Goal: Task Accomplishment & Management: Use online tool/utility

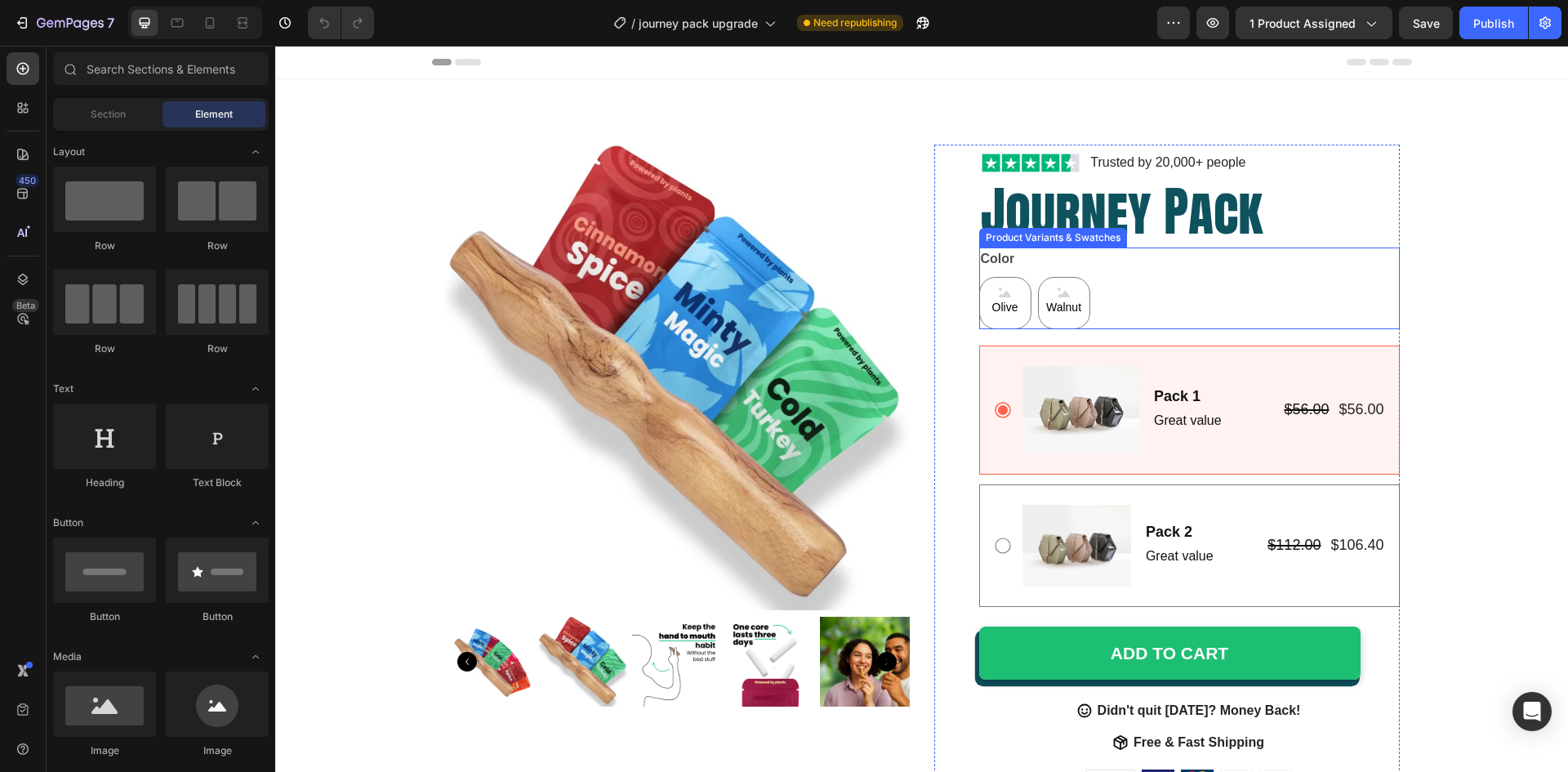
click at [1235, 269] on div "Color Olive Olive Olive Walnut Walnut Walnut" at bounding box center [1189, 288] width 420 height 82
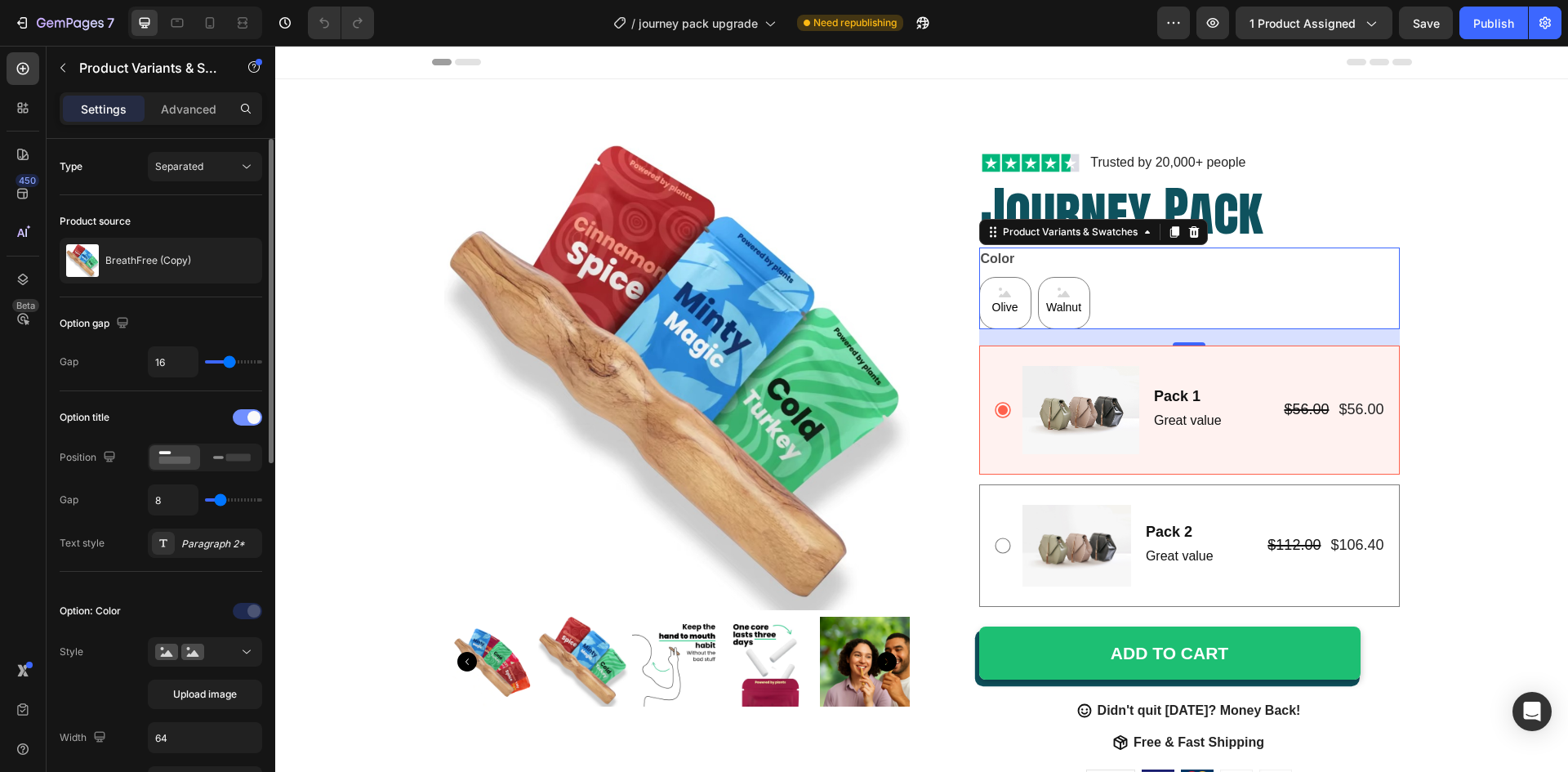
click at [247, 416] on span at bounding box center [254, 417] width 13 height 13
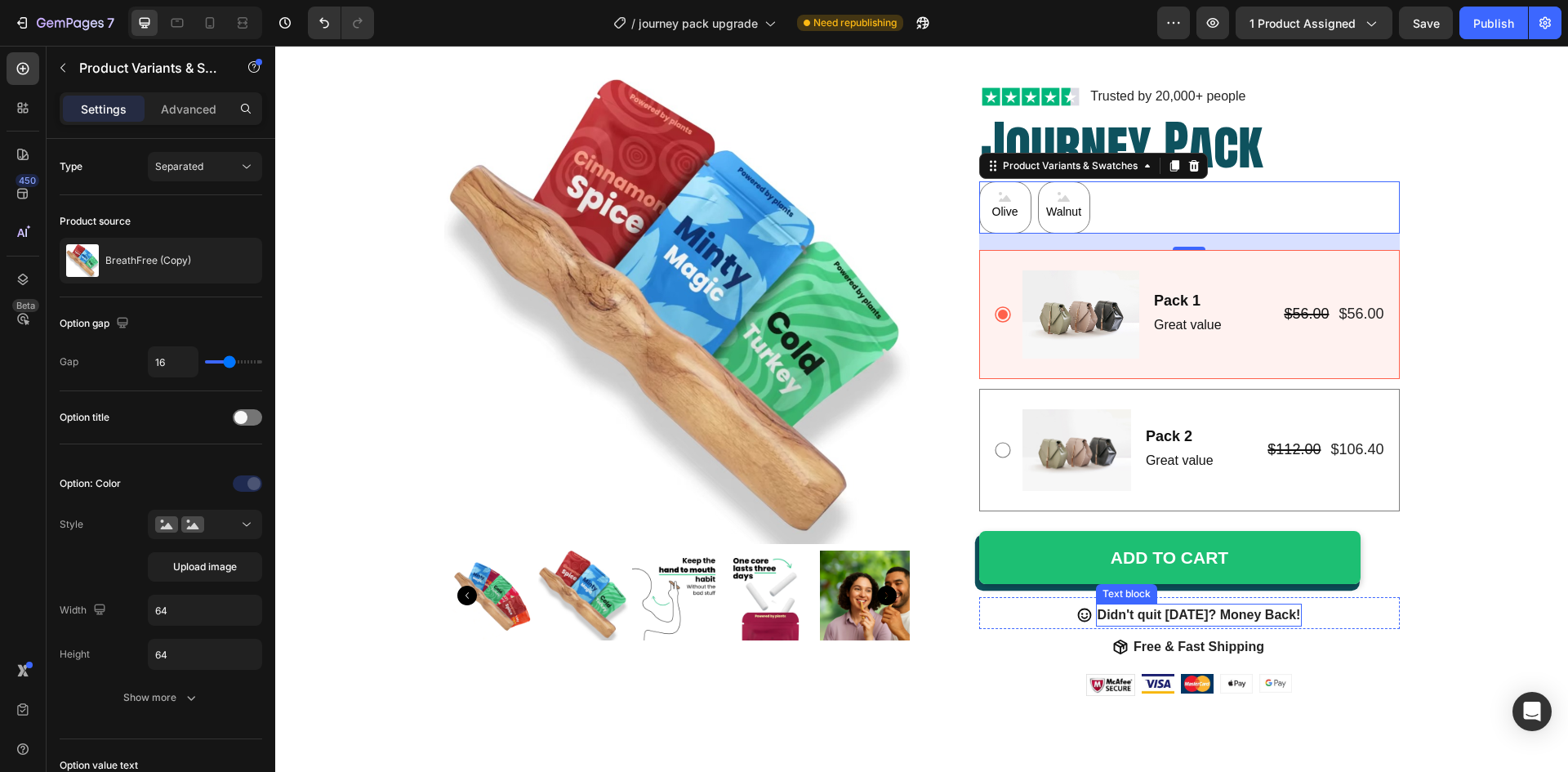
scroll to position [82, 0]
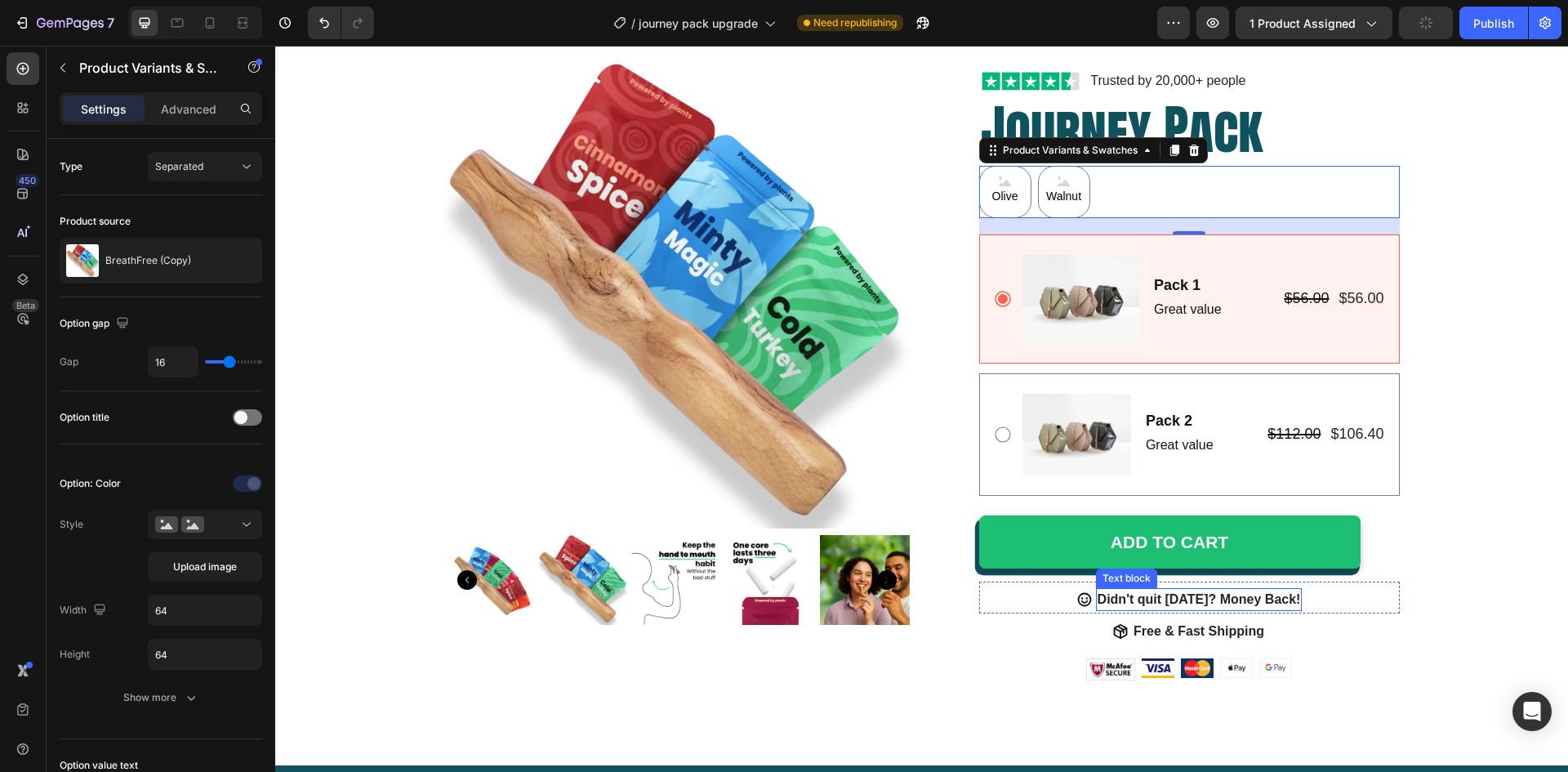
click at [1203, 602] on p "Didn't quit [DATE]? Money Back!" at bounding box center [1200, 600] width 204 height 20
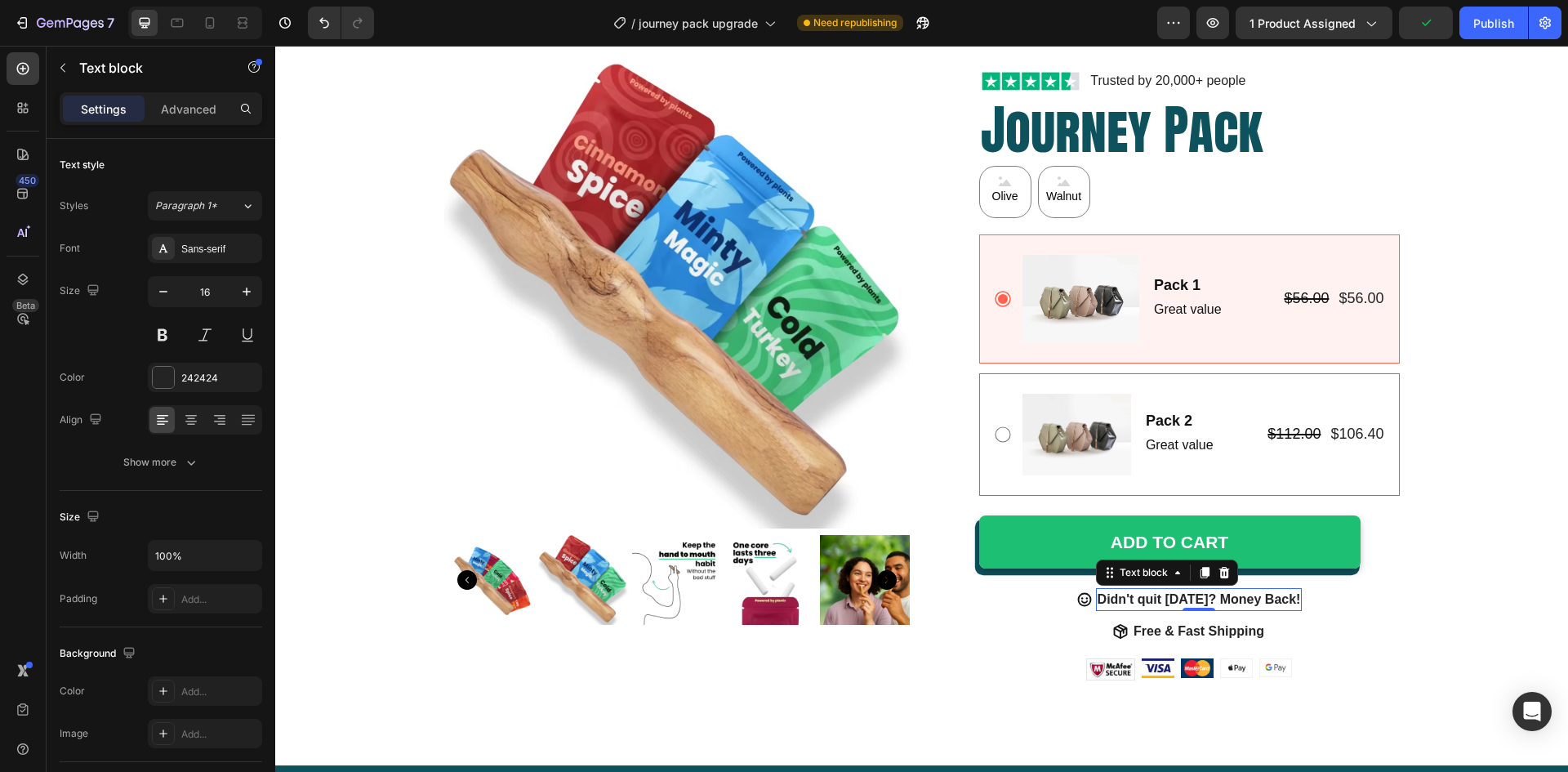
drag, startPoint x: 1190, startPoint y: 569, endPoint x: 1139, endPoint y: 578, distance: 51.8
click at [1200, 570] on icon at bounding box center [1204, 573] width 9 height 12
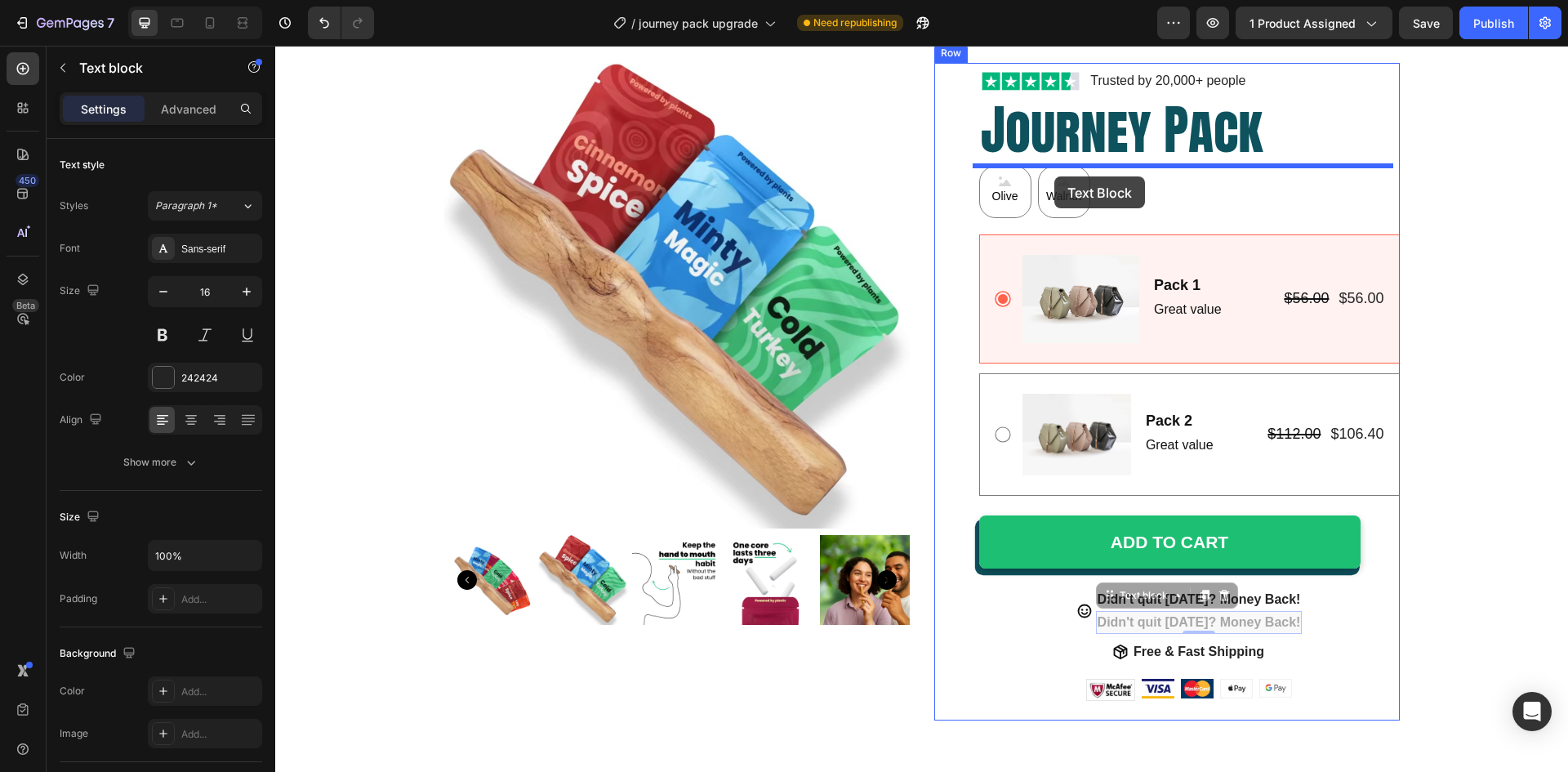
drag, startPoint x: 1100, startPoint y: 602, endPoint x: 1053, endPoint y: 177, distance: 427.6
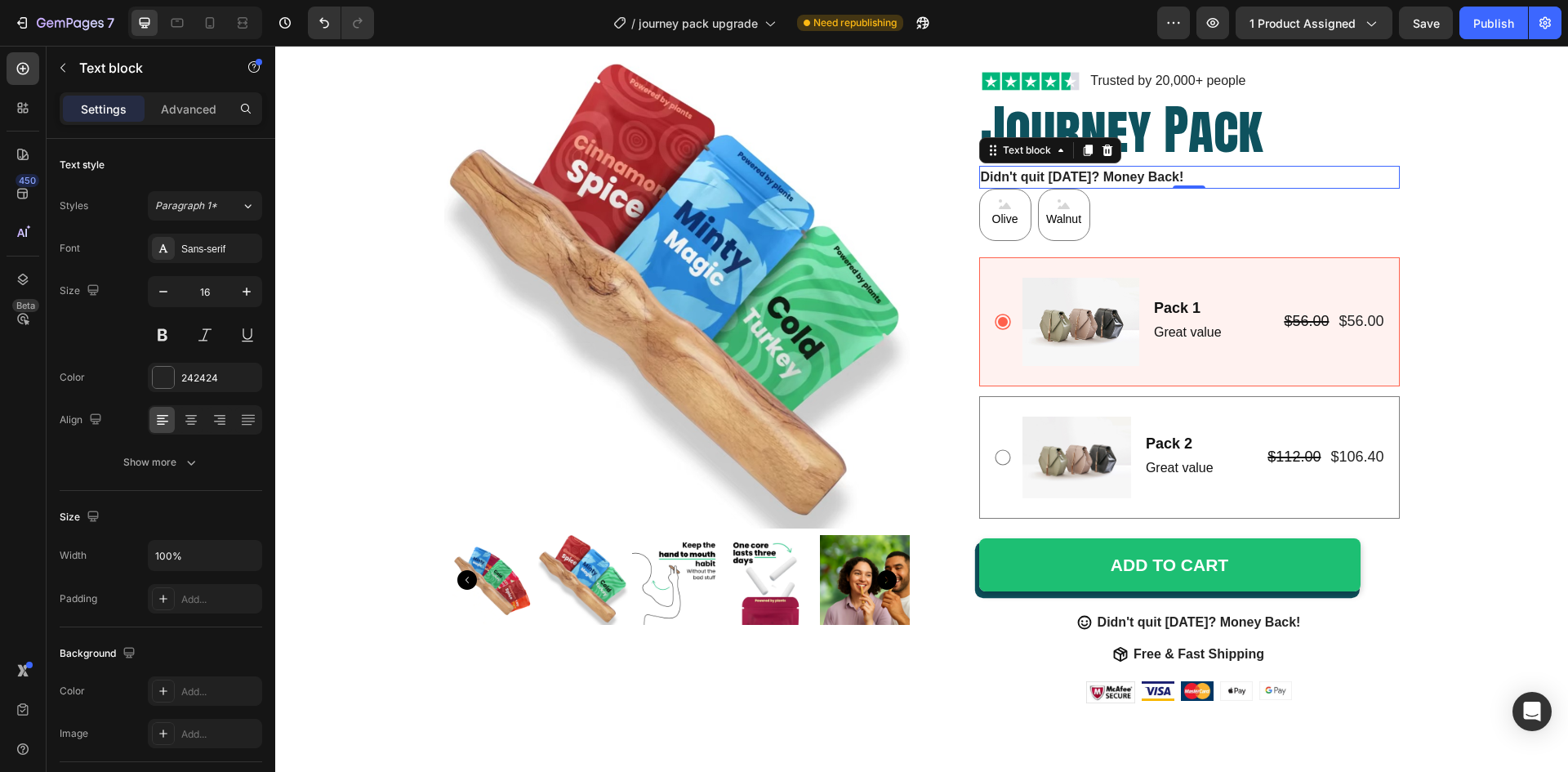
click at [1201, 180] on p "Didn't quit [DATE]? Money Back!" at bounding box center [1190, 178] width 418 height 20
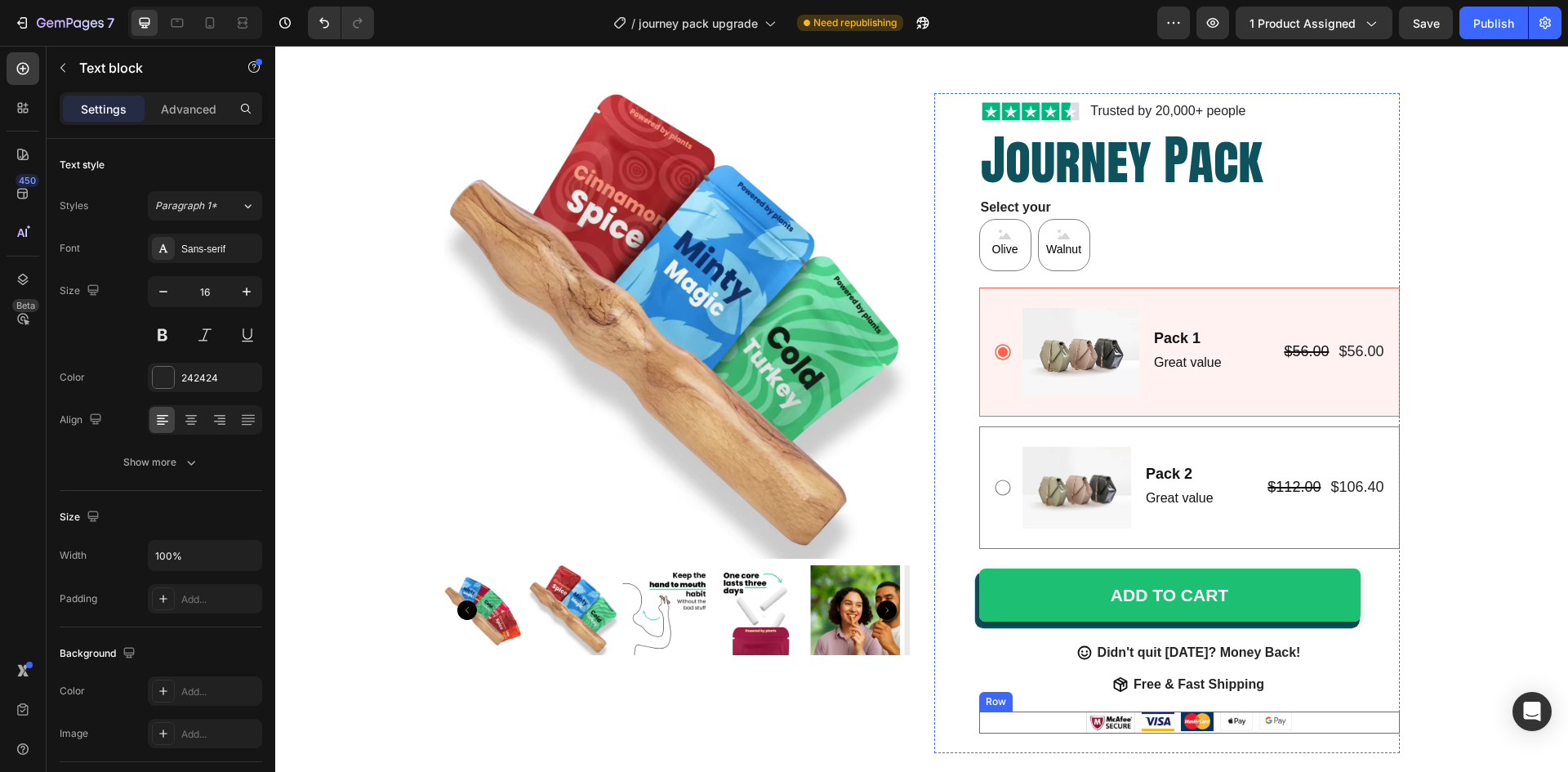
scroll to position [0, 0]
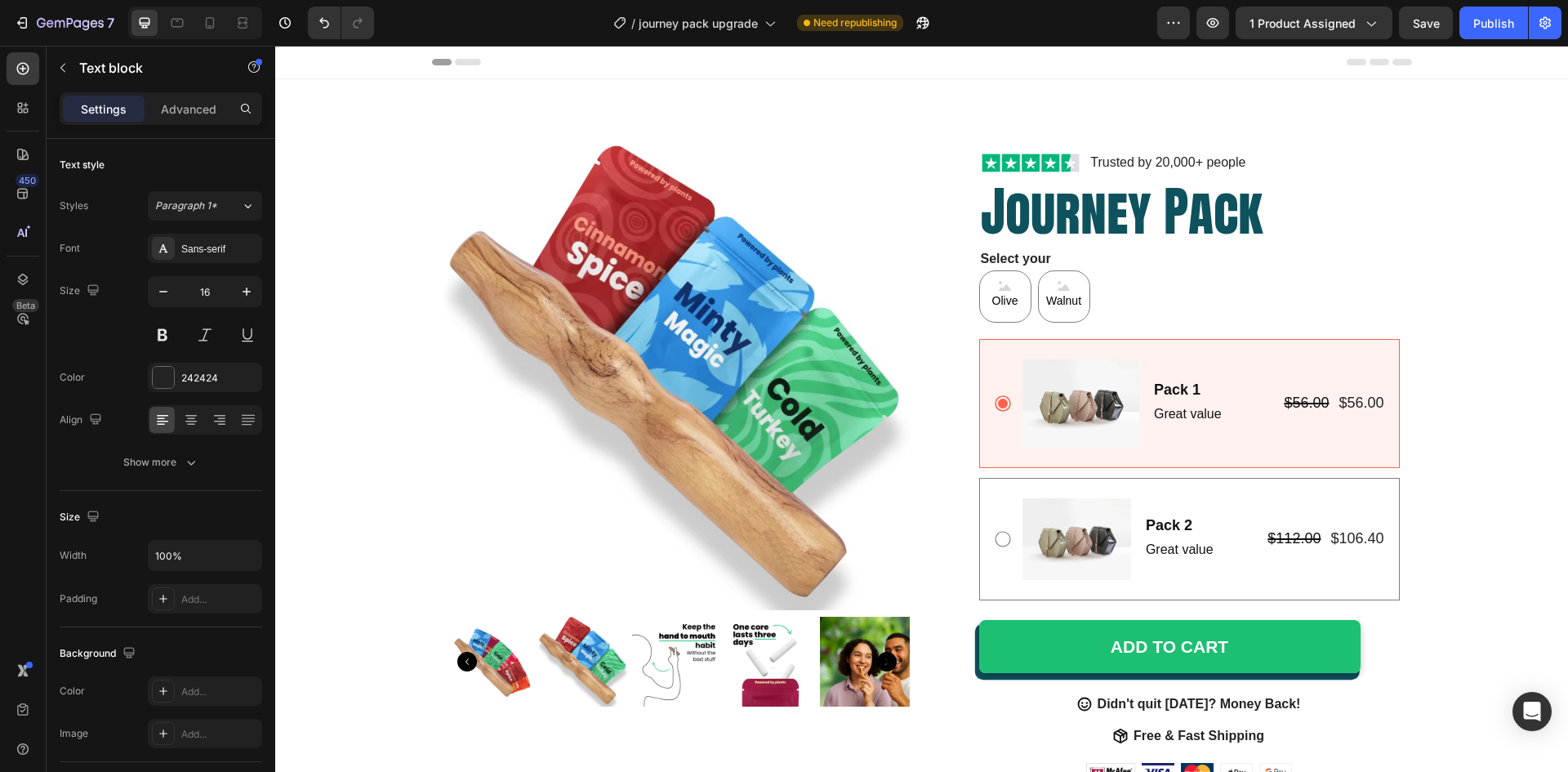
click at [1070, 253] on p "Select your" at bounding box center [1190, 259] width 418 height 20
click at [169, 106] on p "Advanced" at bounding box center [188, 108] width 56 height 17
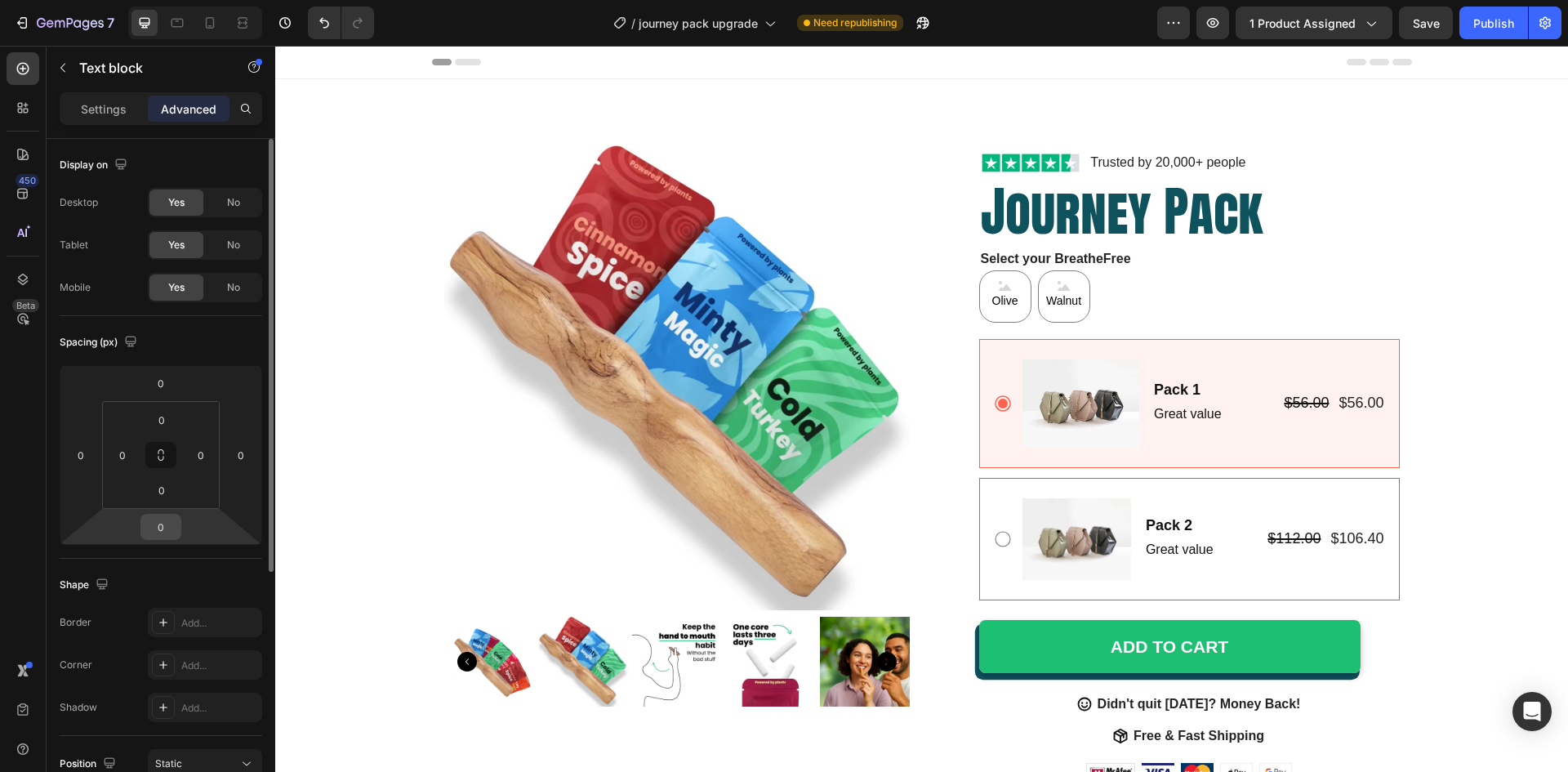
click at [169, 528] on input "0" at bounding box center [160, 526] width 32 height 24
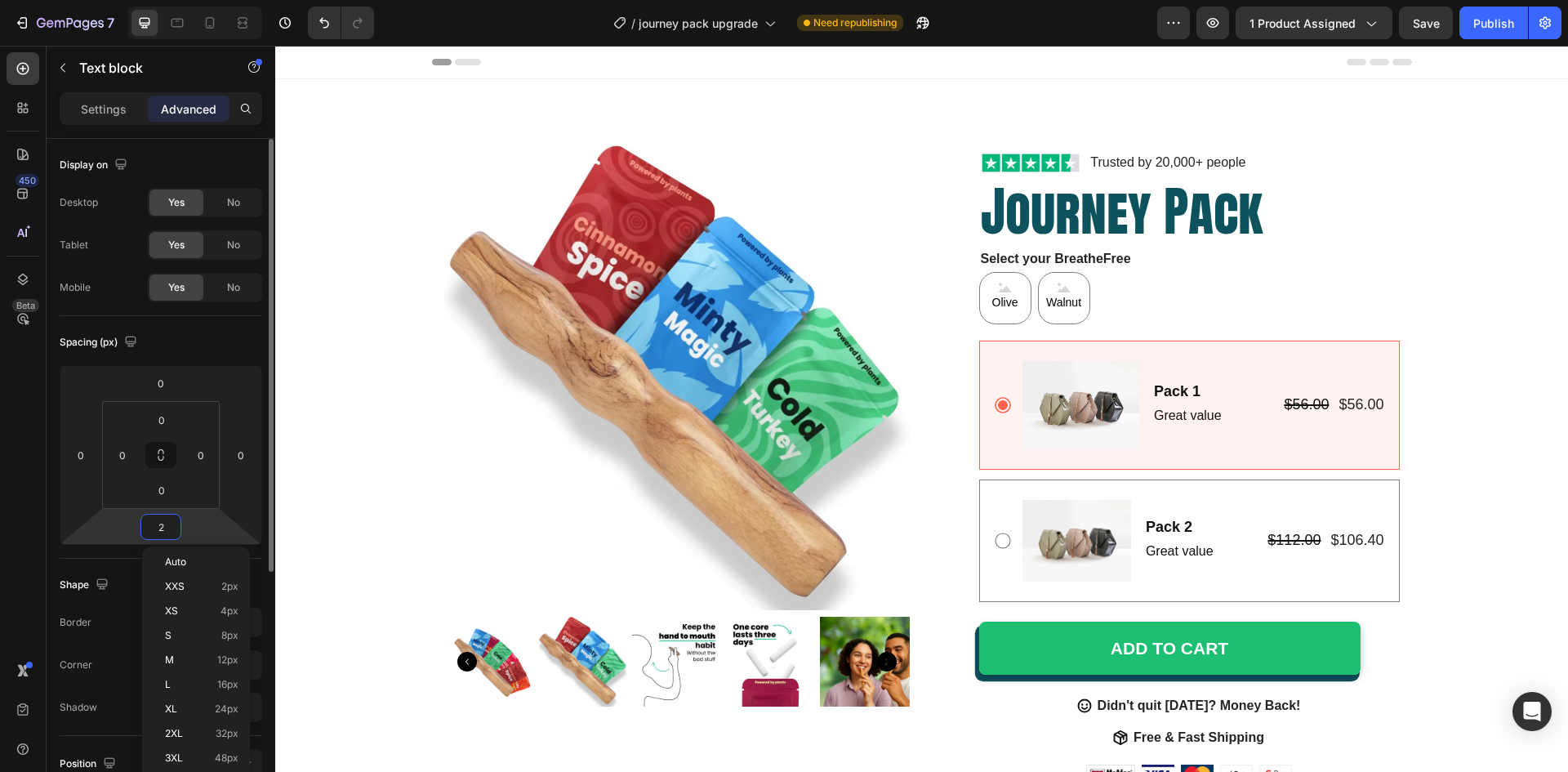
type input "20"
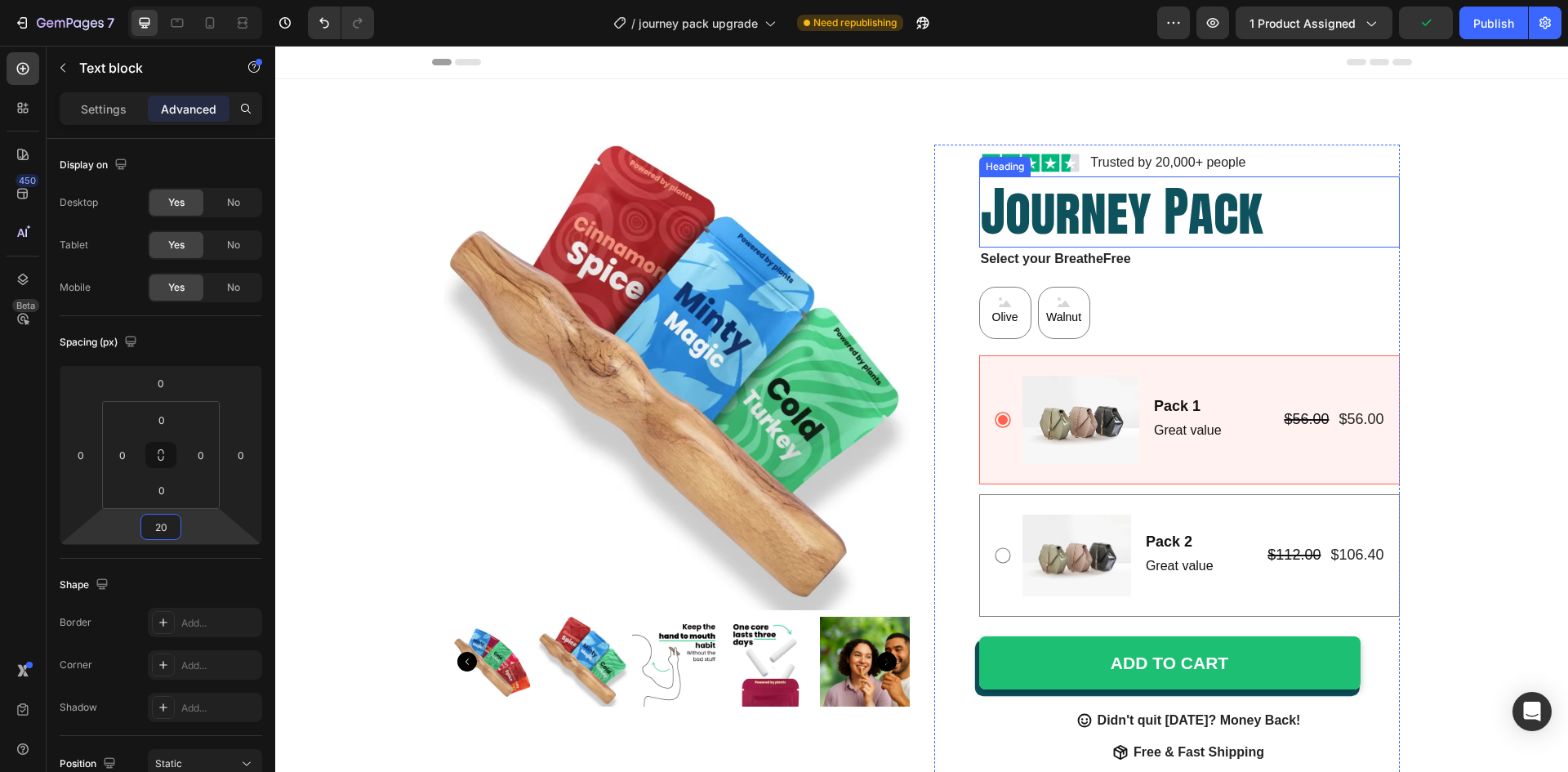
click at [1146, 221] on h2 "Journey Pack" at bounding box center [1189, 212] width 420 height 71
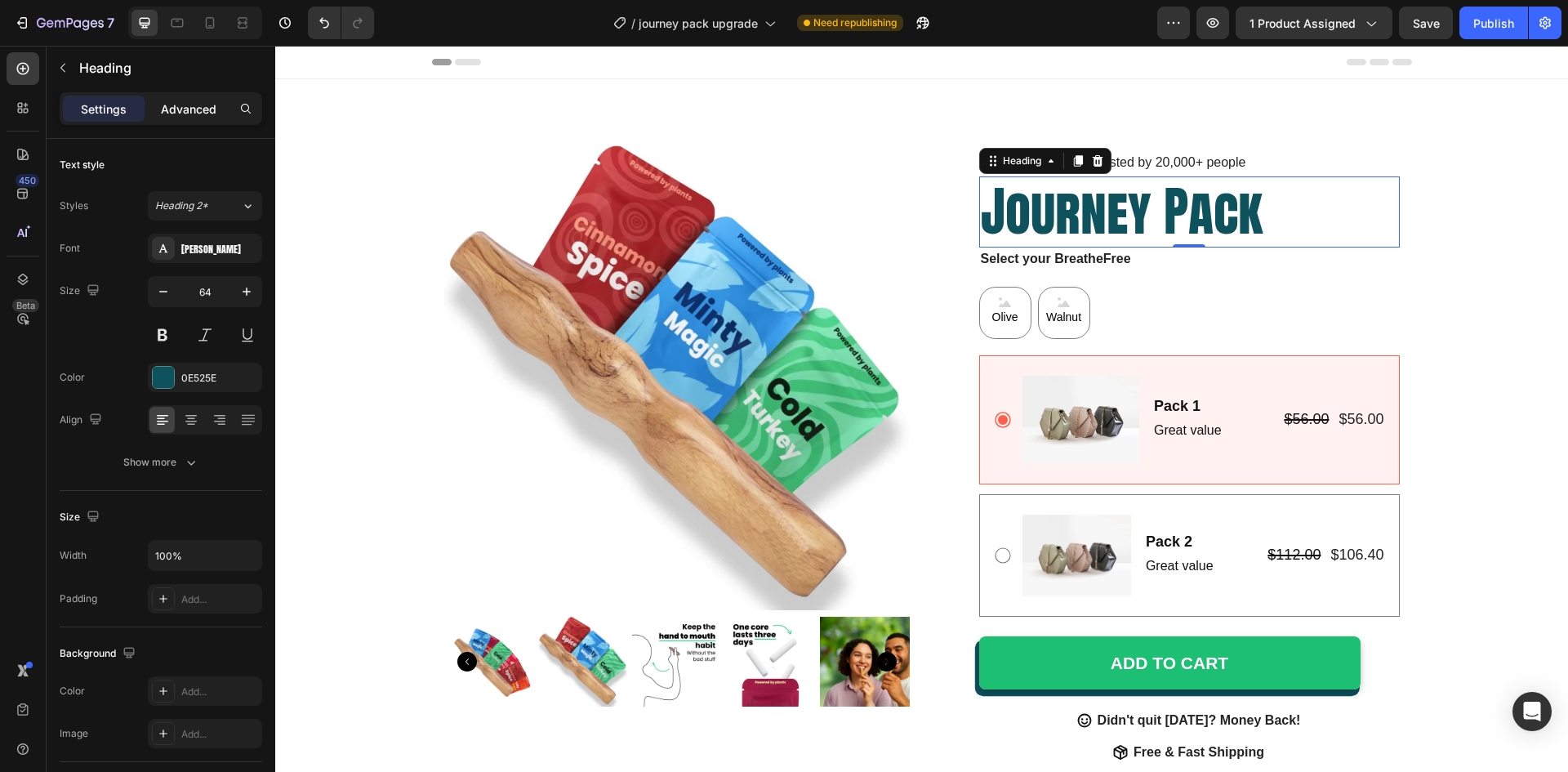
click at [192, 103] on p "Advanced" at bounding box center [188, 108] width 56 height 17
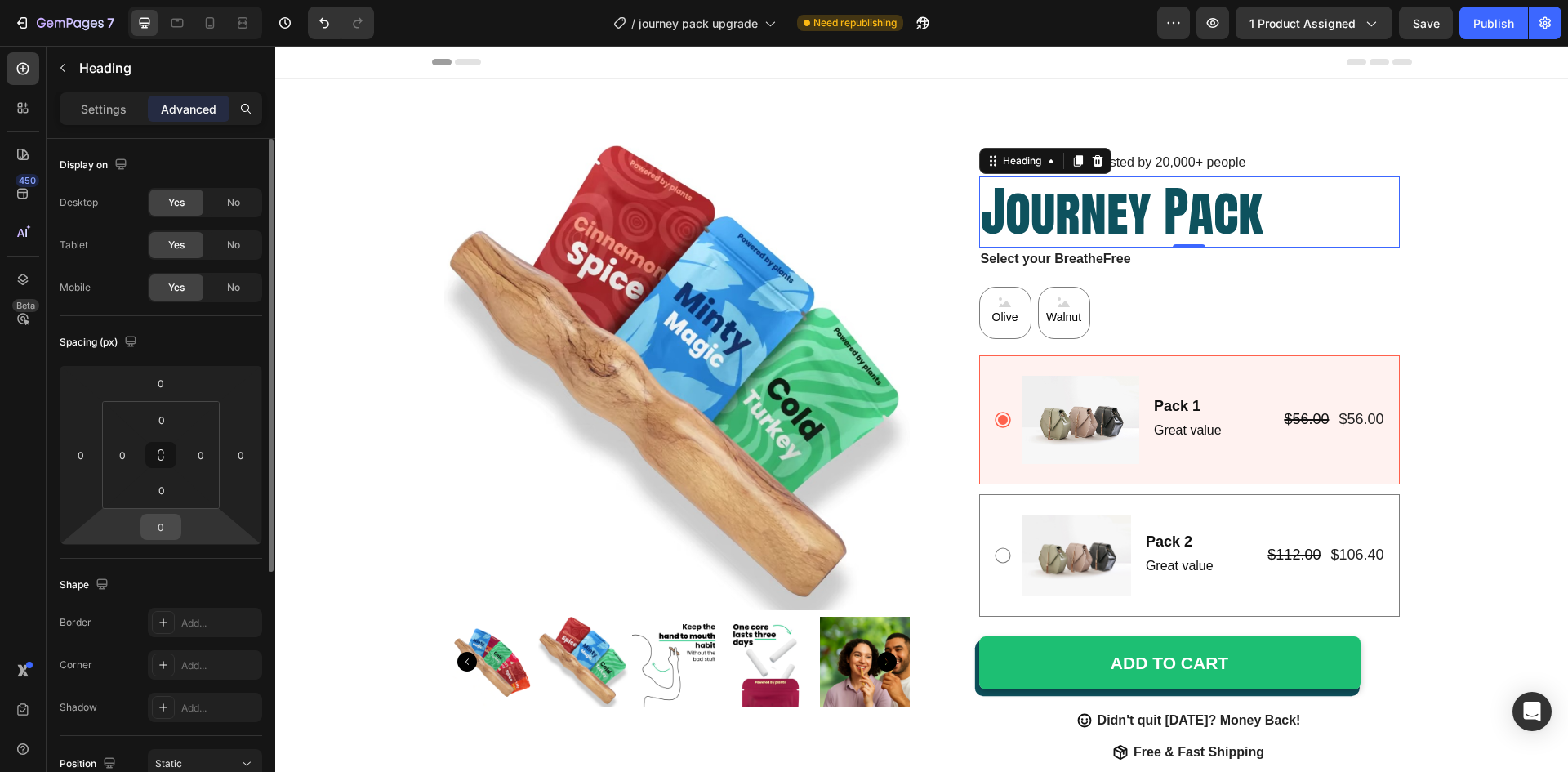
click at [157, 522] on input "0" at bounding box center [160, 526] width 32 height 24
type input "20"
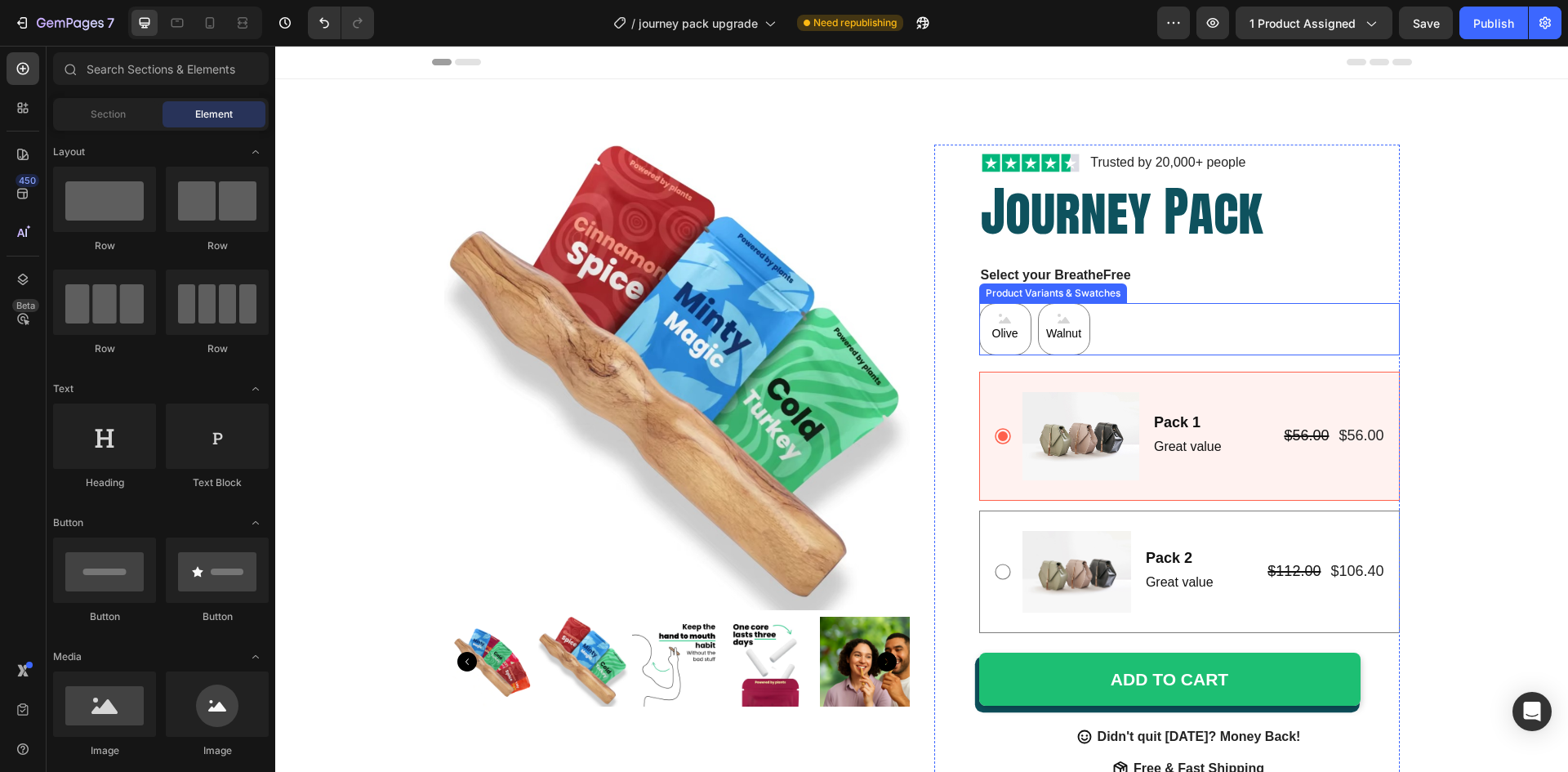
click at [1144, 323] on div "Olive Olive Olive Walnut Walnut Walnut" at bounding box center [1189, 329] width 420 height 52
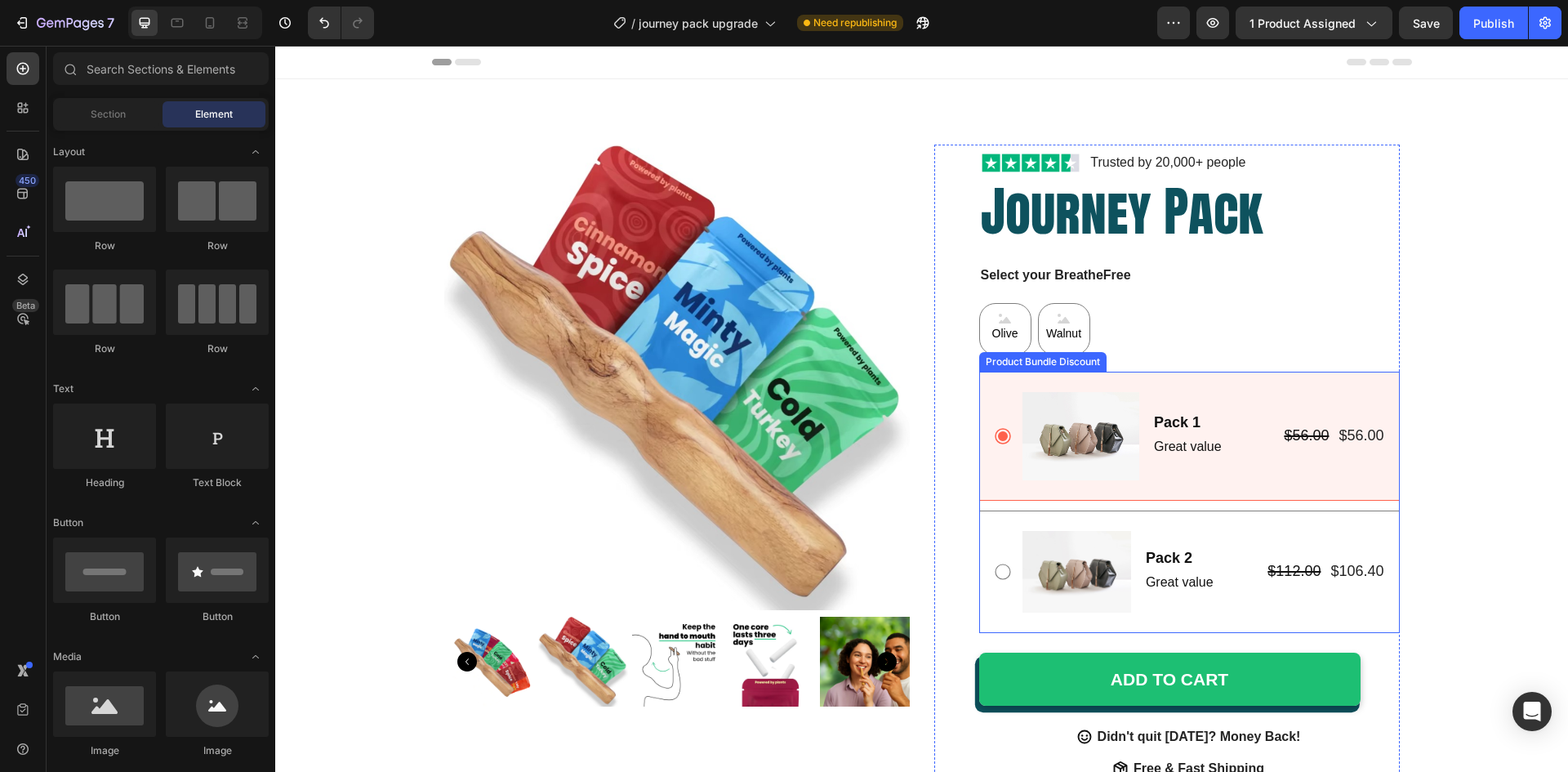
click at [1252, 389] on div "Image Pack 1 Text Block Great value Text Block Row $56.00 Product Price Product…" at bounding box center [1189, 437] width 420 height 129
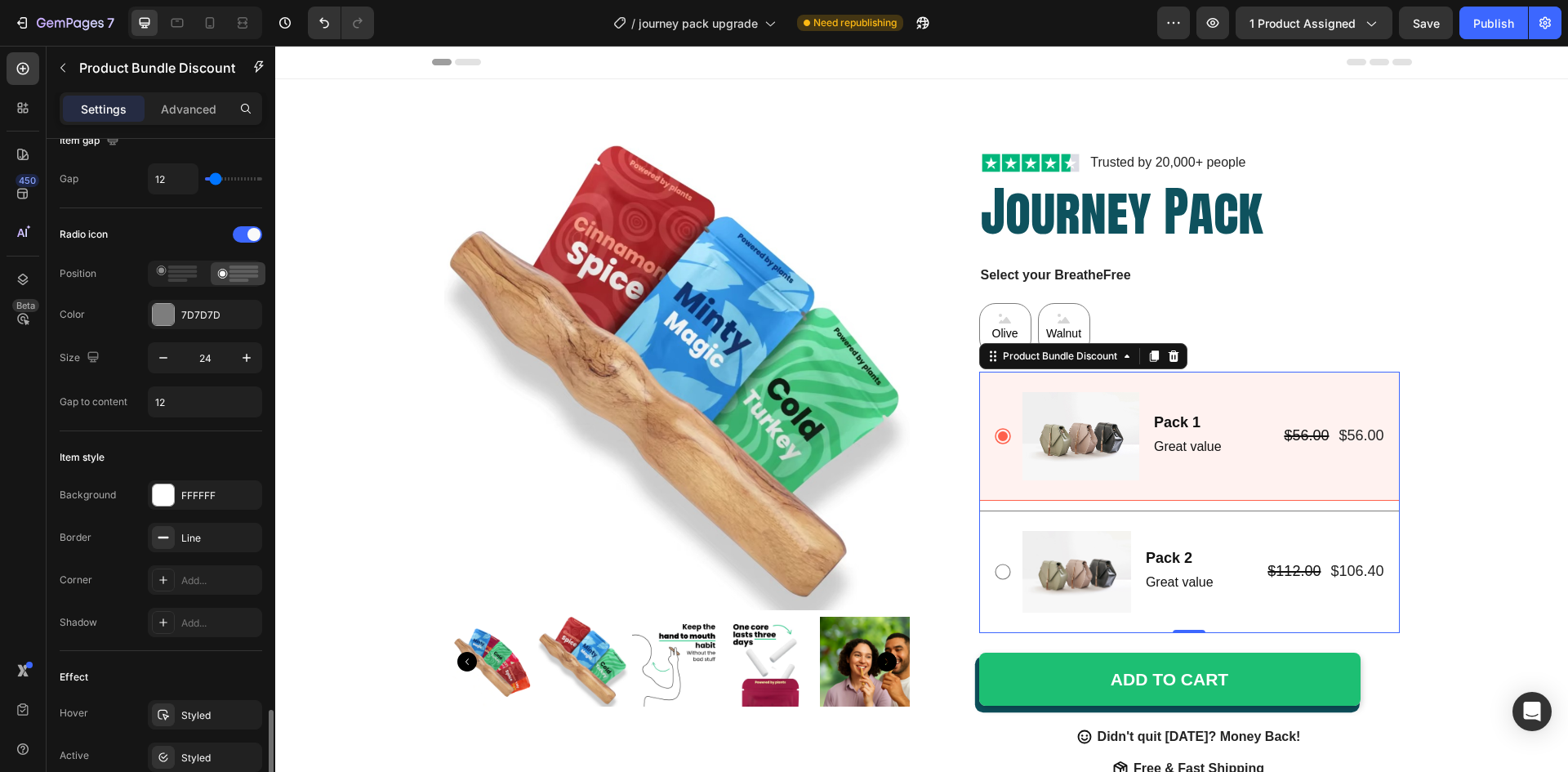
scroll to position [654, 0]
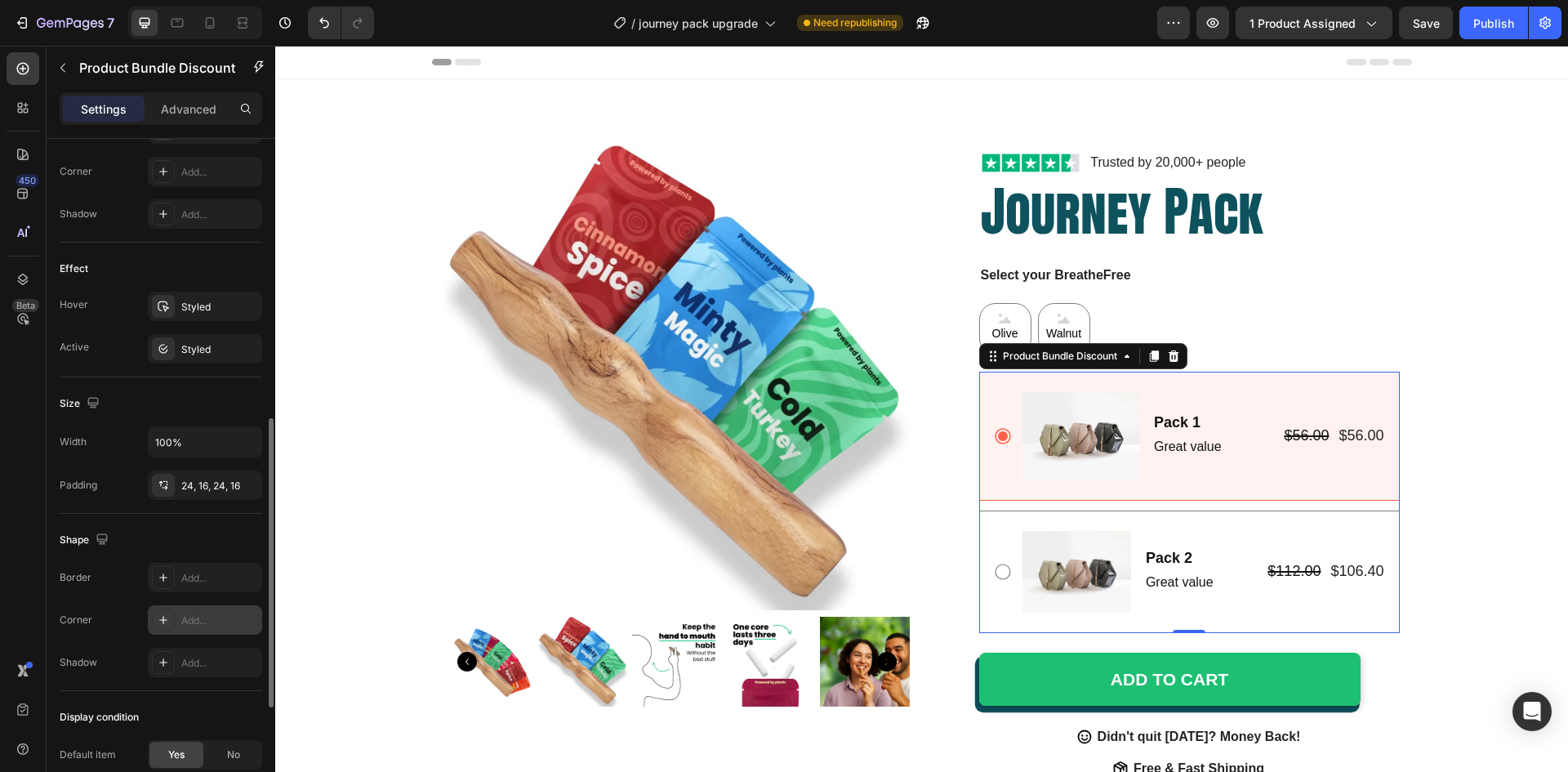
click at [163, 628] on div at bounding box center [163, 620] width 23 height 23
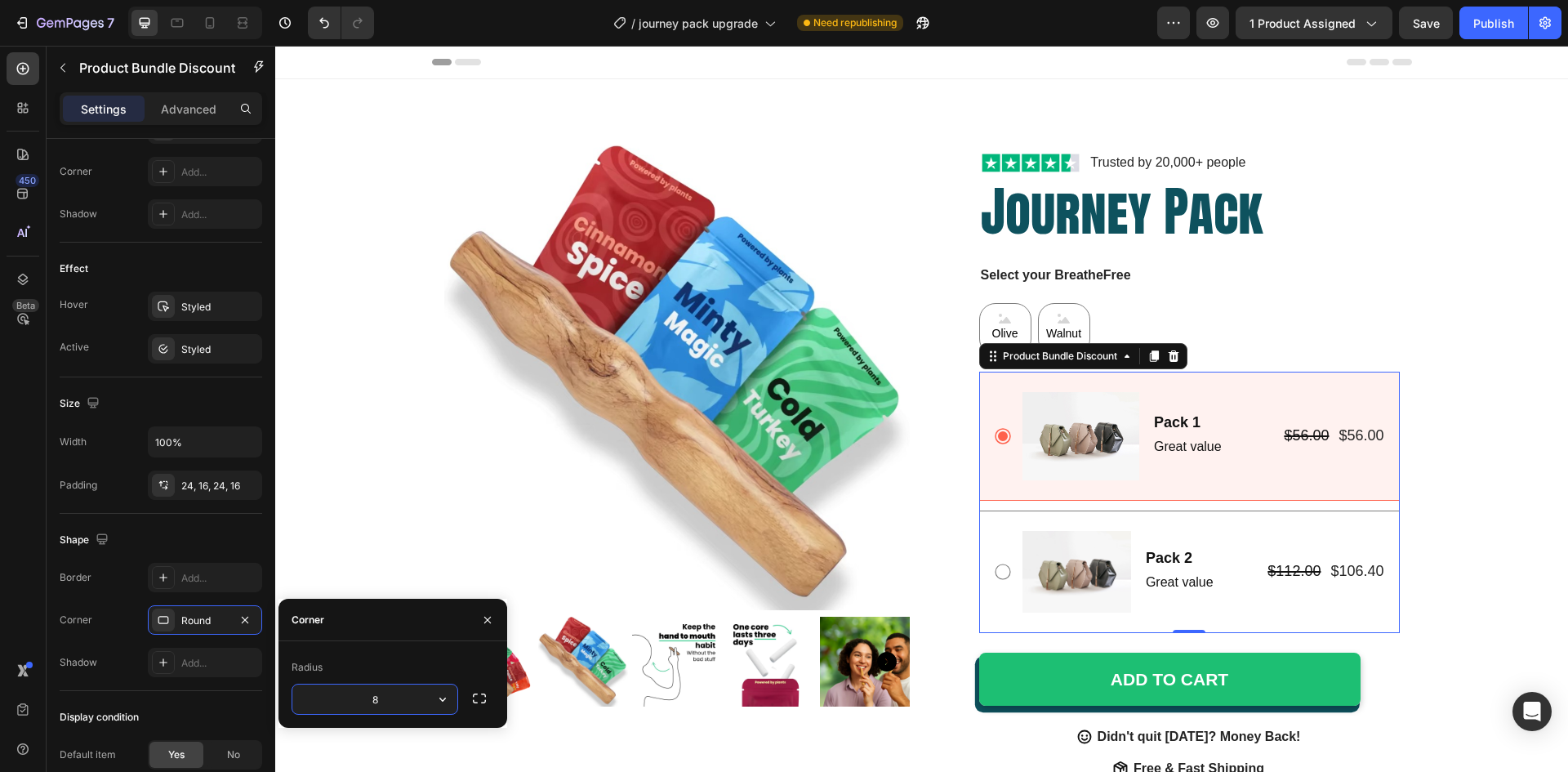
click at [382, 688] on input "8" at bounding box center [375, 698] width 165 height 30
type input "10"
click at [100, 634] on div "Corner Round" at bounding box center [161, 620] width 203 height 30
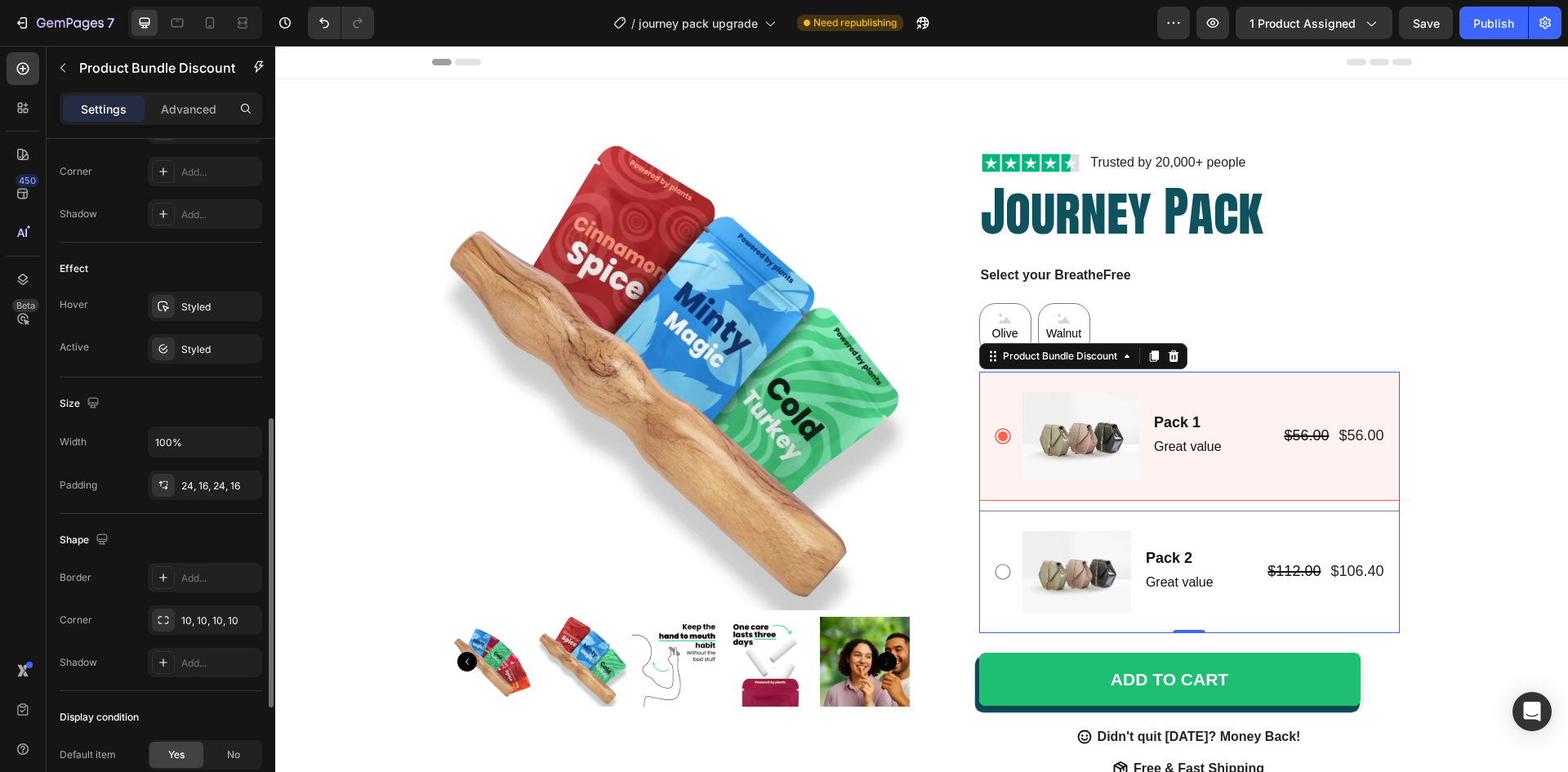
scroll to position [572, 0]
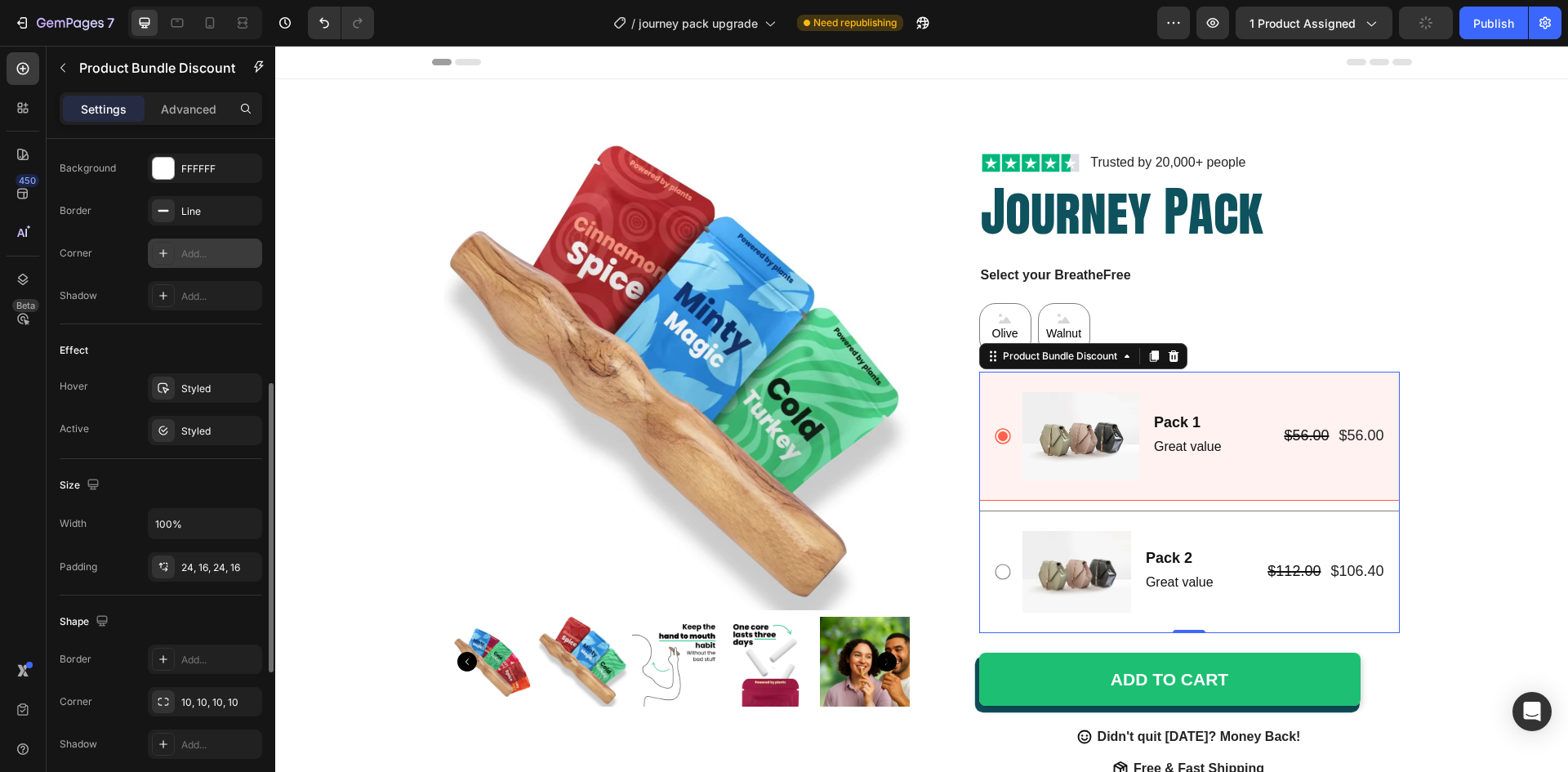
click at [166, 256] on icon at bounding box center [163, 253] width 13 height 13
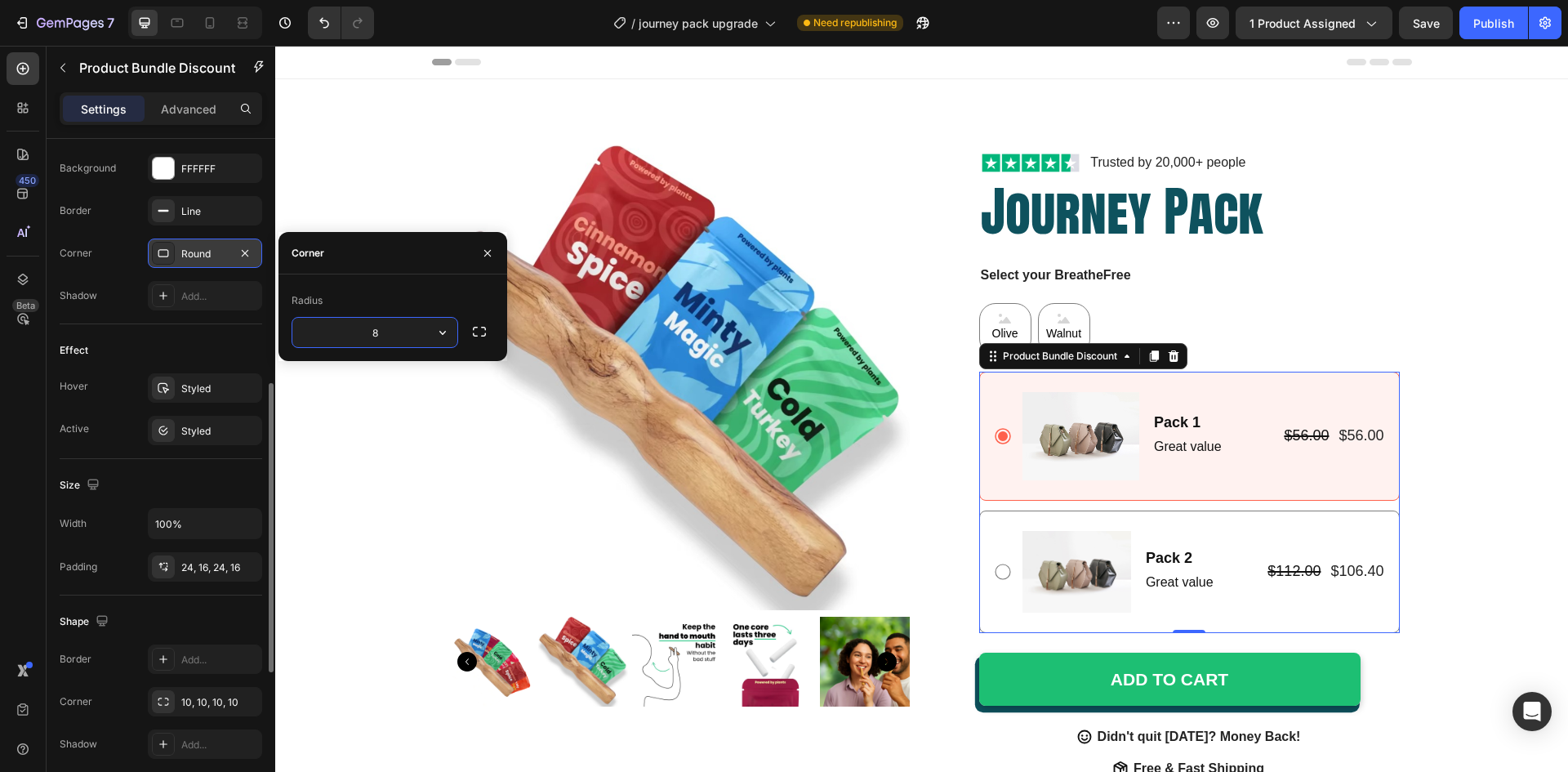
click at [372, 332] on input "8" at bounding box center [375, 332] width 165 height 30
type input "10"
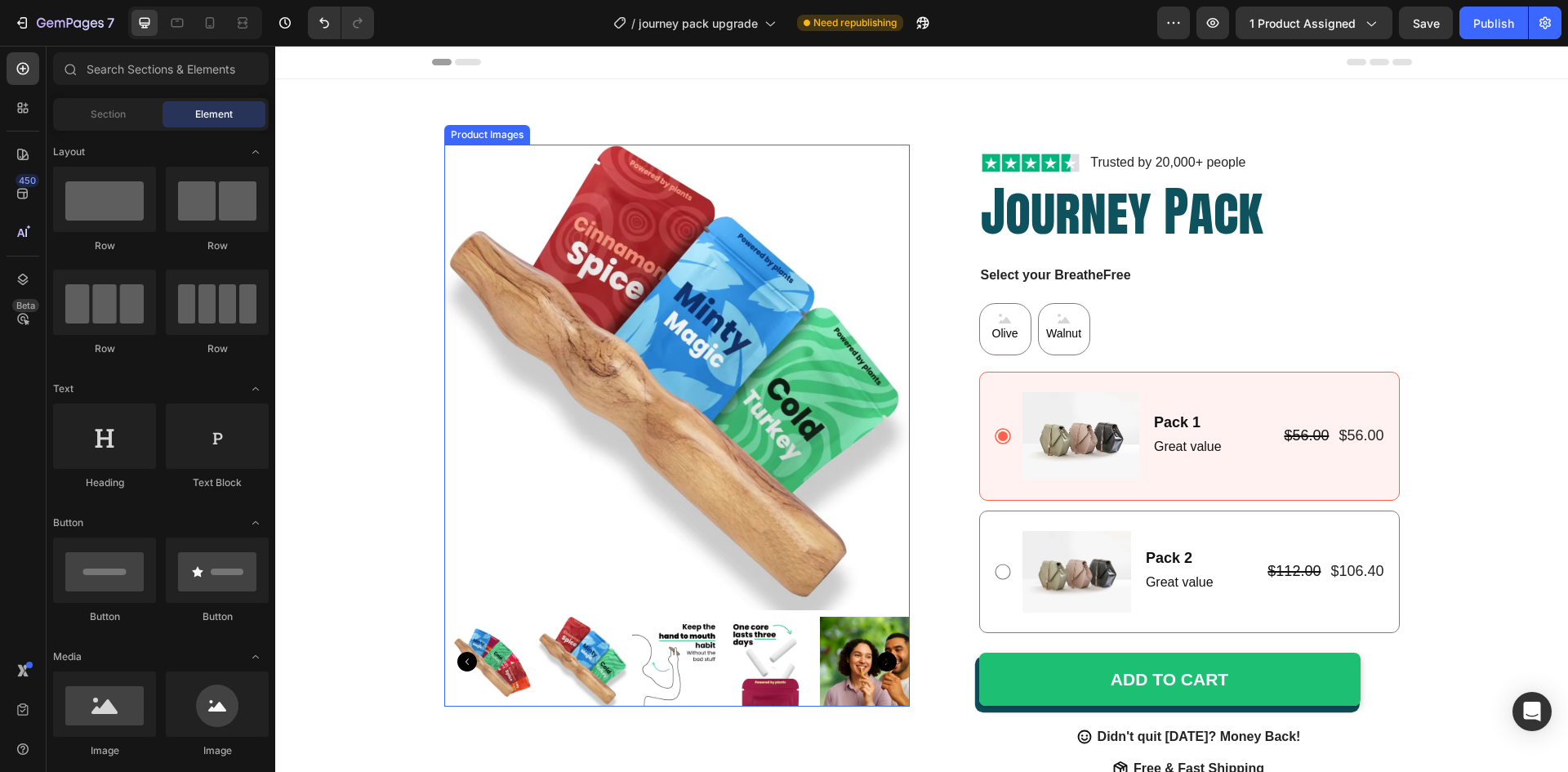
drag, startPoint x: 832, startPoint y: 273, endPoint x: 870, endPoint y: 282, distance: 39.1
click at [832, 273] on img at bounding box center [677, 377] width 465 height 465
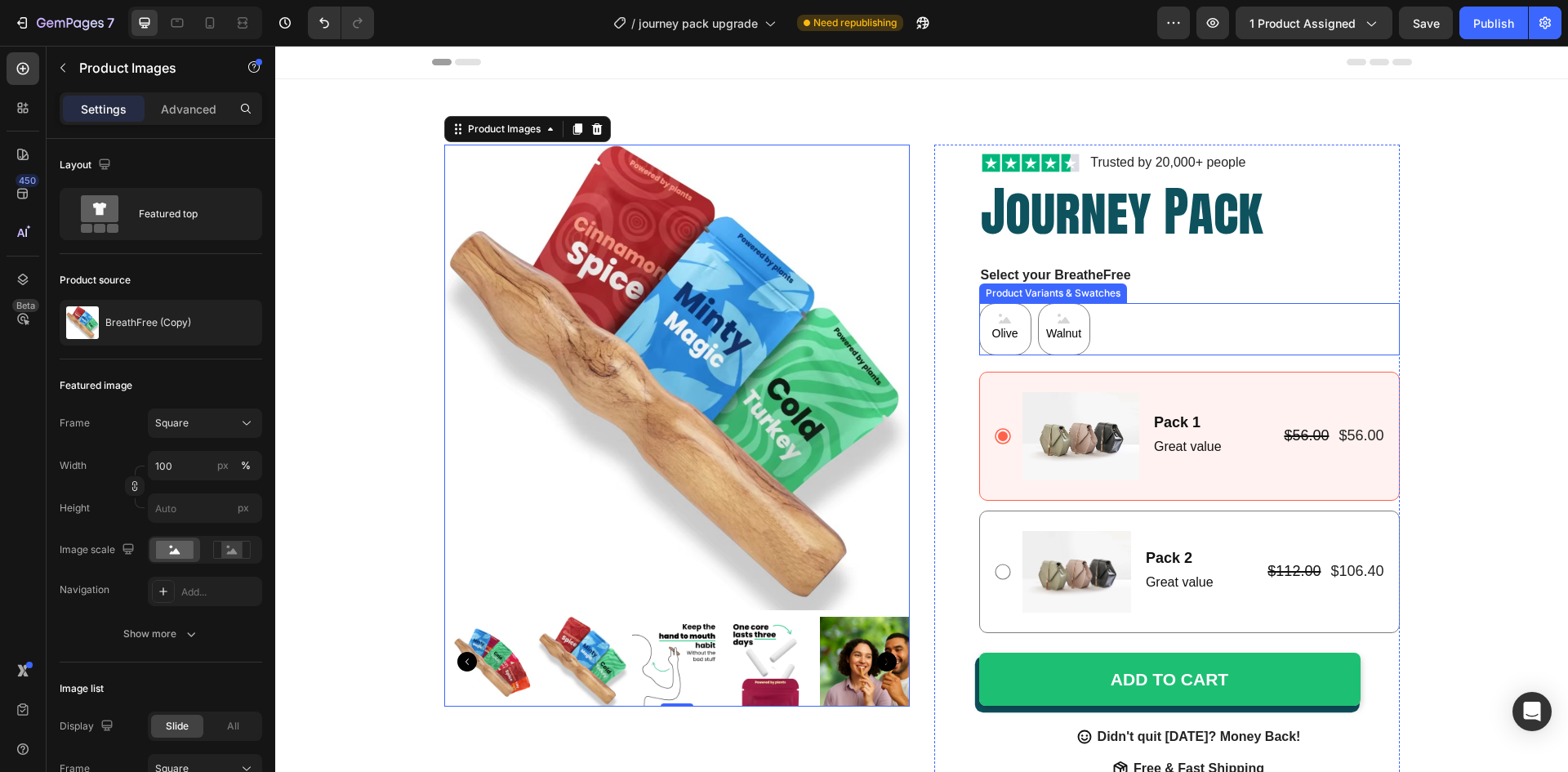
click at [1112, 330] on div "Olive Olive Olive Walnut Walnut Walnut" at bounding box center [1189, 329] width 420 height 52
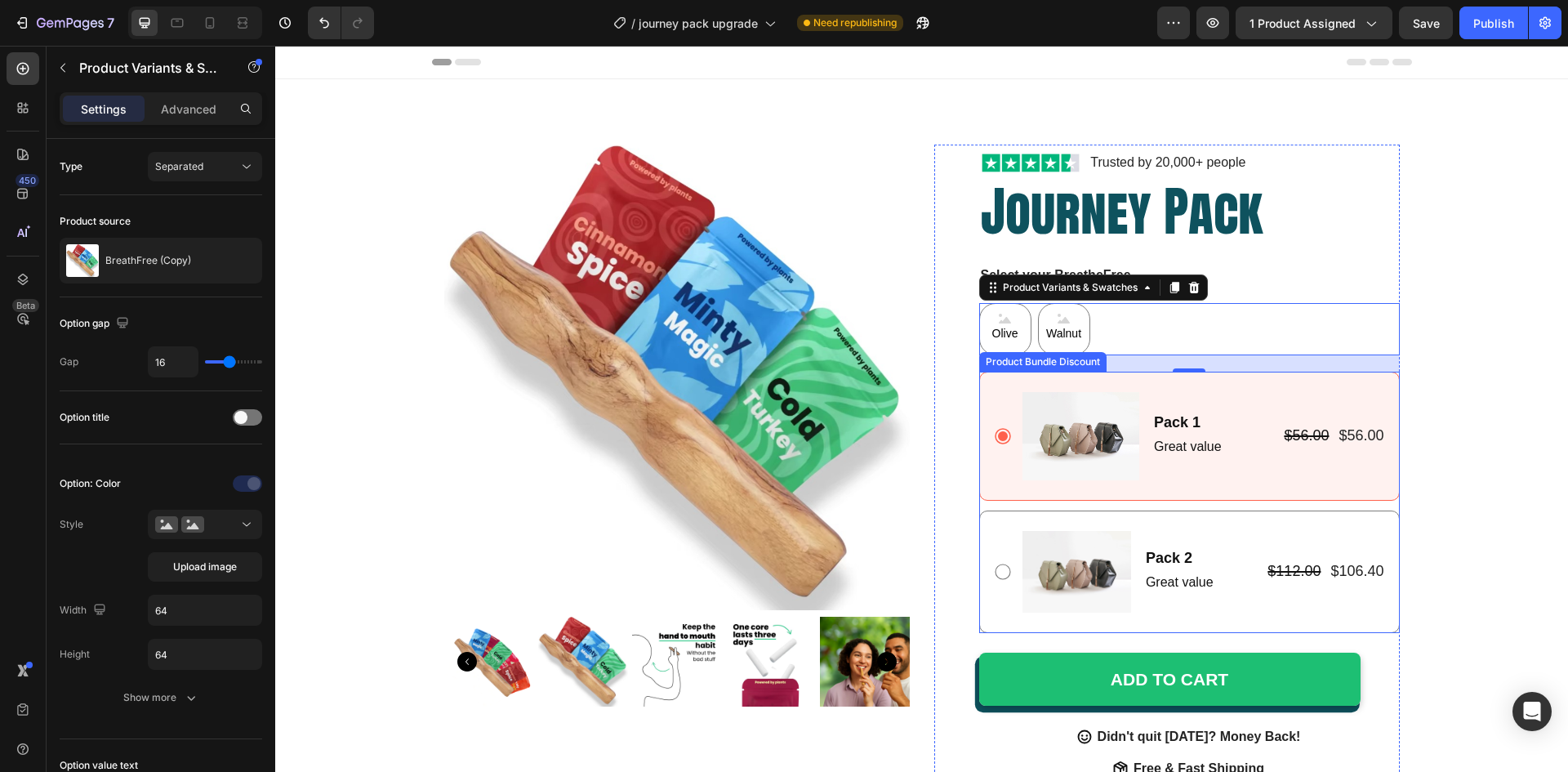
click at [1006, 392] on div "Image Pack 1 Text Block Great value Text Block Row $56.00 Product Price Product…" at bounding box center [1190, 436] width 393 height 88
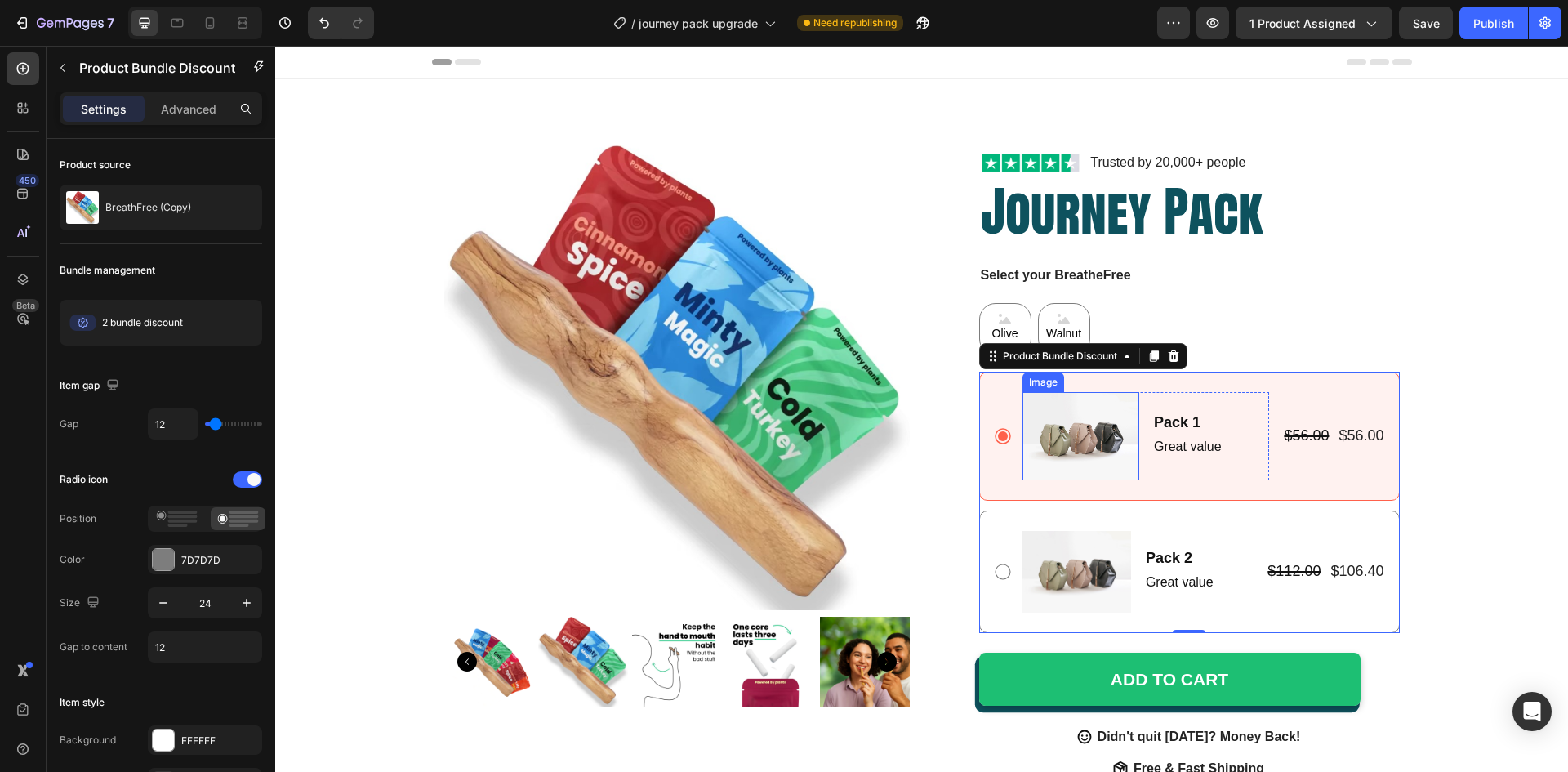
click at [1040, 441] on img at bounding box center [1081, 436] width 117 height 88
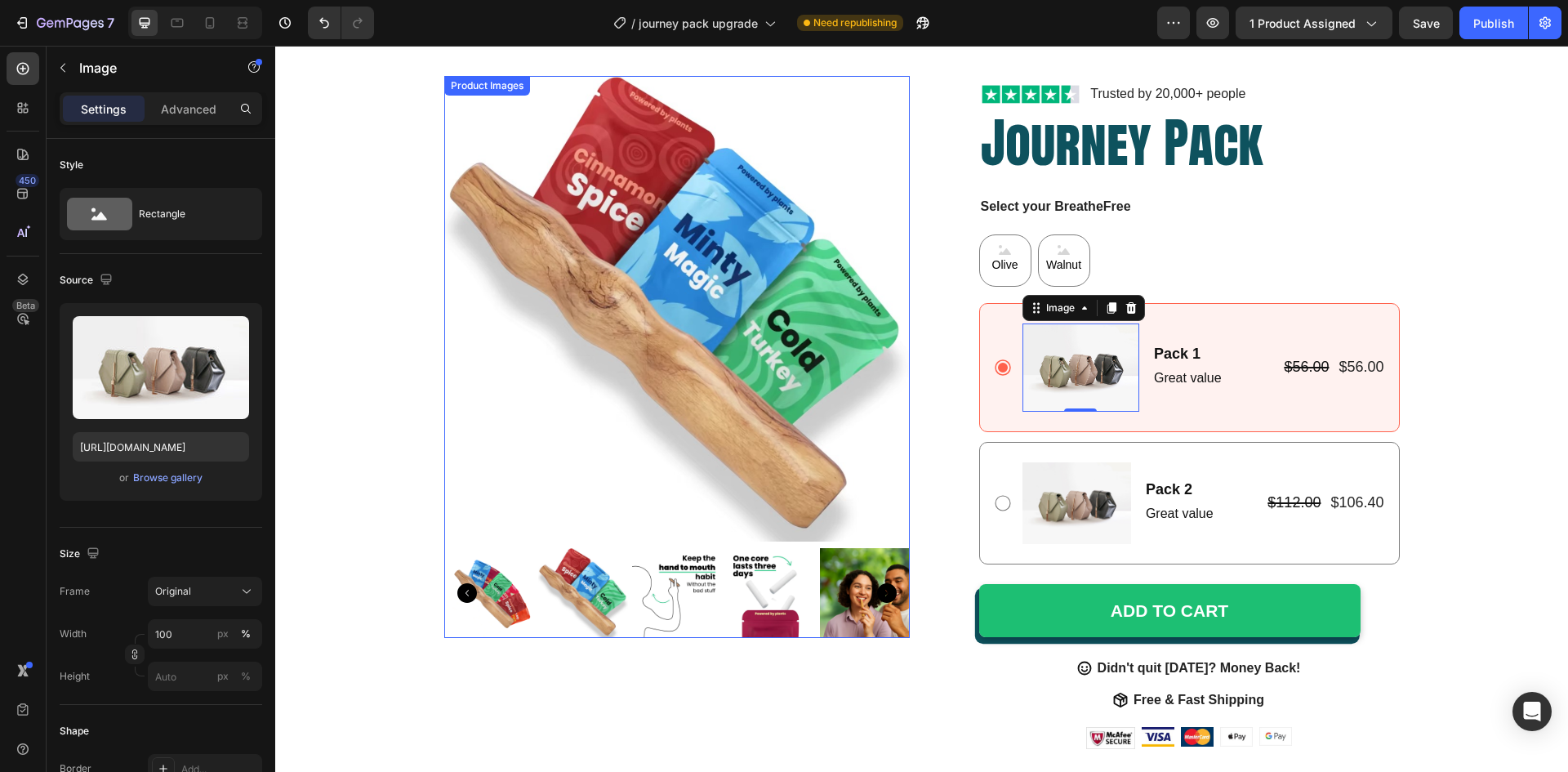
scroll to position [0, 0]
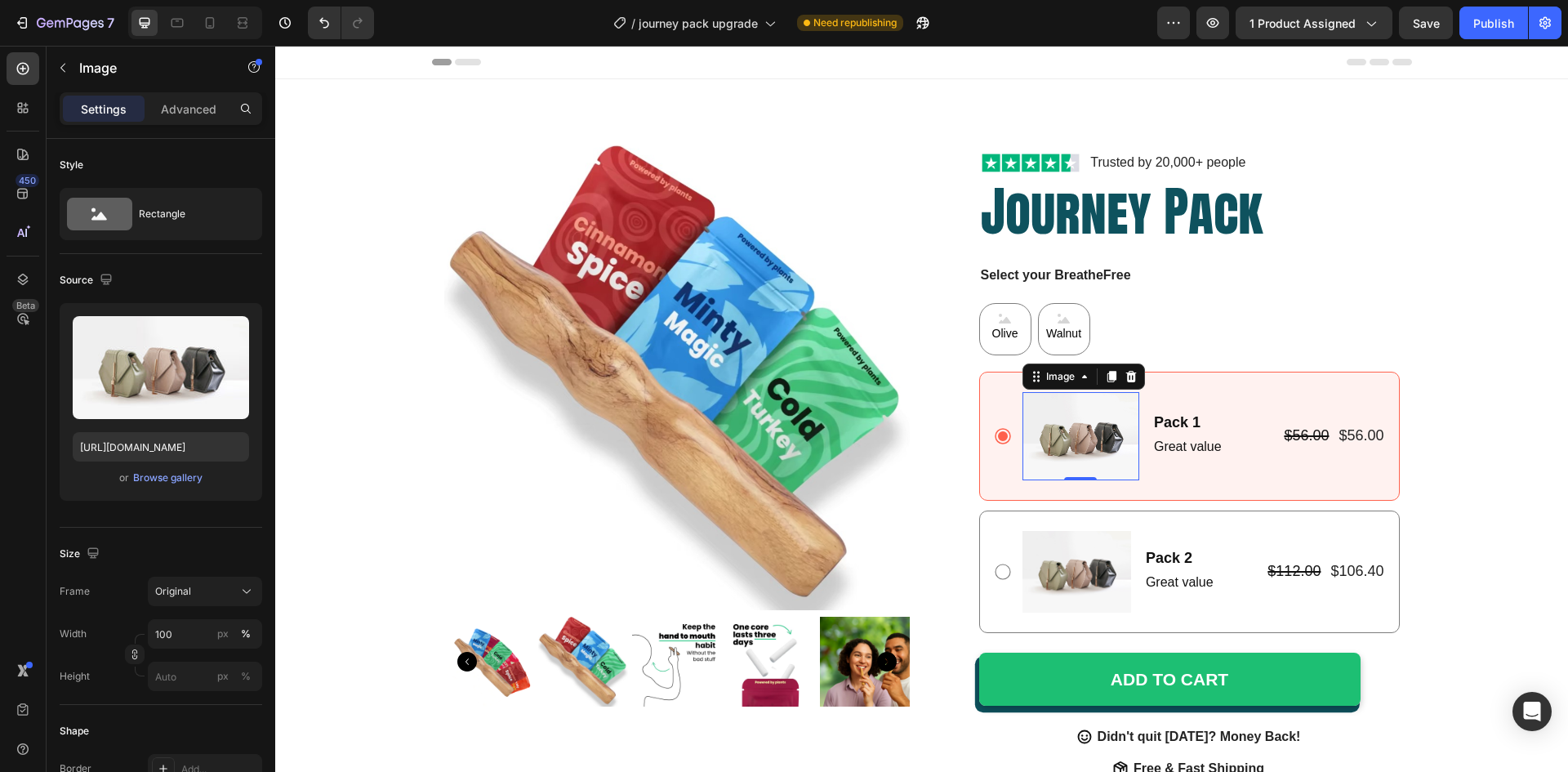
click at [1079, 449] on img at bounding box center [1081, 436] width 117 height 88
click at [1252, 521] on div "Image Pack 2 Text Block Great value Text Block Row $112.00 Product Price Produc…" at bounding box center [1189, 571] width 420 height 123
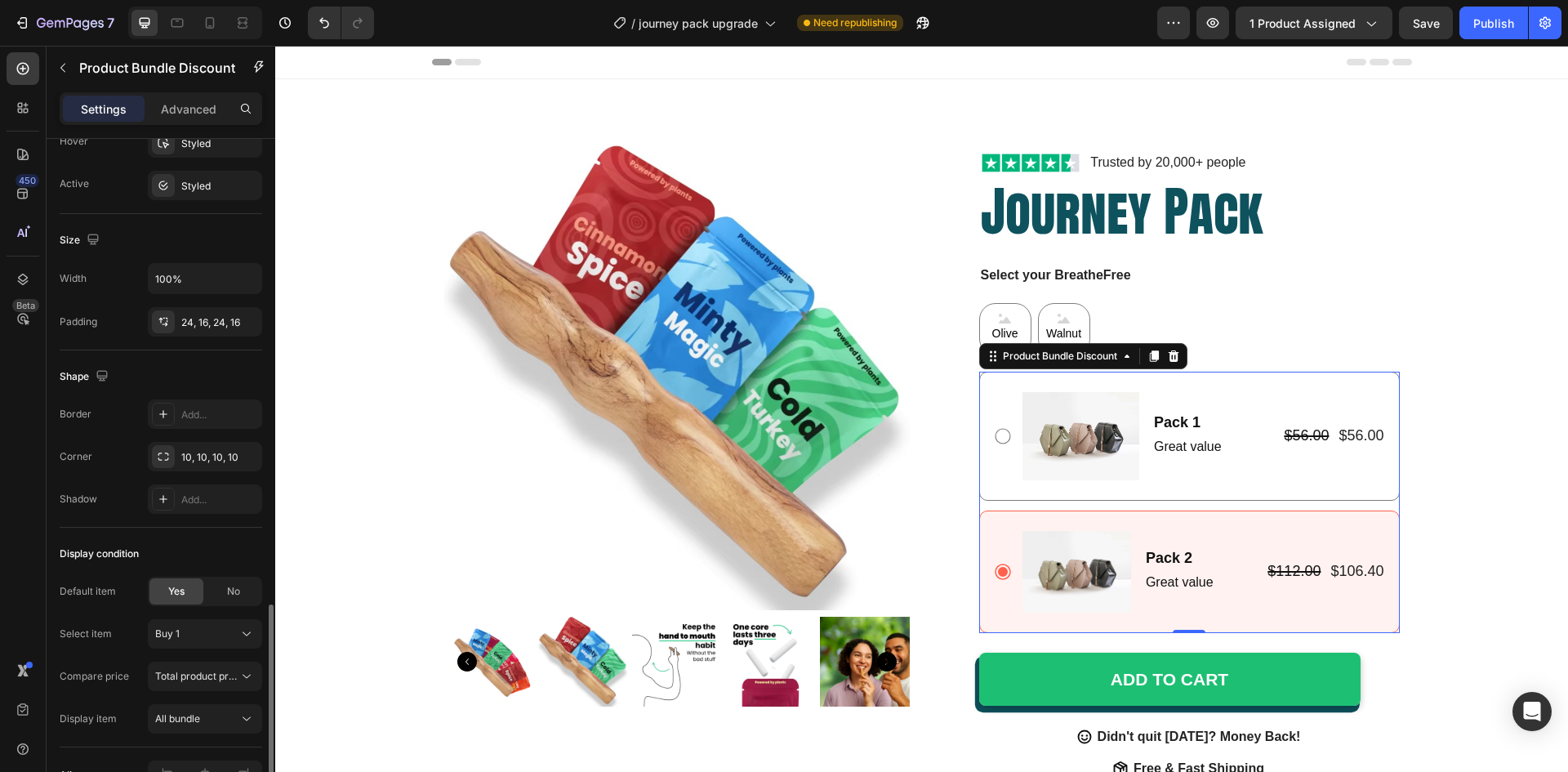
scroll to position [914, 0]
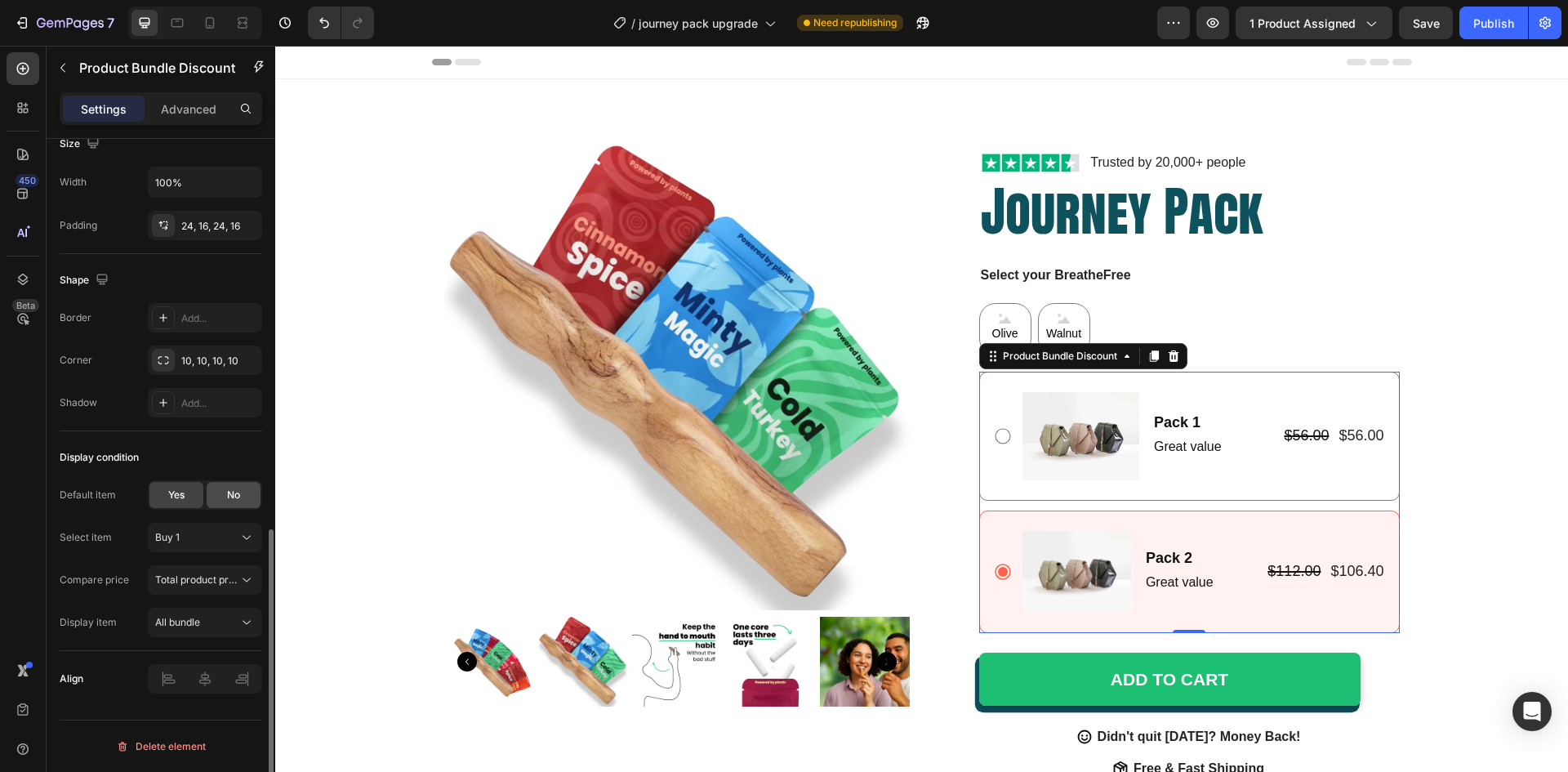
click at [224, 498] on div "No" at bounding box center [234, 495] width 54 height 26
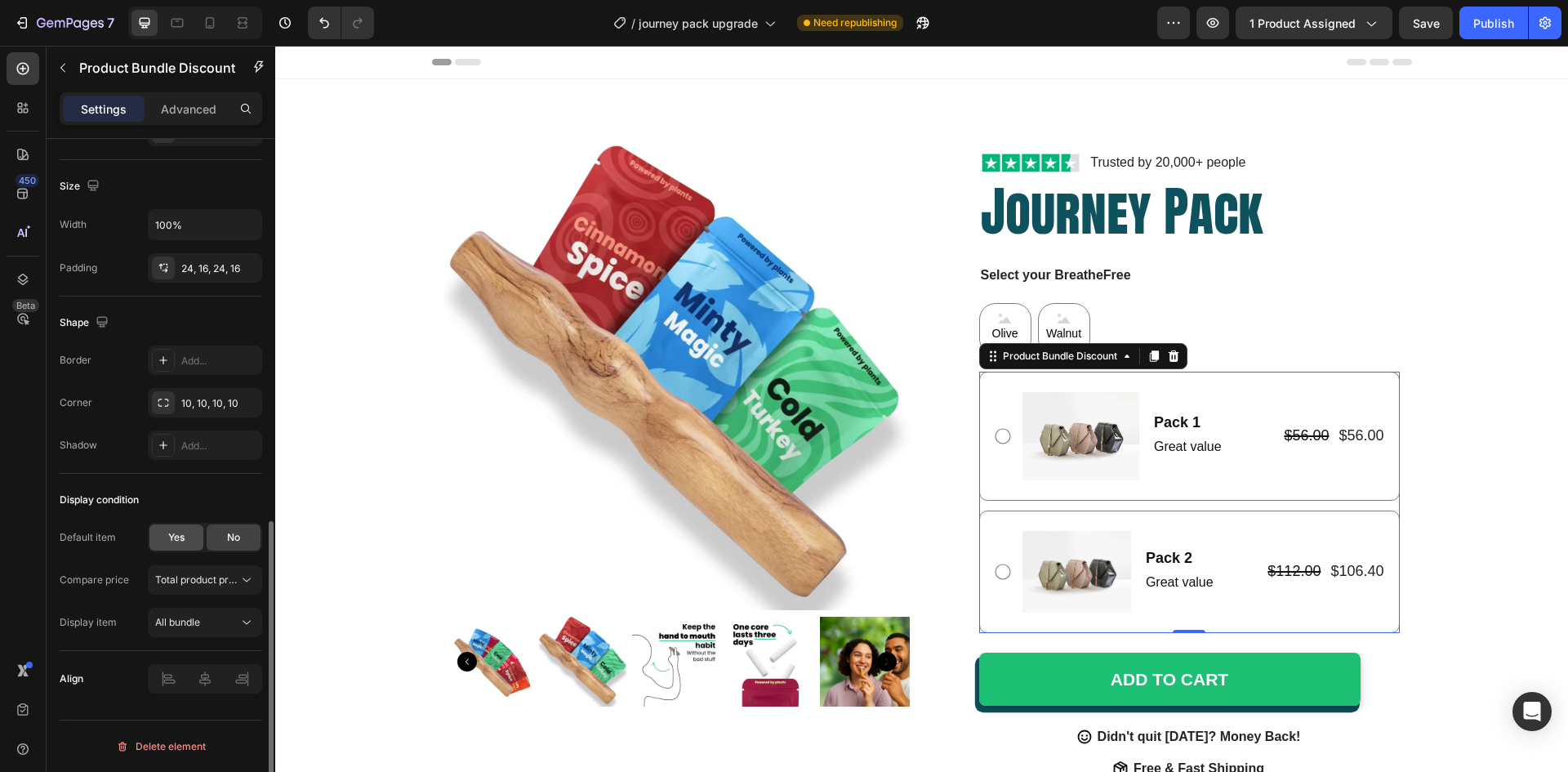
click at [178, 541] on span "Yes" at bounding box center [177, 537] width 16 height 14
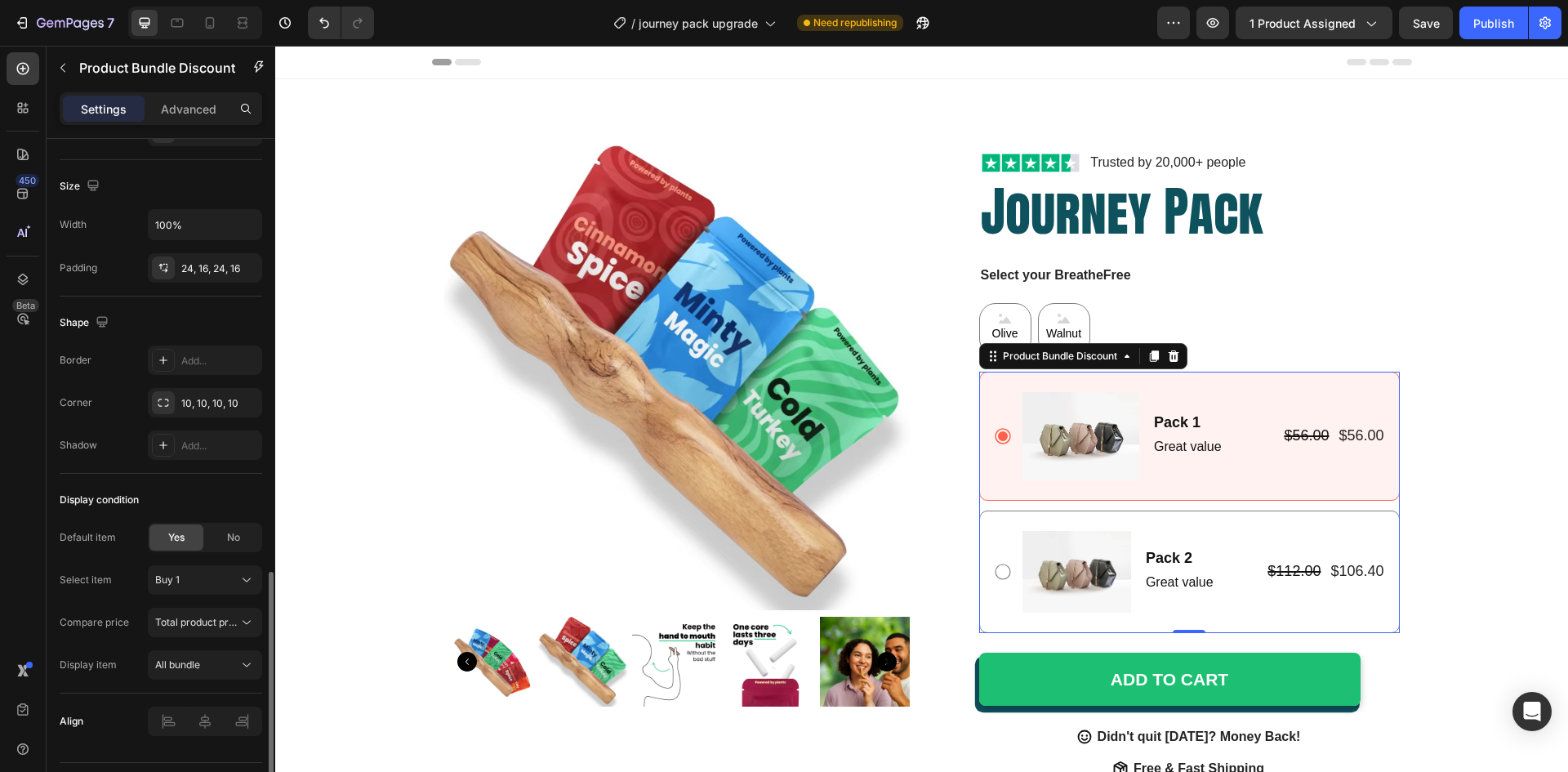
scroll to position [914, 0]
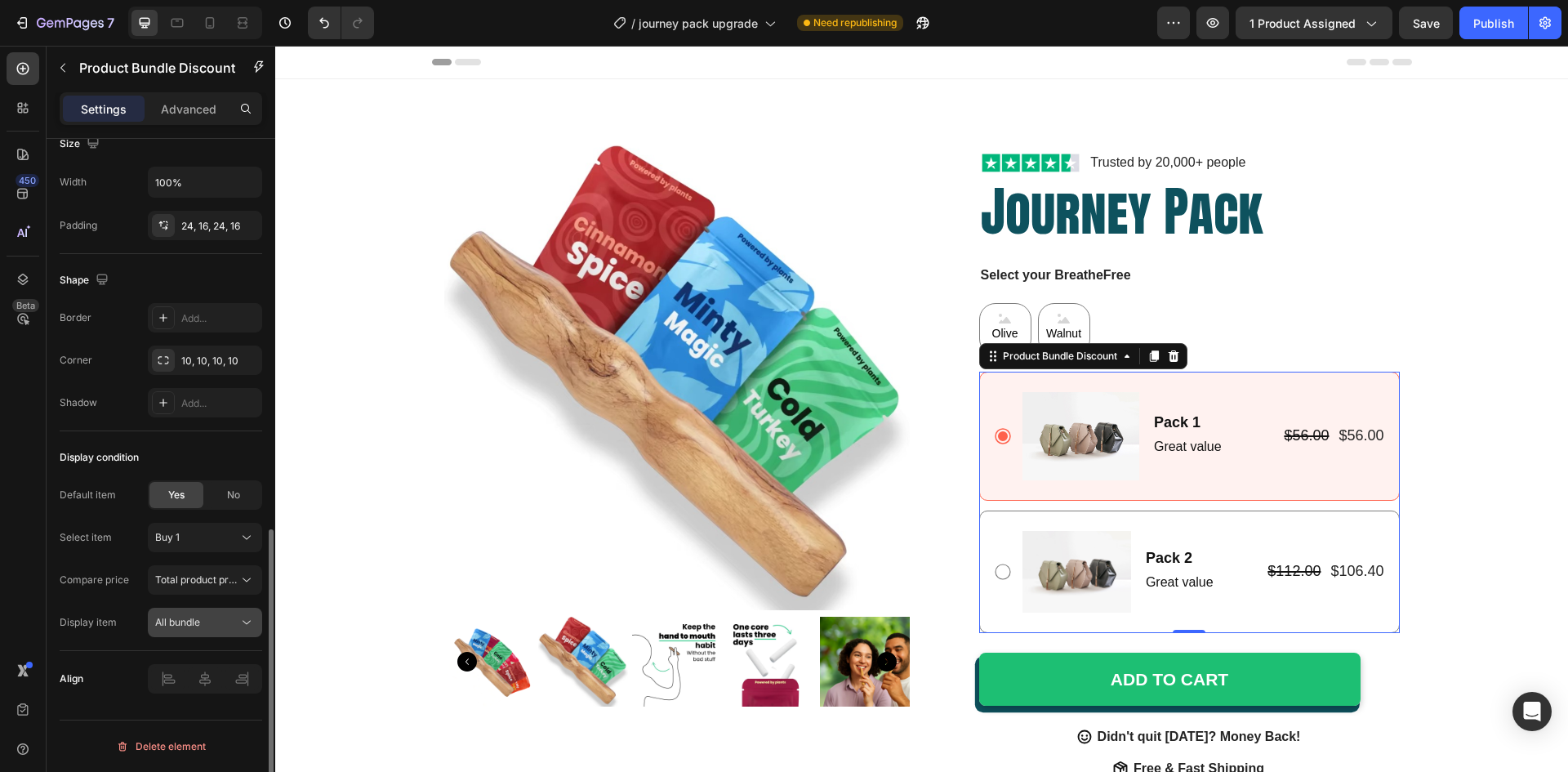
click at [170, 618] on span "All bundle" at bounding box center [178, 622] width 45 height 13
click at [112, 586] on div "Compare price" at bounding box center [94, 580] width 69 height 14
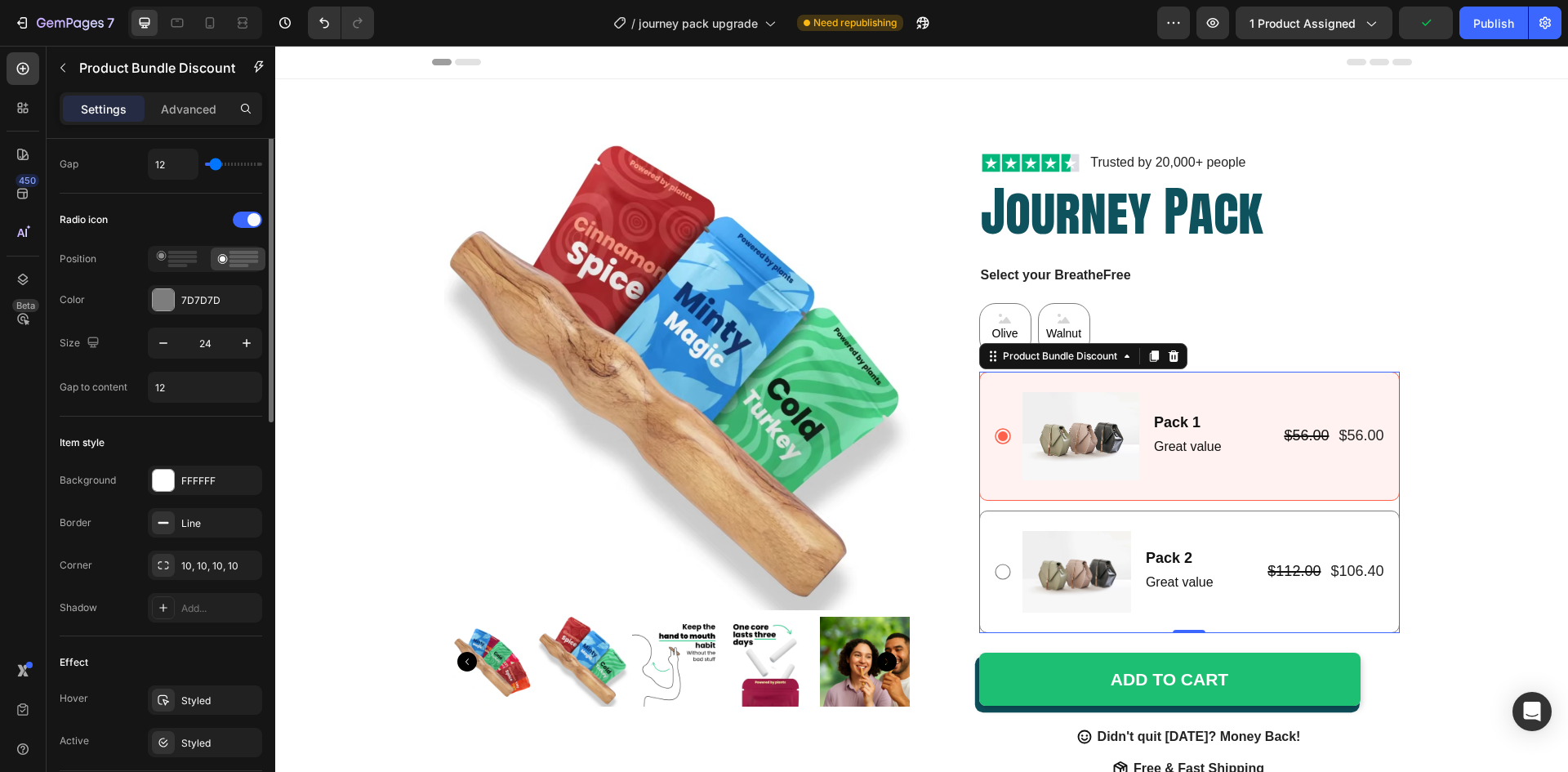
scroll to position [0, 0]
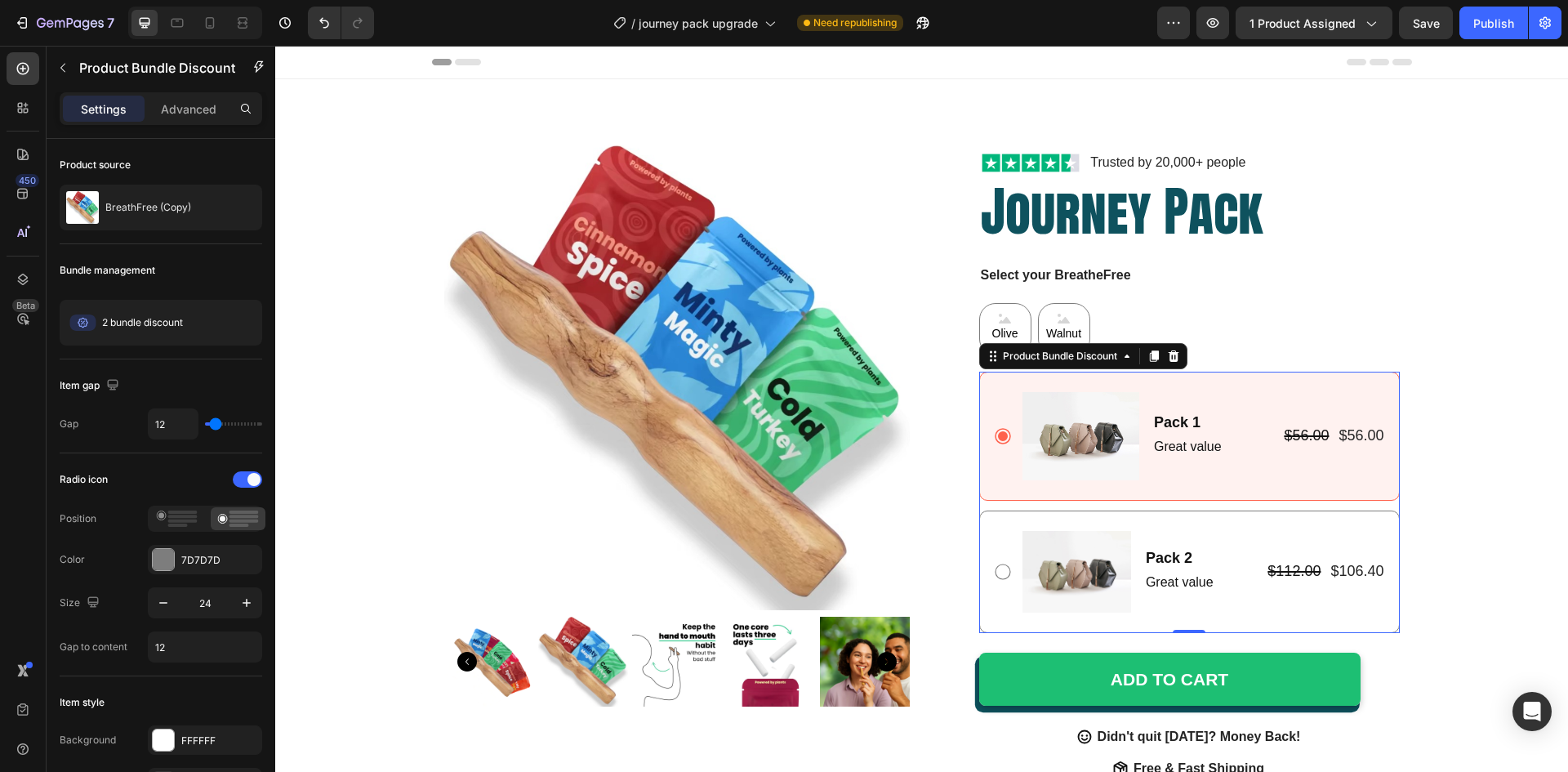
click at [1226, 528] on div "Image Pack 2 Text Block Great value Text Block Row $112.00 Product Price Produc…" at bounding box center [1189, 571] width 420 height 123
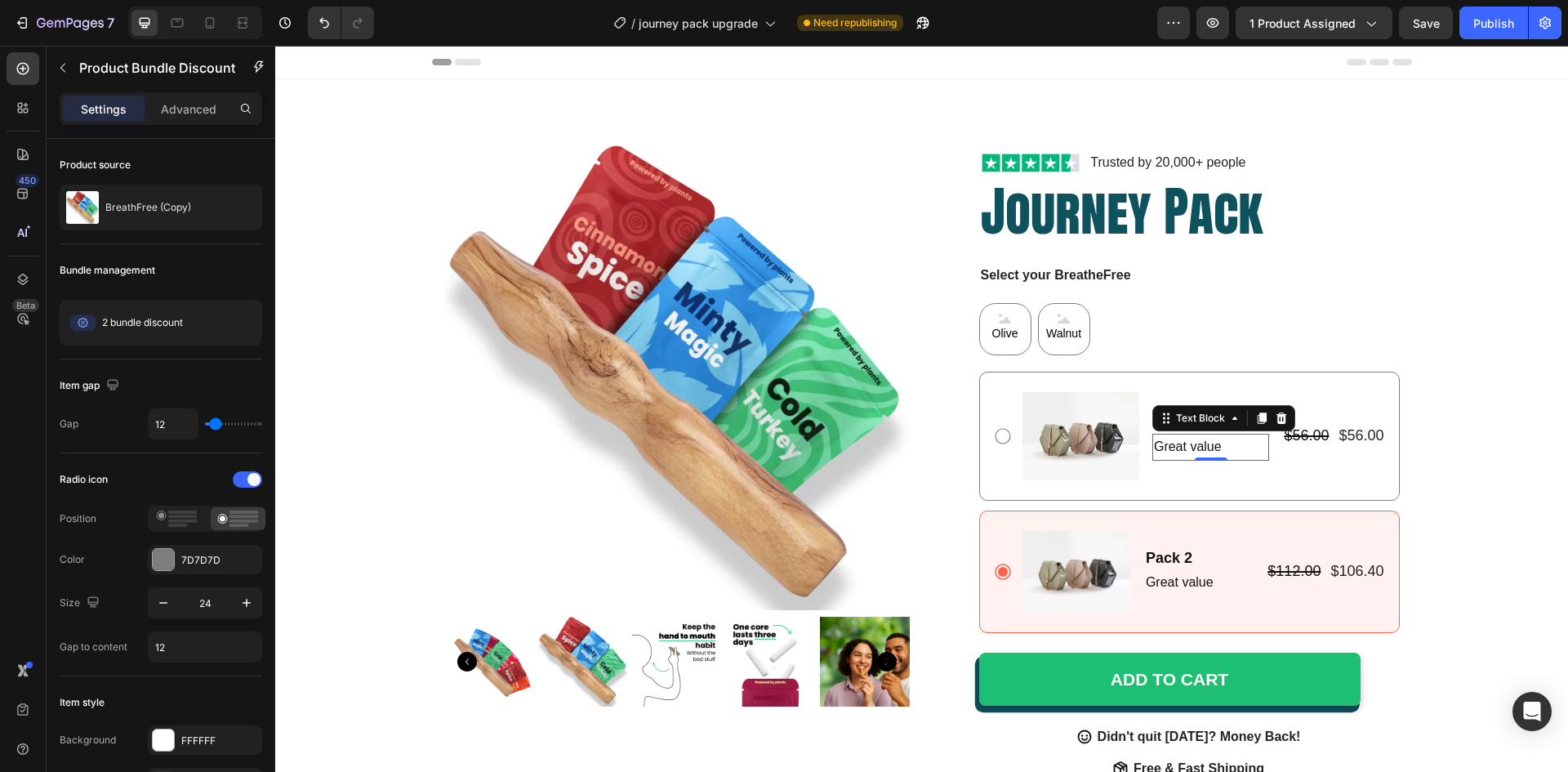
click at [1226, 434] on div "Great value" at bounding box center [1211, 447] width 117 height 27
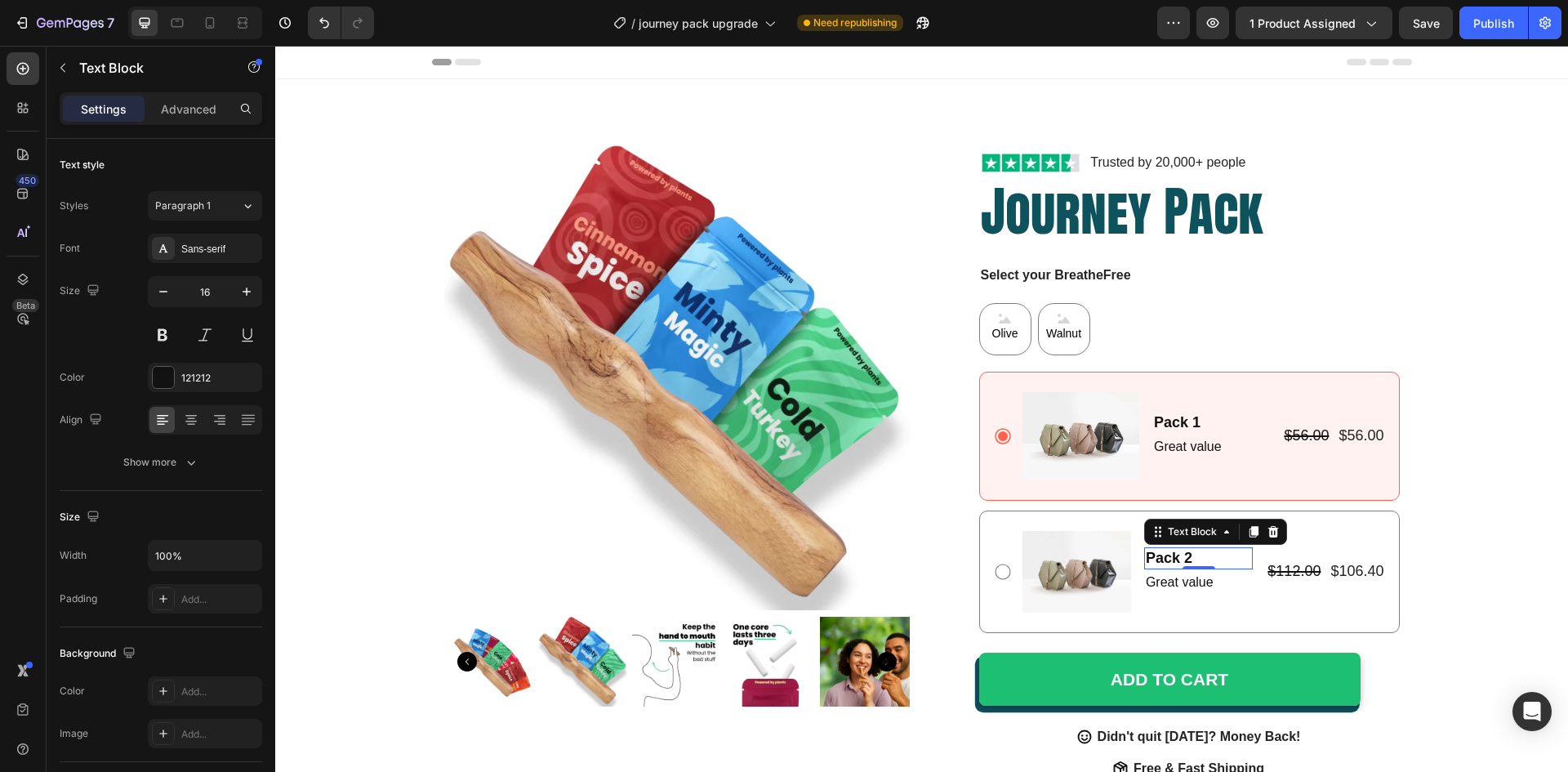
click at [1238, 563] on div "Pack 2" at bounding box center [1198, 558] width 108 height 22
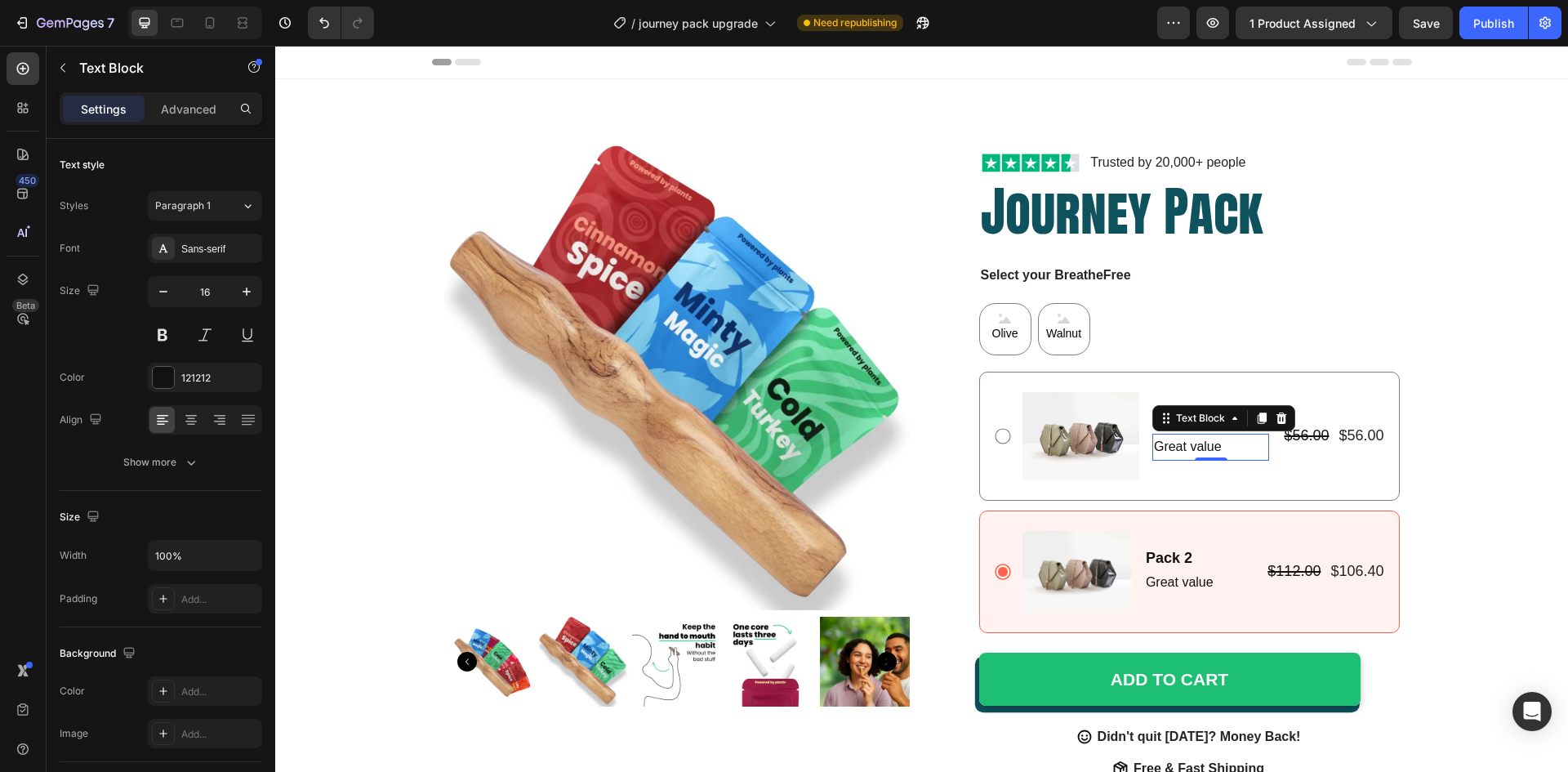
click at [1238, 453] on p "Great value" at bounding box center [1210, 447] width 114 height 23
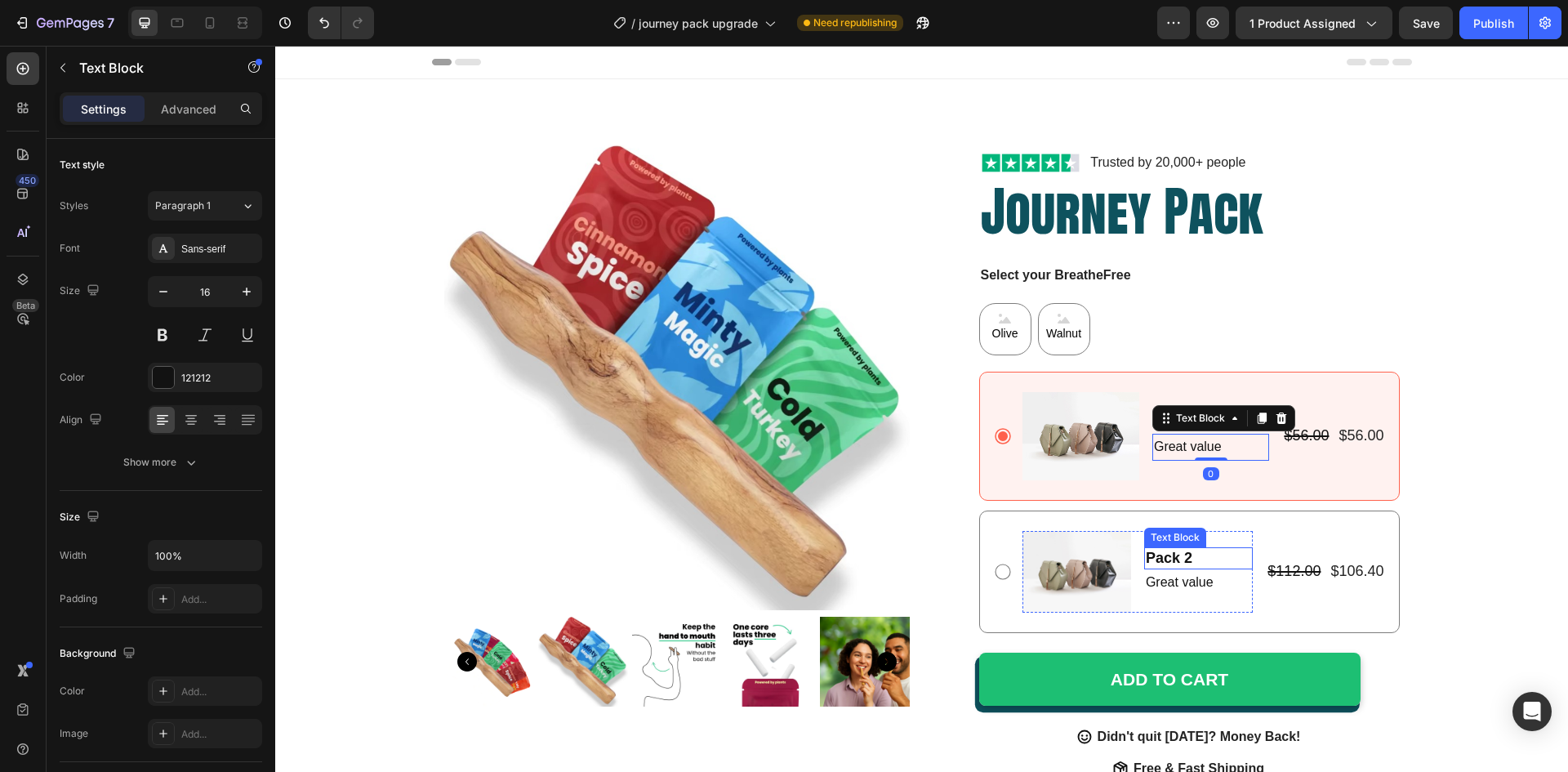
click at [1236, 561] on div "Pack 2" at bounding box center [1198, 558] width 108 height 22
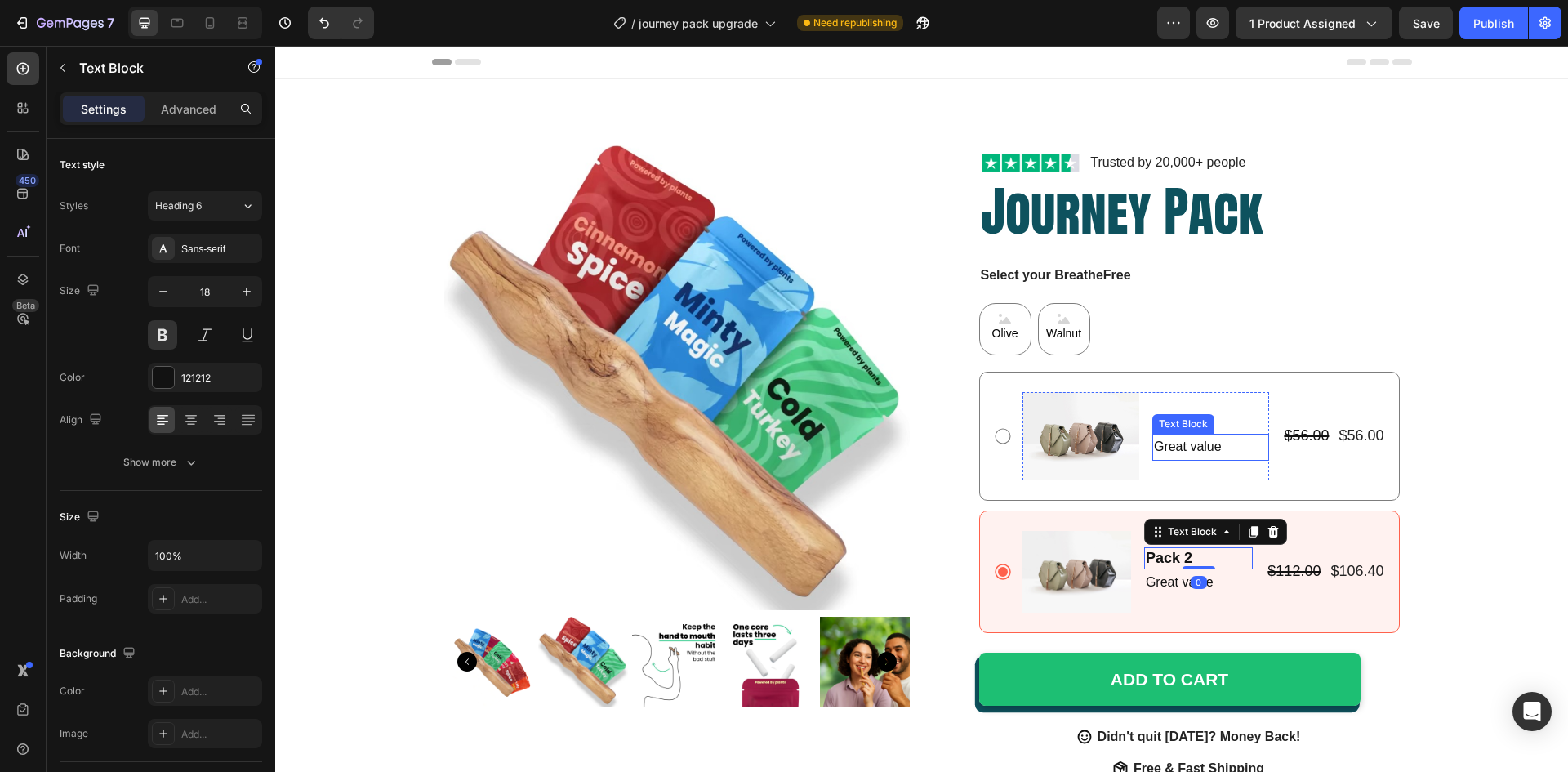
click at [1222, 435] on div "Great value" at bounding box center [1211, 447] width 117 height 27
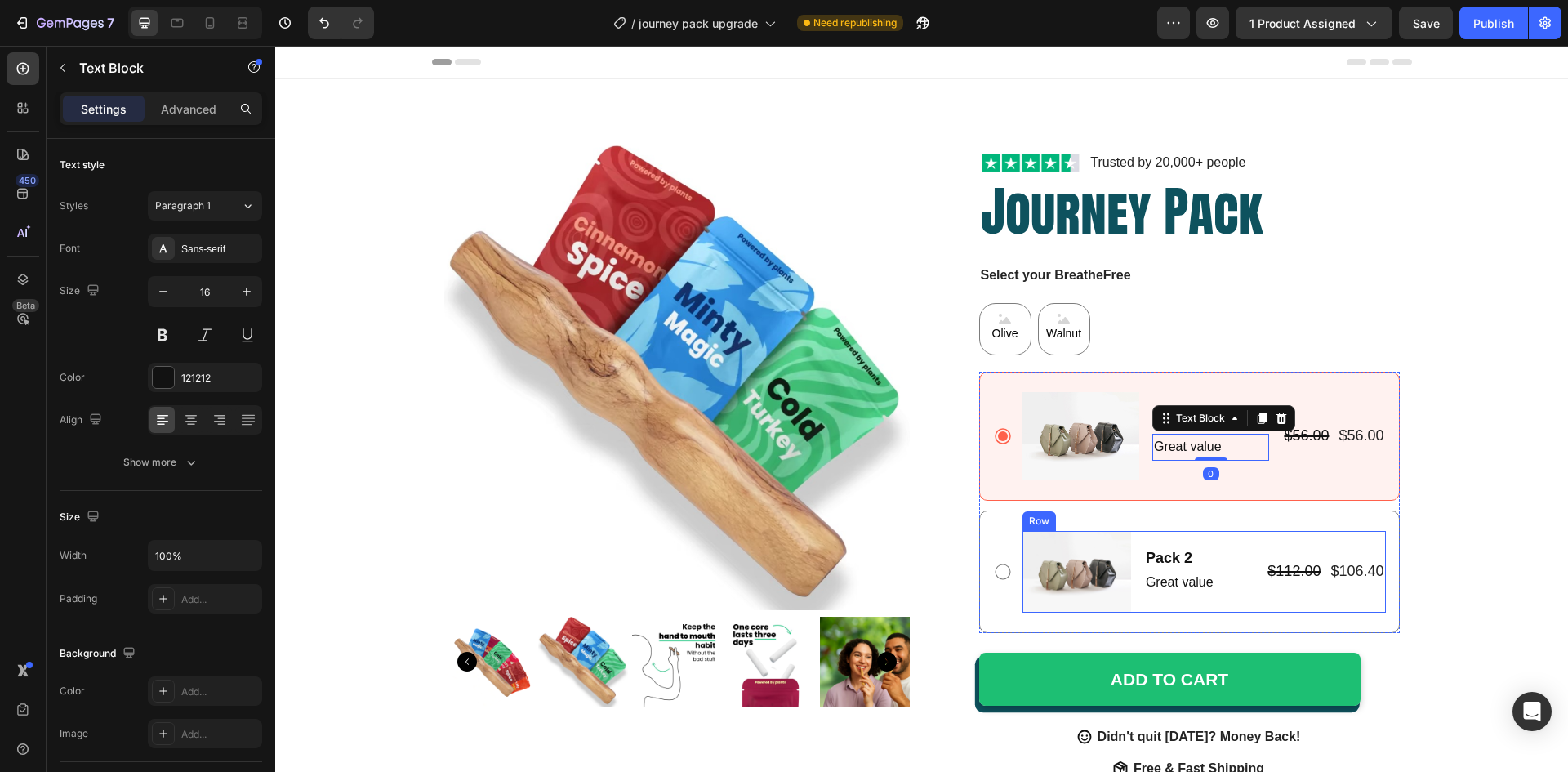
click at [1252, 544] on div "Image Pack 2 Text Block Great value Text Block Row $112.00 Product Price Produc…" at bounding box center [1204, 571] width 363 height 82
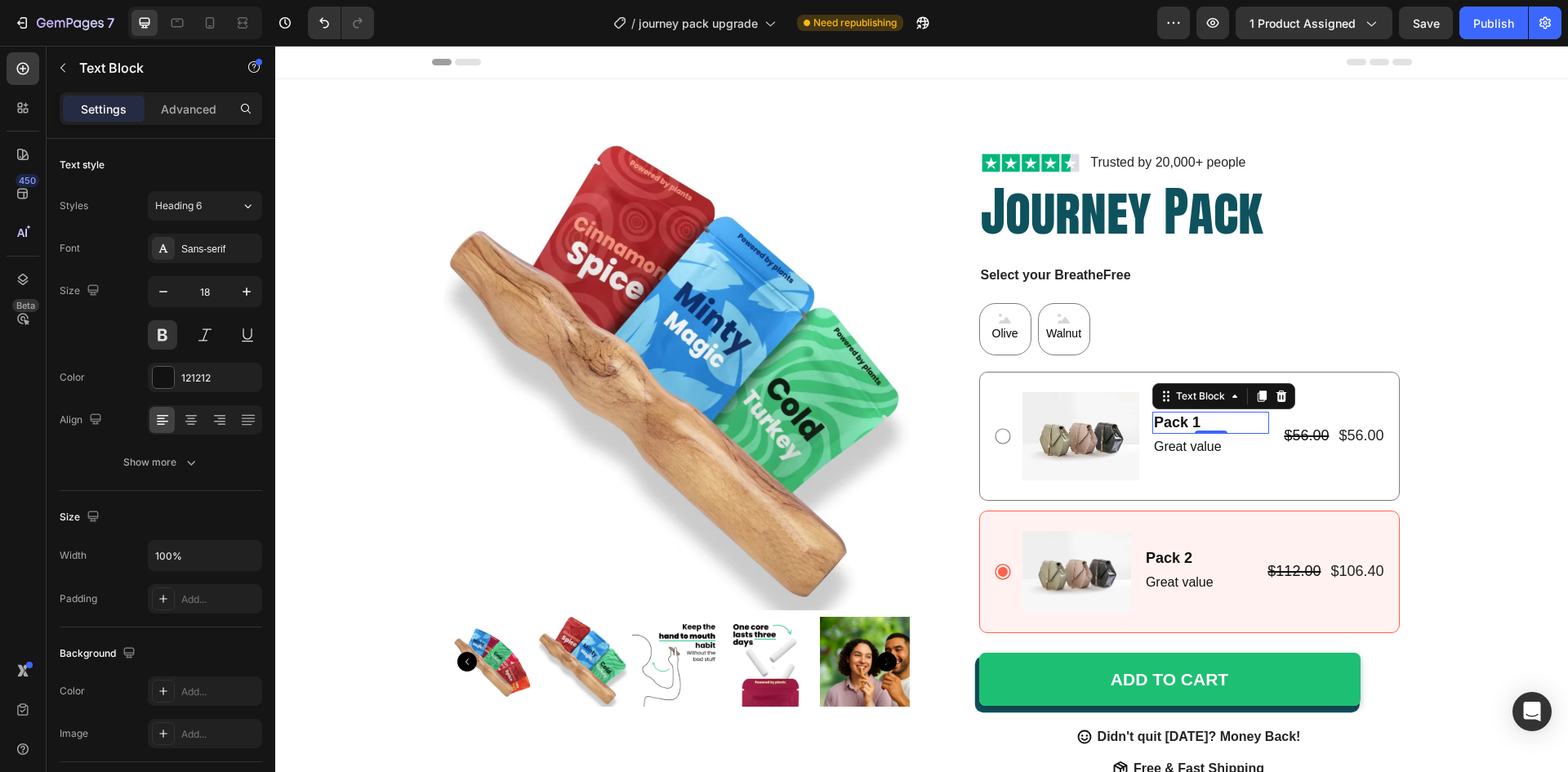
click at [1260, 413] on div "Pack 1" at bounding box center [1211, 422] width 117 height 22
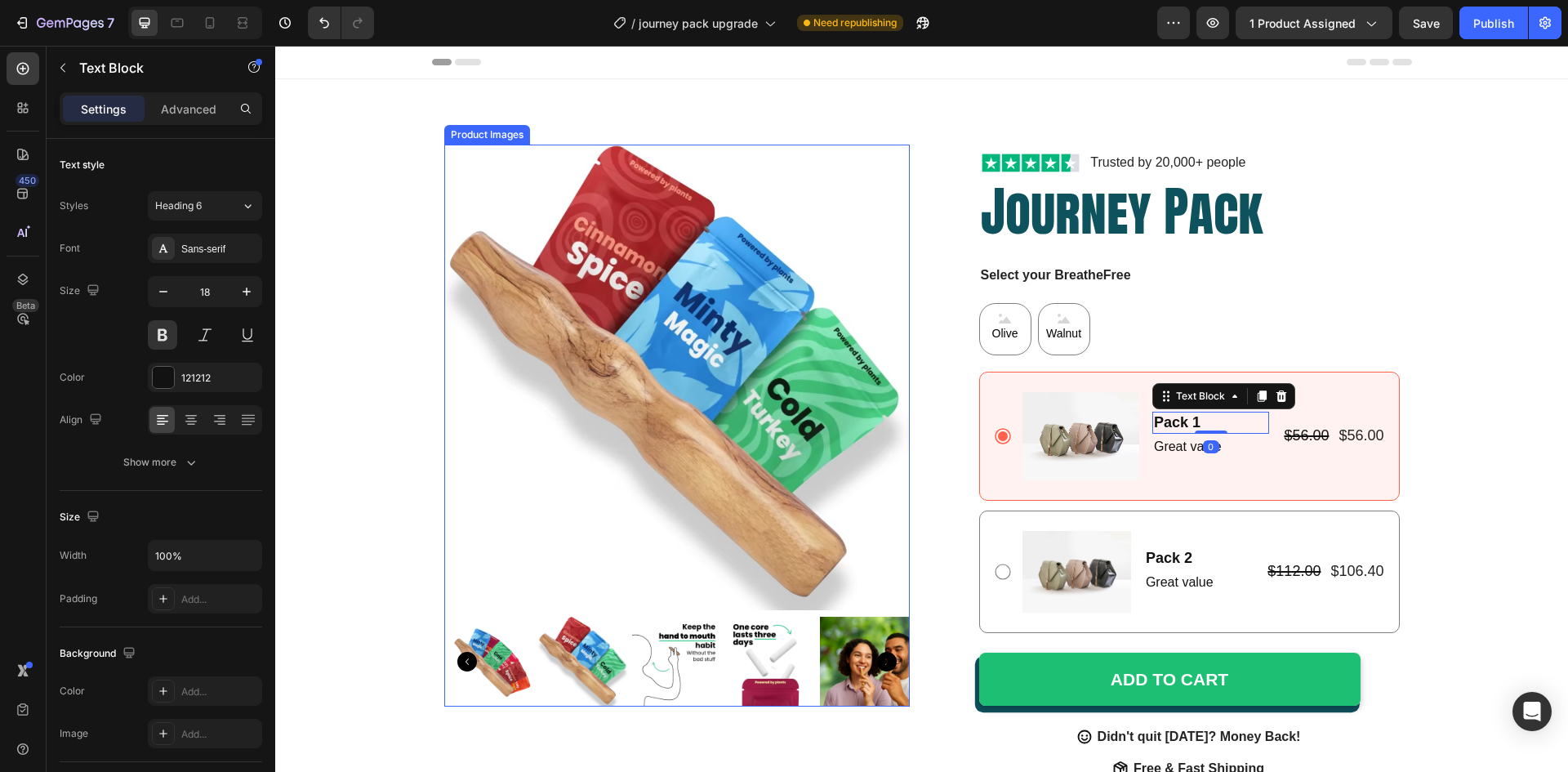
click at [794, 344] on img at bounding box center [677, 377] width 465 height 465
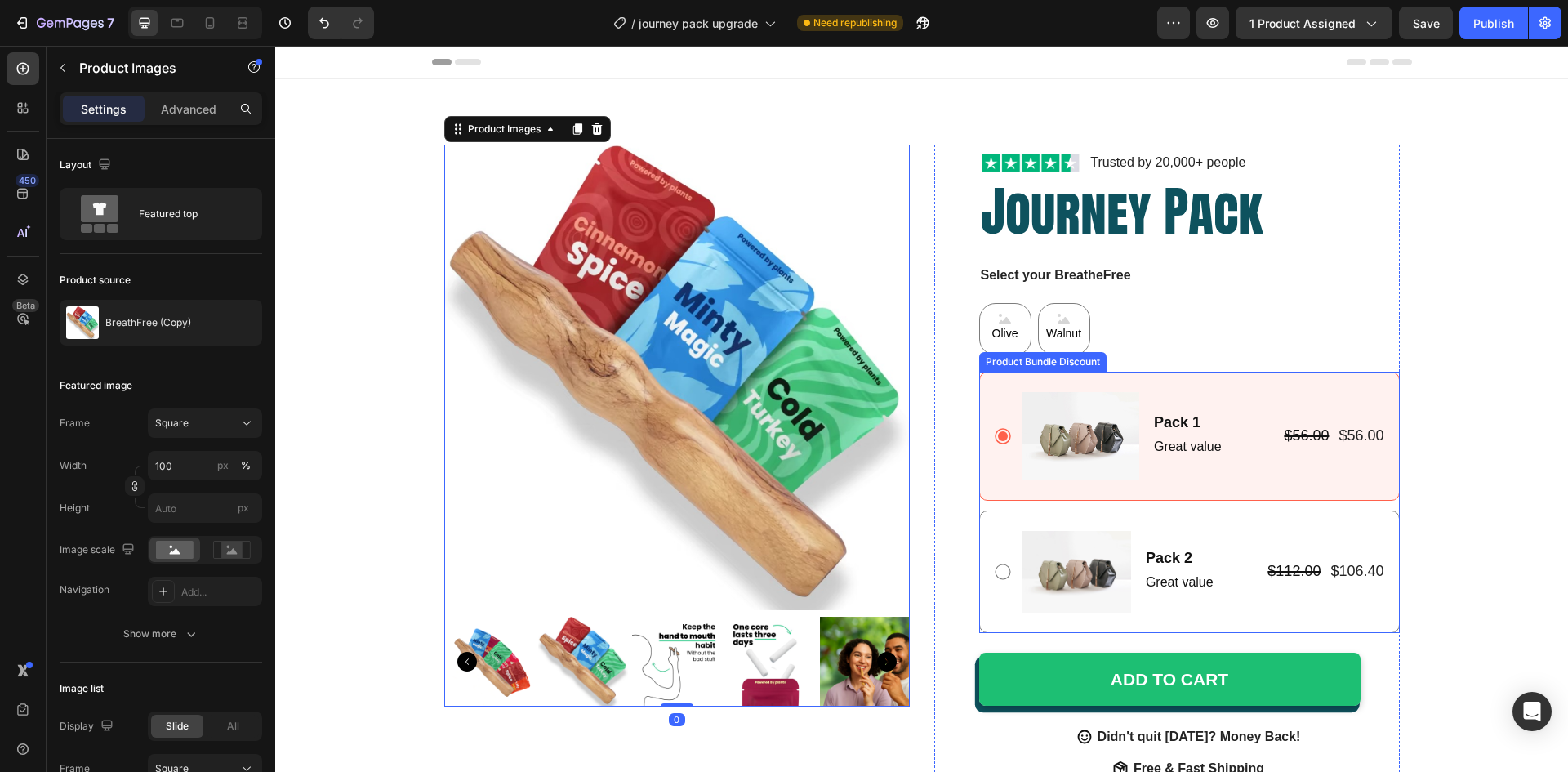
click at [1068, 390] on div "Image Pack 1 Text Block Great value Text Block Row $56.00 Product Price Product…" at bounding box center [1189, 437] width 420 height 129
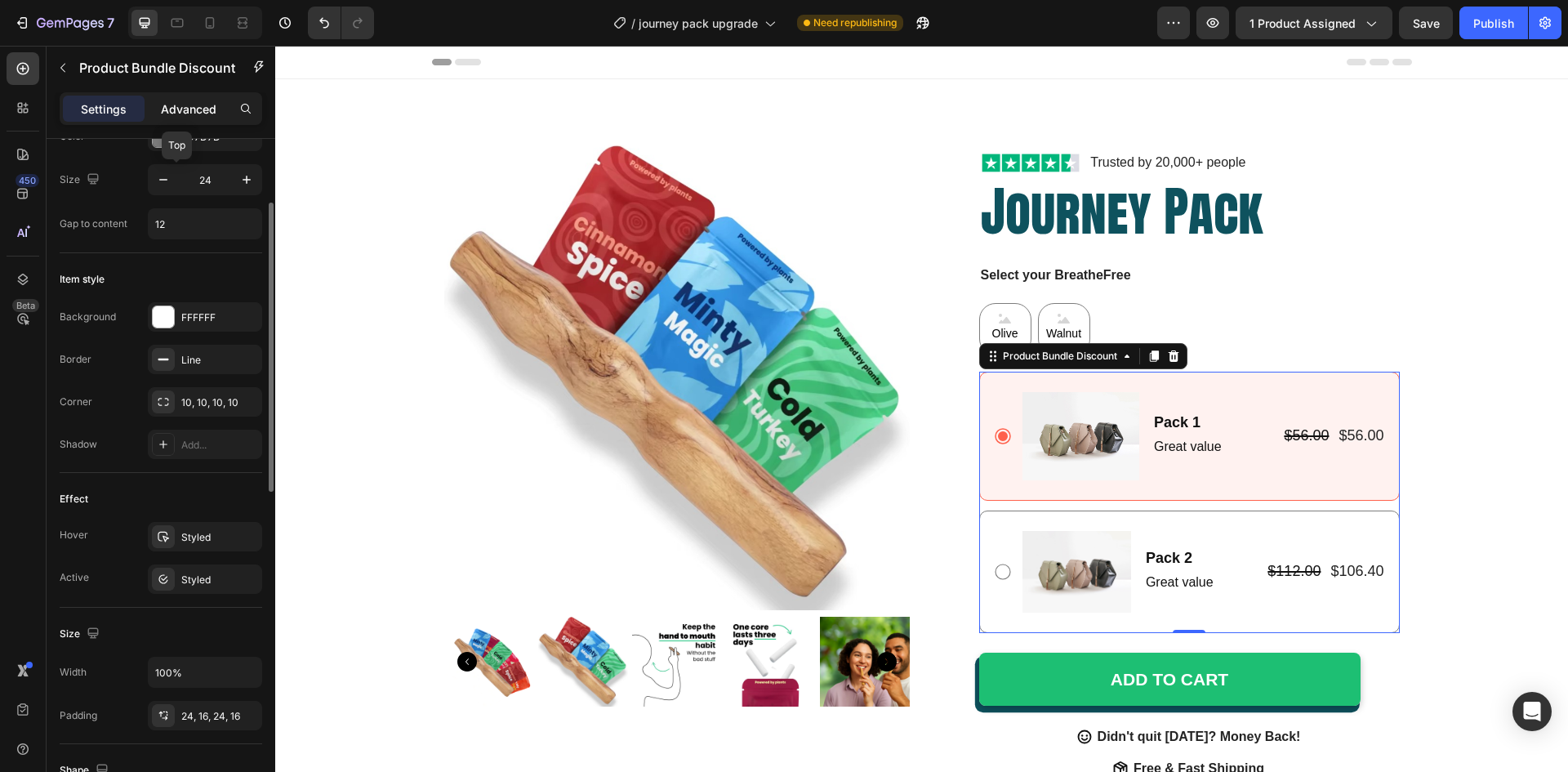
scroll to position [342, 0]
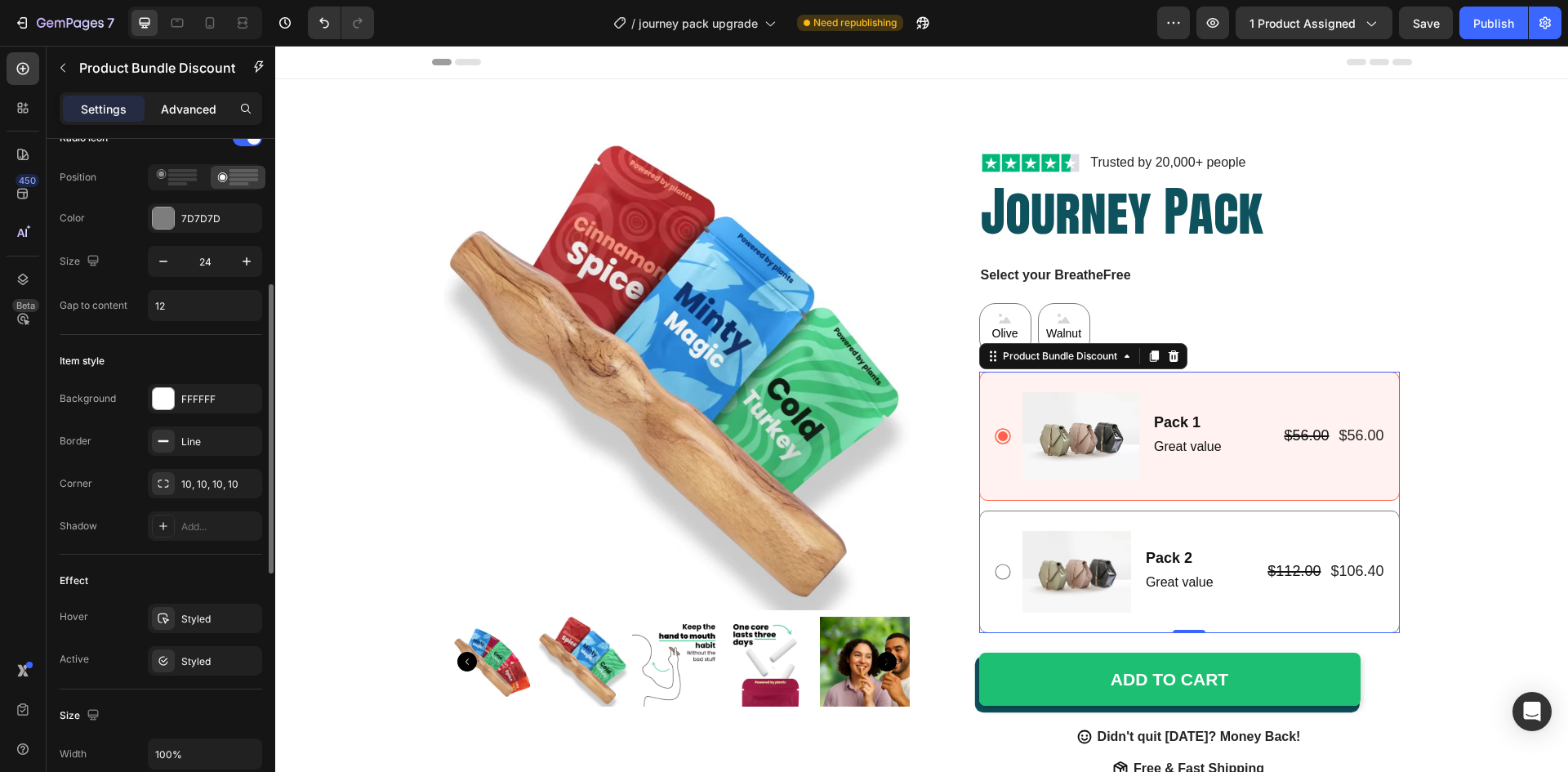
click at [186, 111] on p "Advanced" at bounding box center [188, 108] width 56 height 17
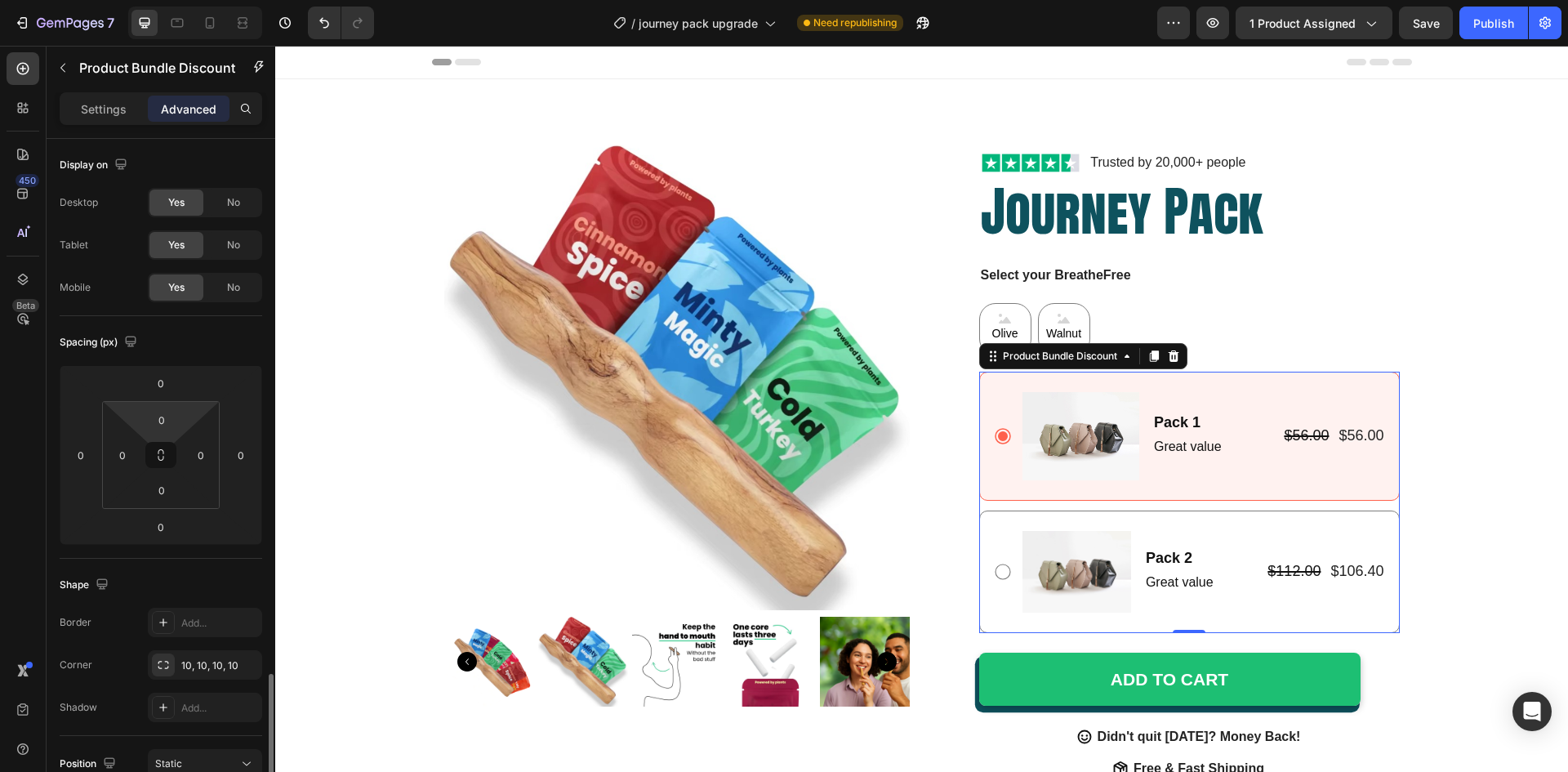
scroll to position [386, 0]
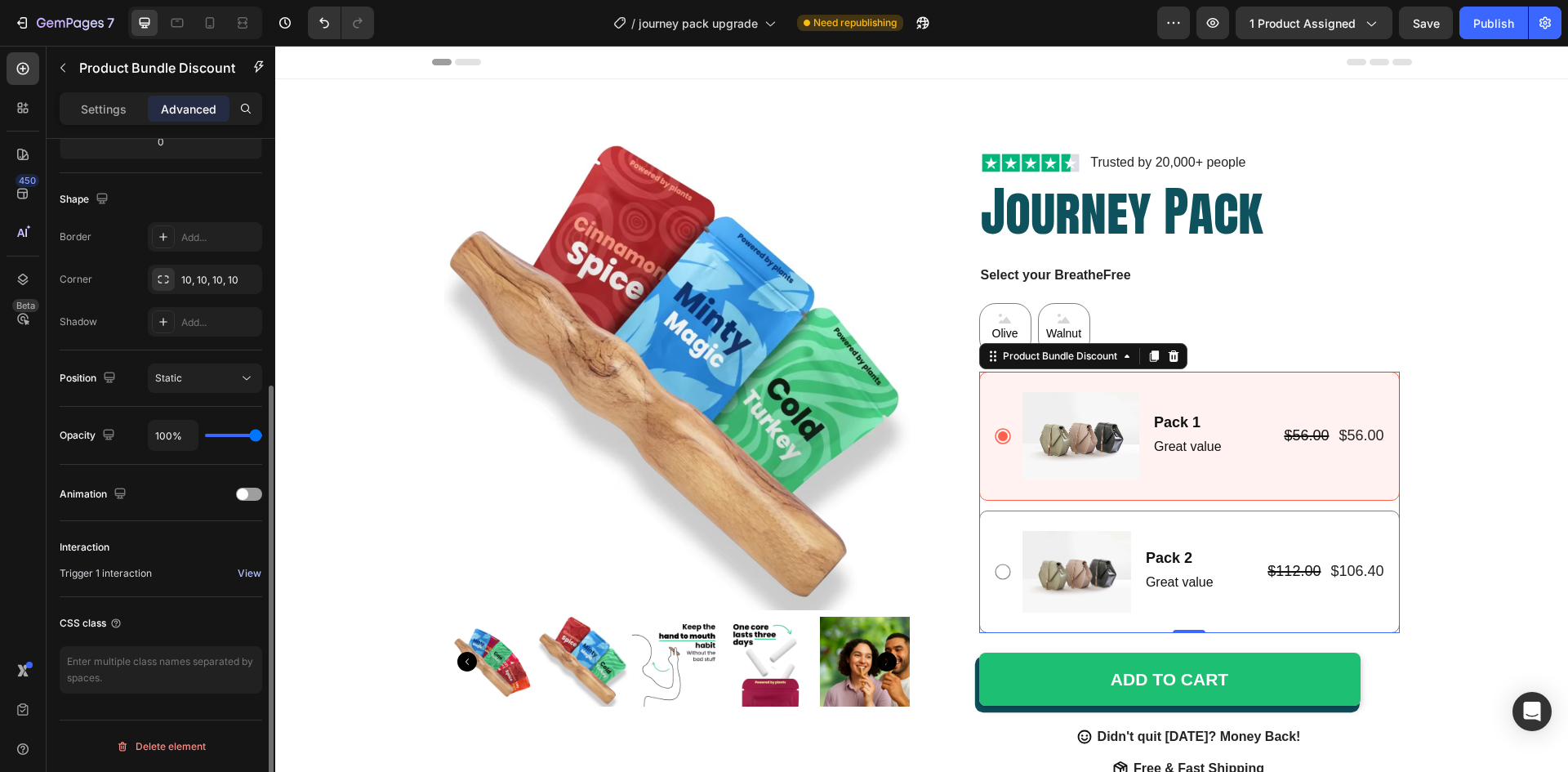
click at [249, 575] on div "View" at bounding box center [249, 573] width 23 height 14
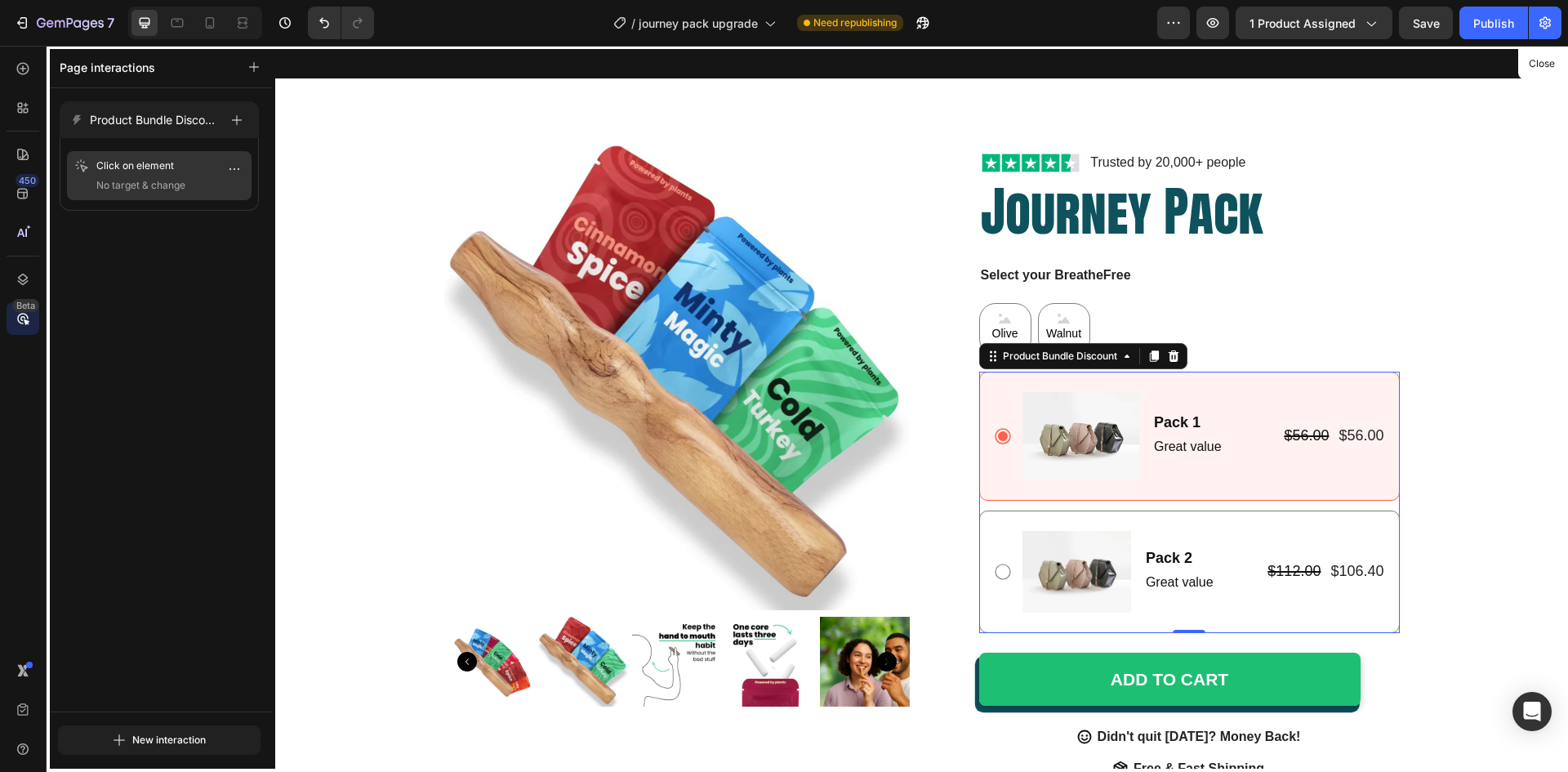
click at [155, 179] on span "No target & change" at bounding box center [141, 186] width 89 height 16
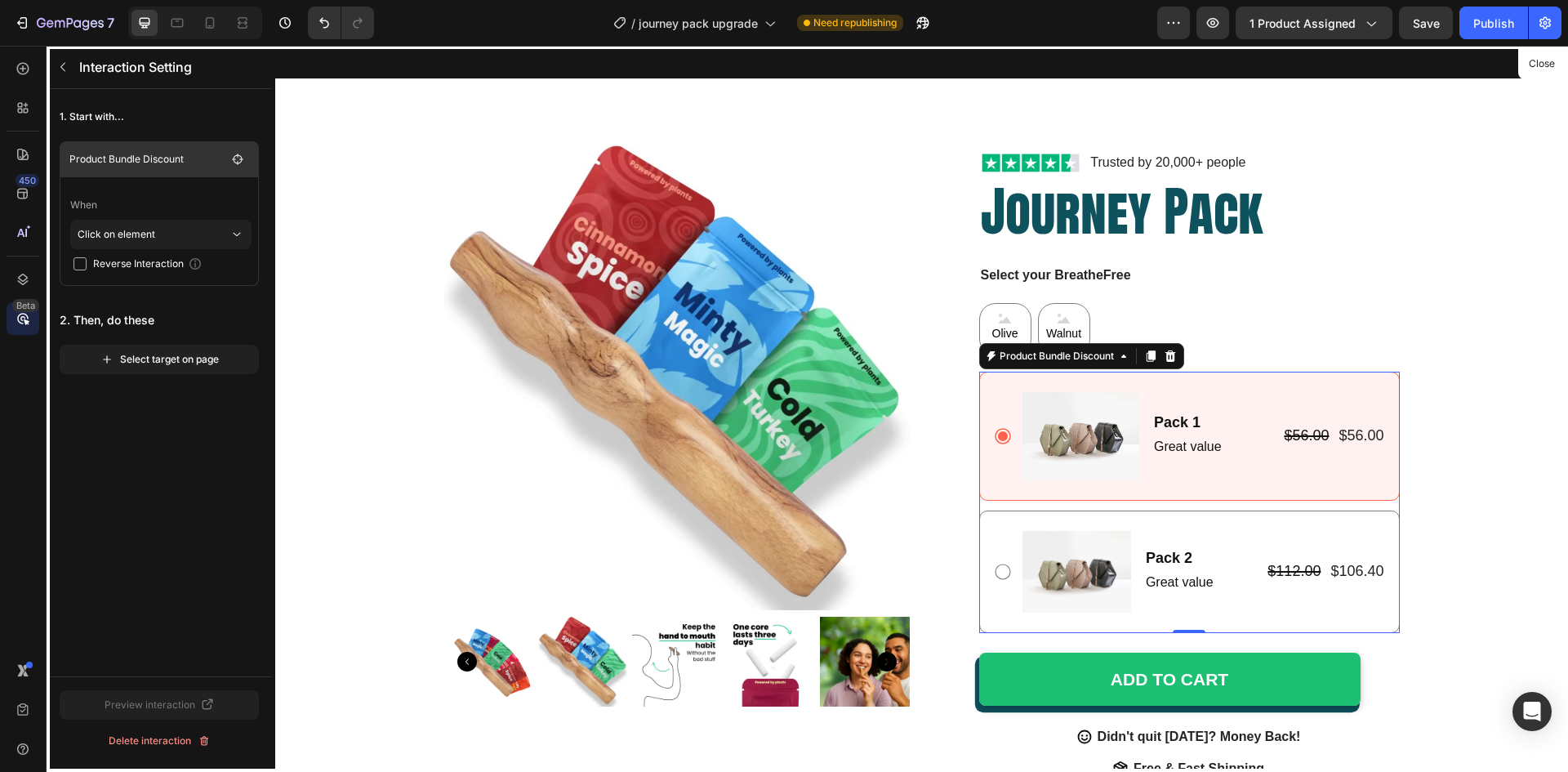
click at [202, 160] on p "Product Bundle Discount" at bounding box center [147, 160] width 157 height 16
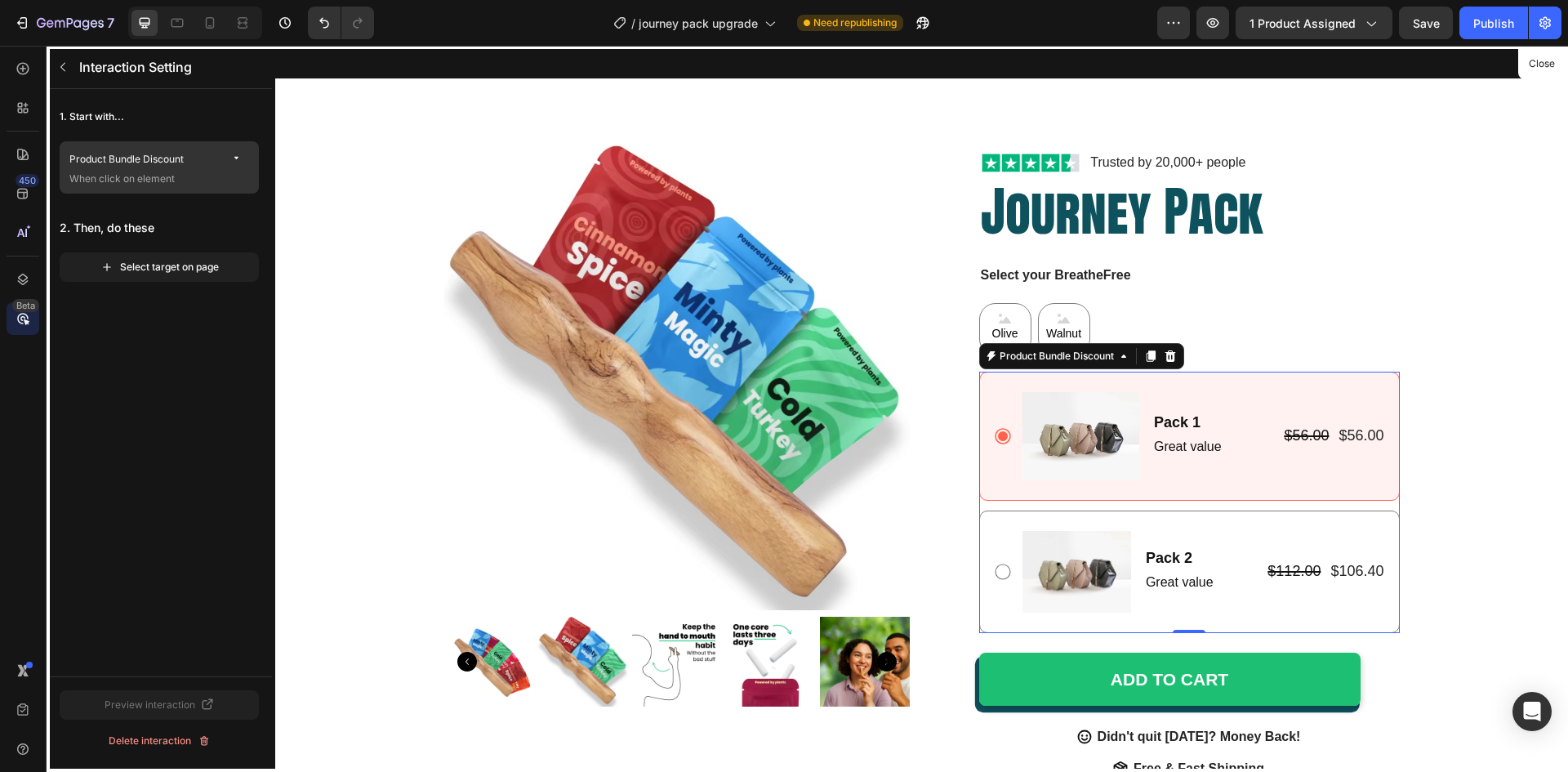
click at [230, 160] on button "button" at bounding box center [238, 160] width 23 height 23
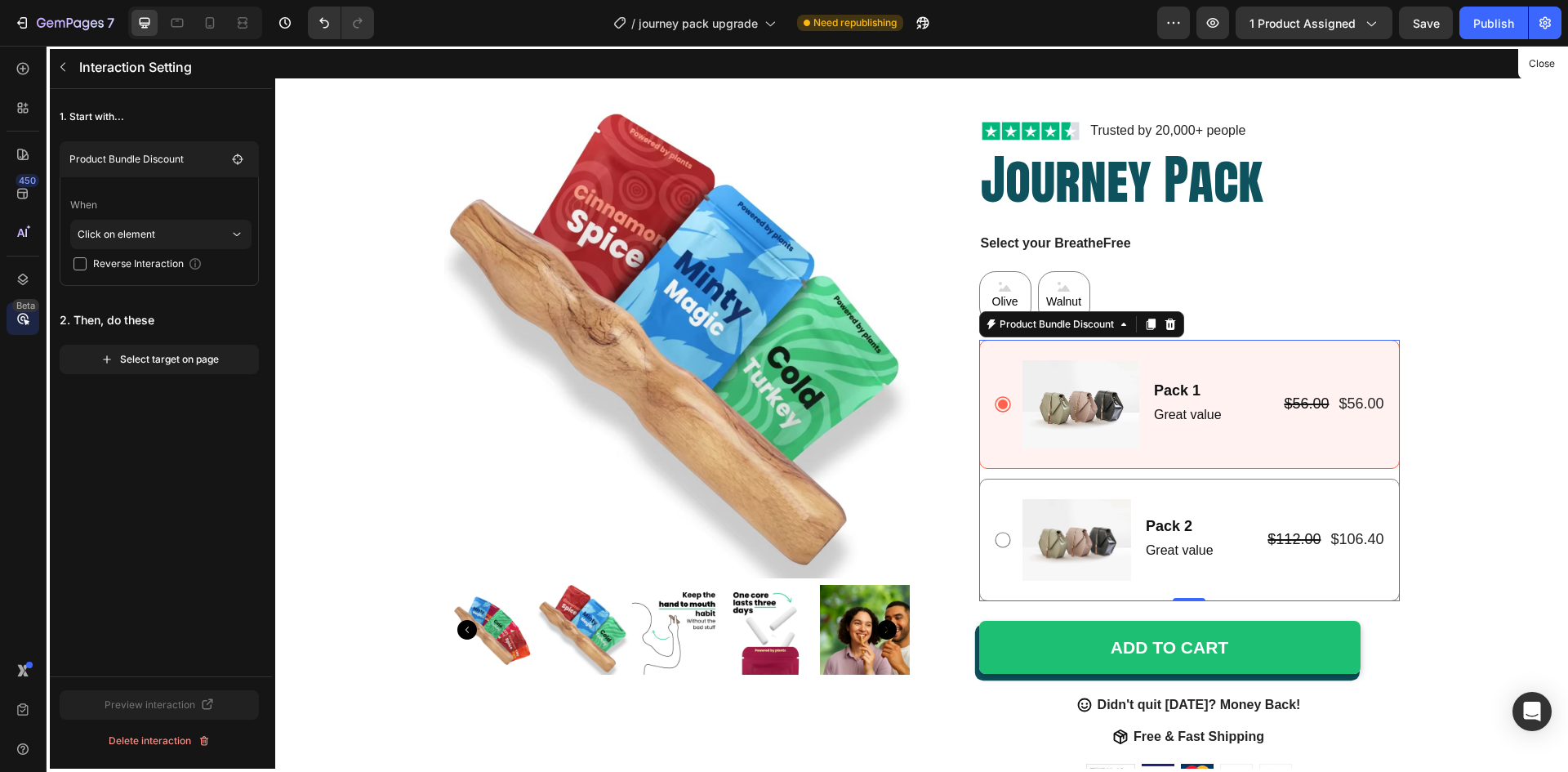
scroll to position [23, 0]
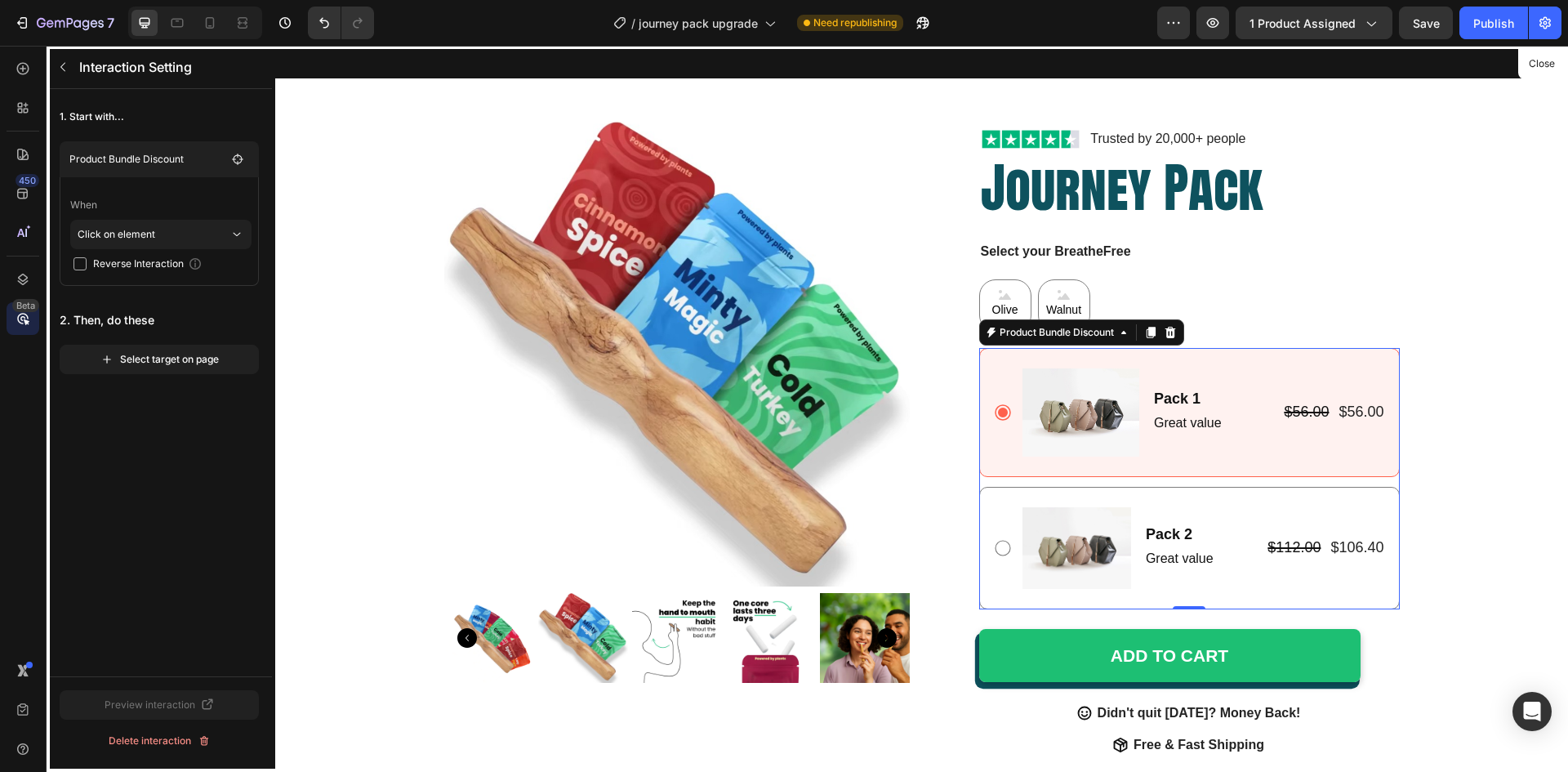
click at [1061, 340] on div at bounding box center [922, 409] width 1293 height 726
click at [1121, 446] on div at bounding box center [922, 409] width 1293 height 726
click at [69, 63] on icon "button" at bounding box center [63, 66] width 13 height 13
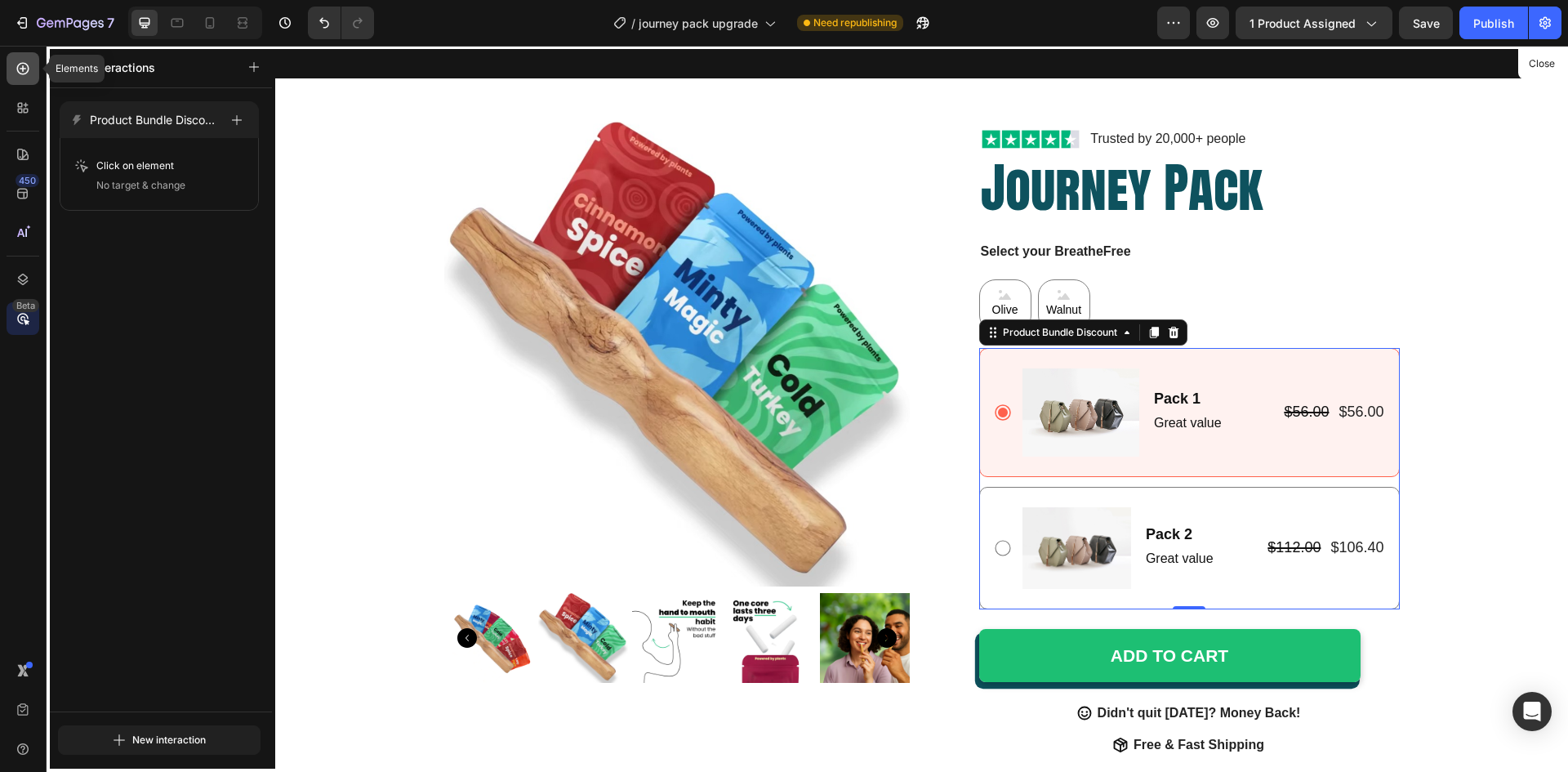
click at [29, 72] on icon at bounding box center [22, 68] width 16 height 16
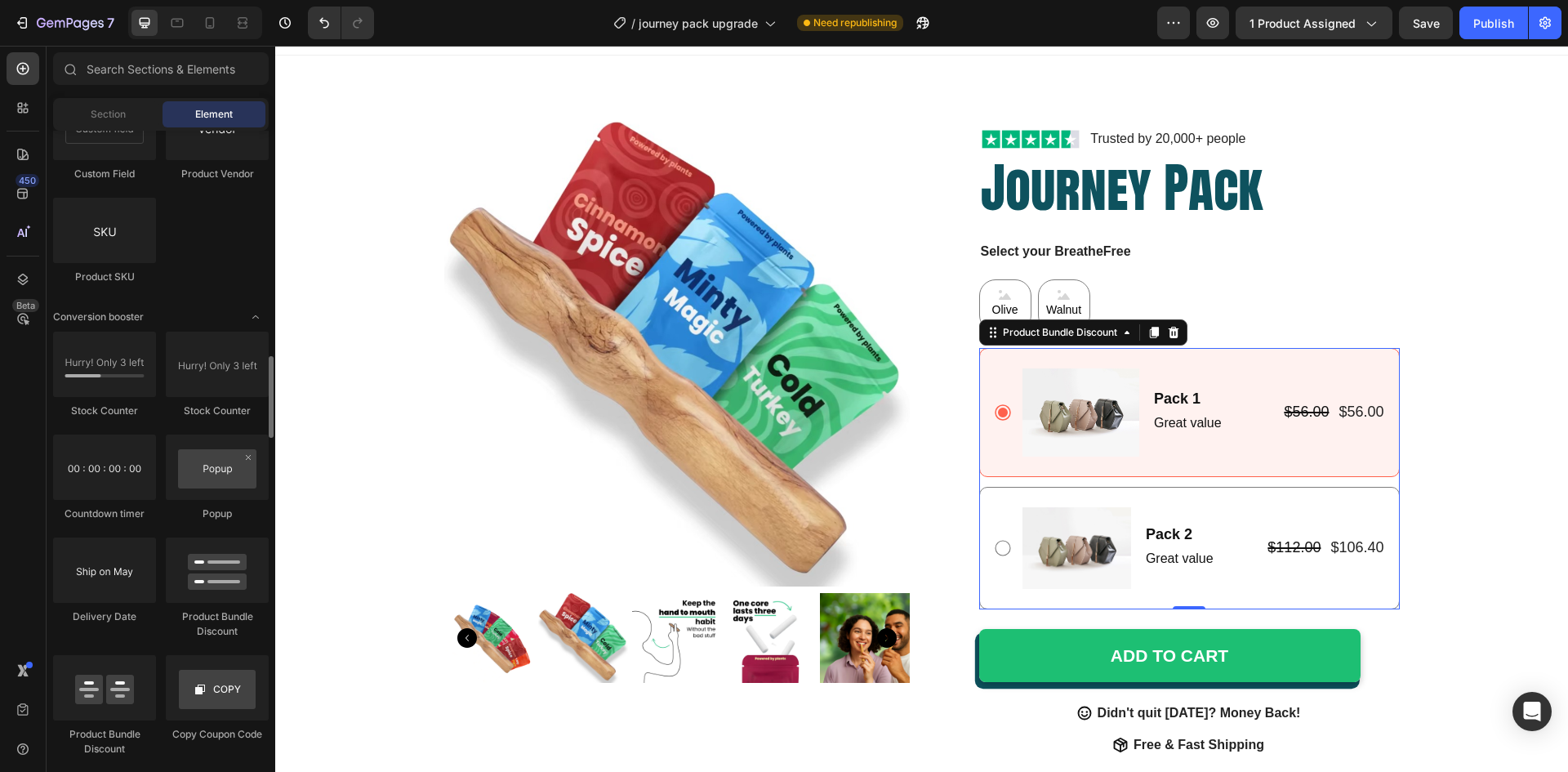
scroll to position [3267, 0]
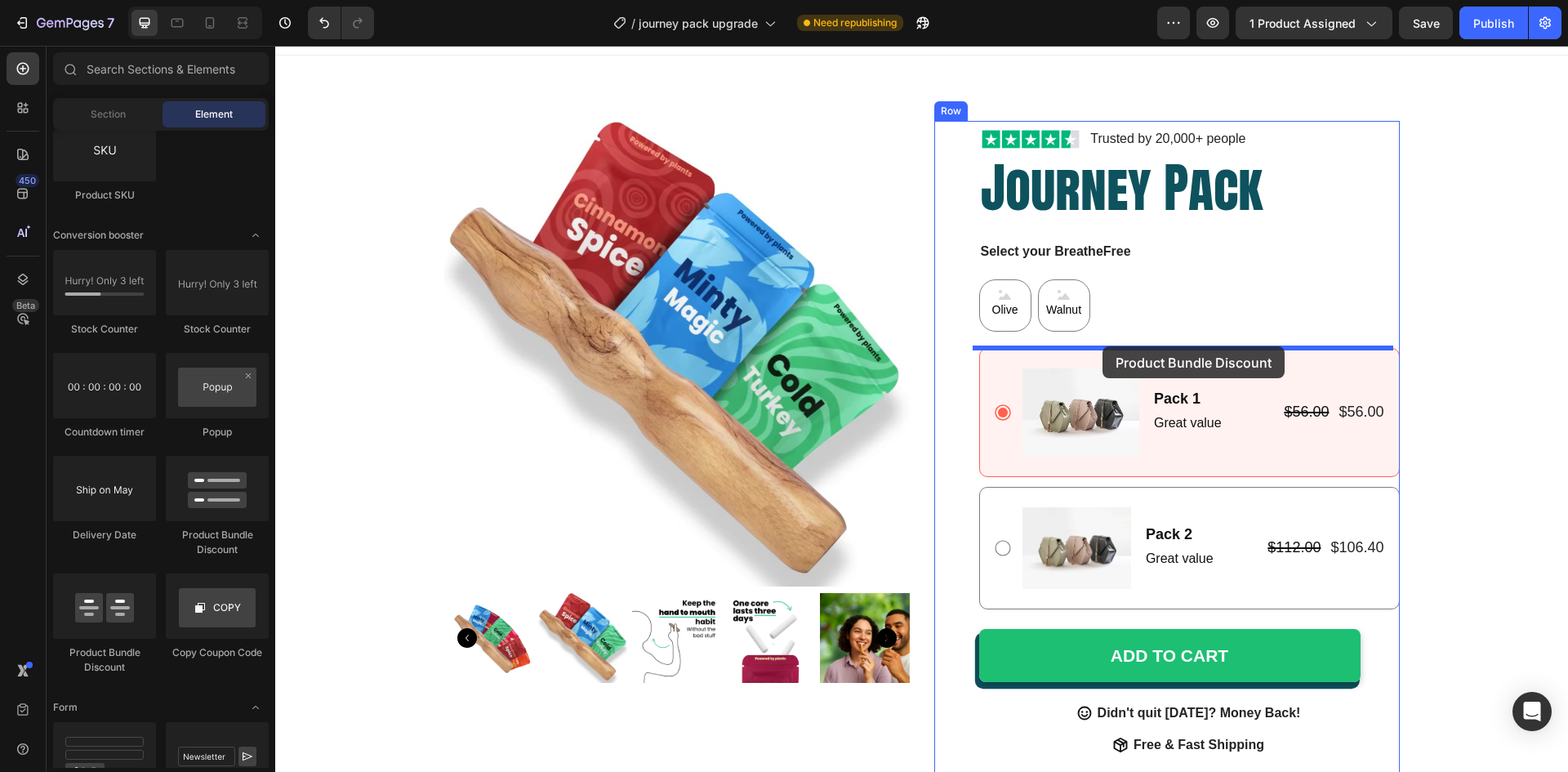
drag, startPoint x: 417, startPoint y: 674, endPoint x: 1103, endPoint y: 347, distance: 760.0
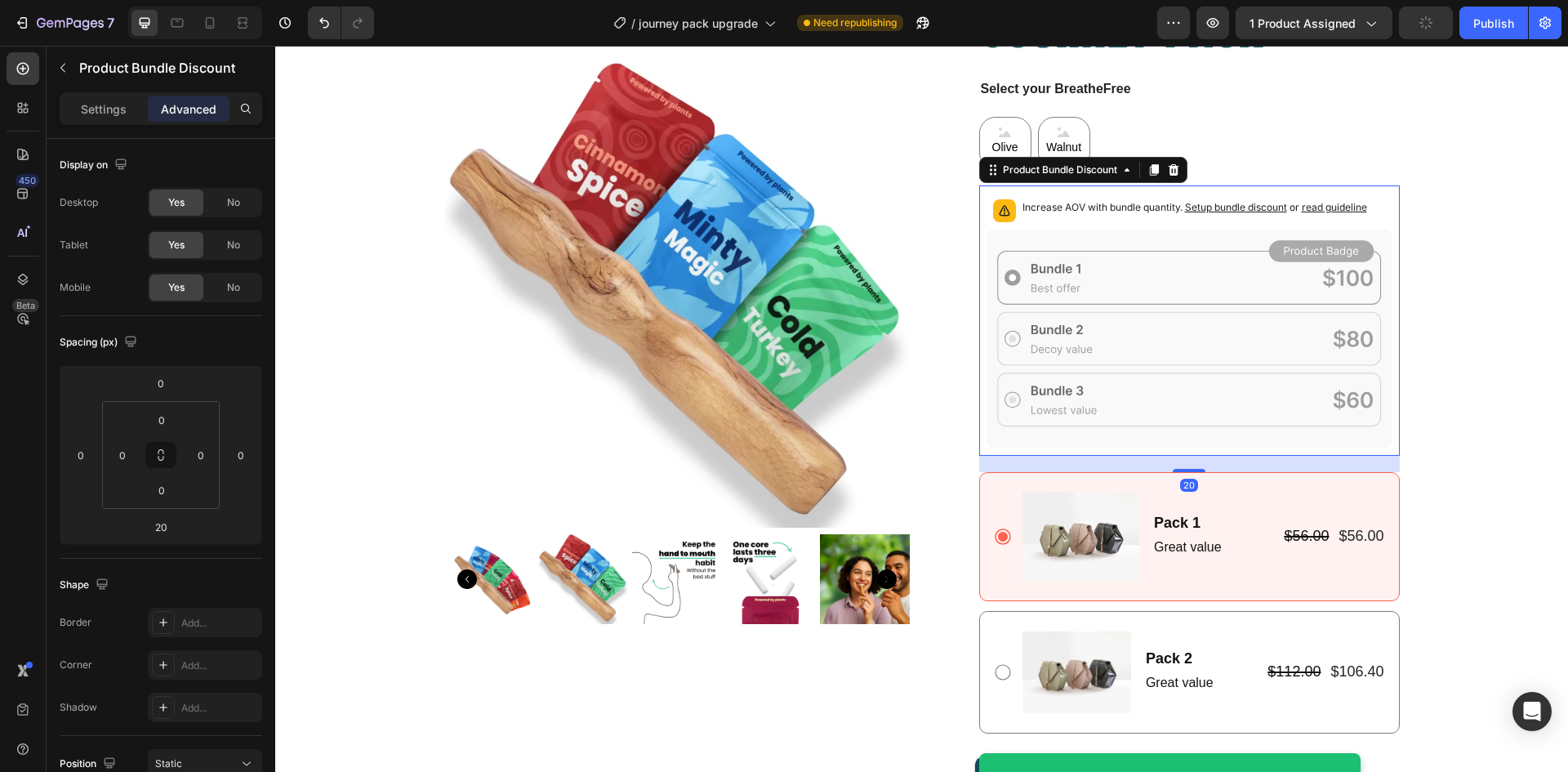
scroll to position [187, 0]
click at [1168, 171] on icon at bounding box center [1174, 169] width 11 height 12
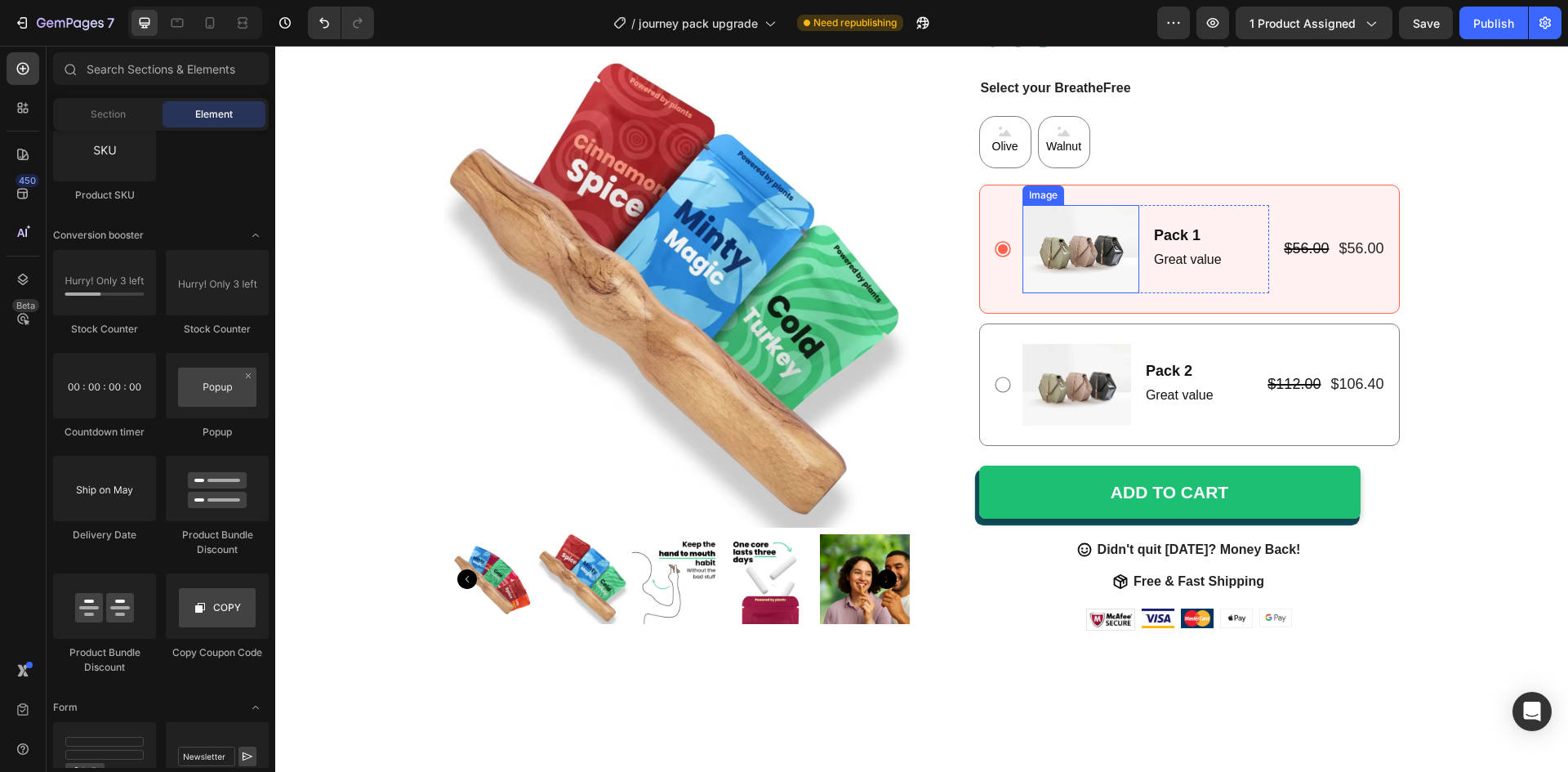
click at [1076, 268] on img at bounding box center [1081, 249] width 117 height 88
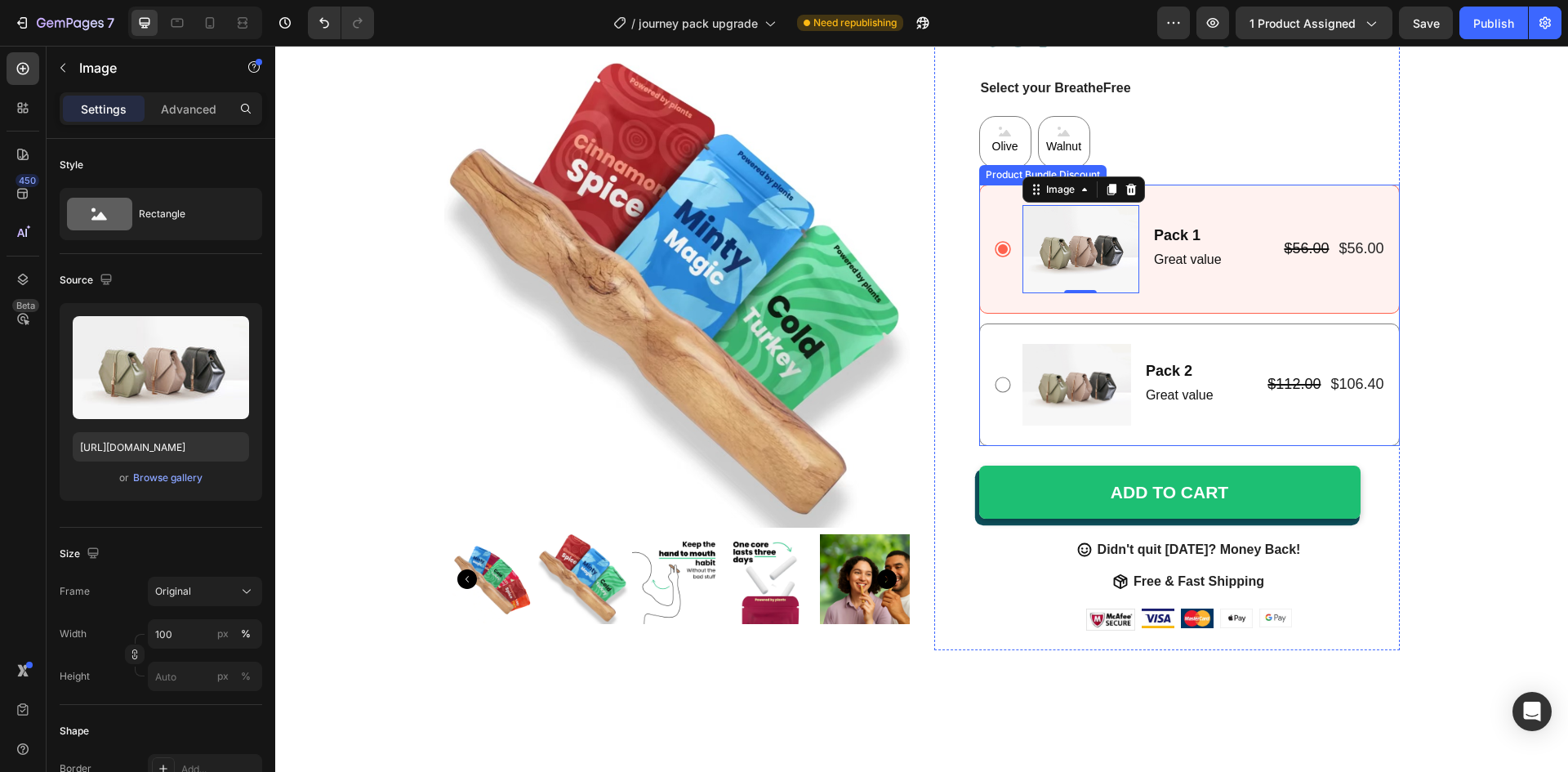
click at [1174, 317] on div "Image 0 Pack 1 Text Block Great value Text Block Row $56.00 Product Price Produ…" at bounding box center [1189, 316] width 420 height 262
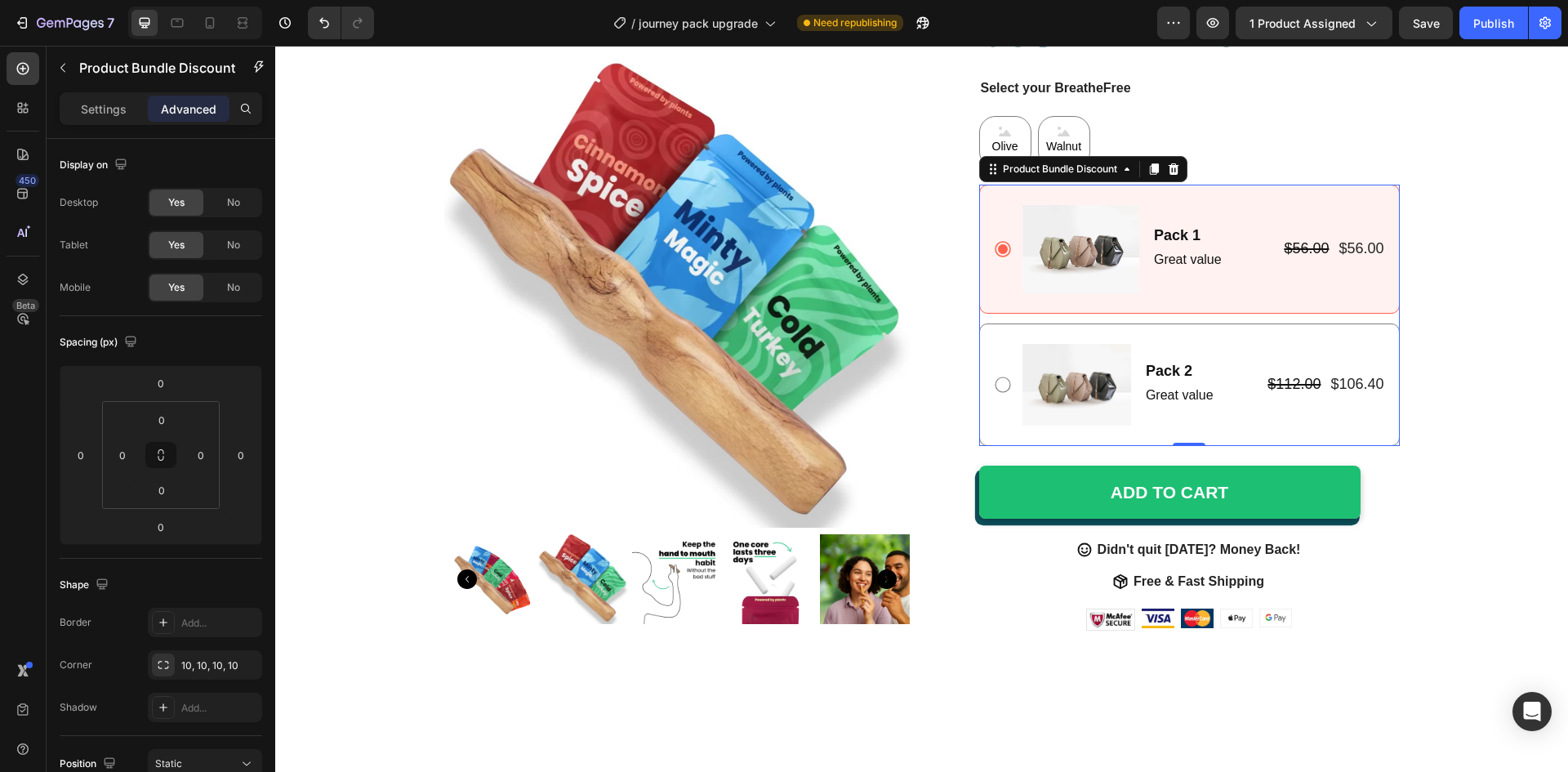
click at [1027, 315] on div "Image Pack 1 Text Block Great value Text Block Row $56.00 Product Price Product…" at bounding box center [1189, 316] width 420 height 262
click at [1167, 170] on icon at bounding box center [1174, 169] width 13 height 13
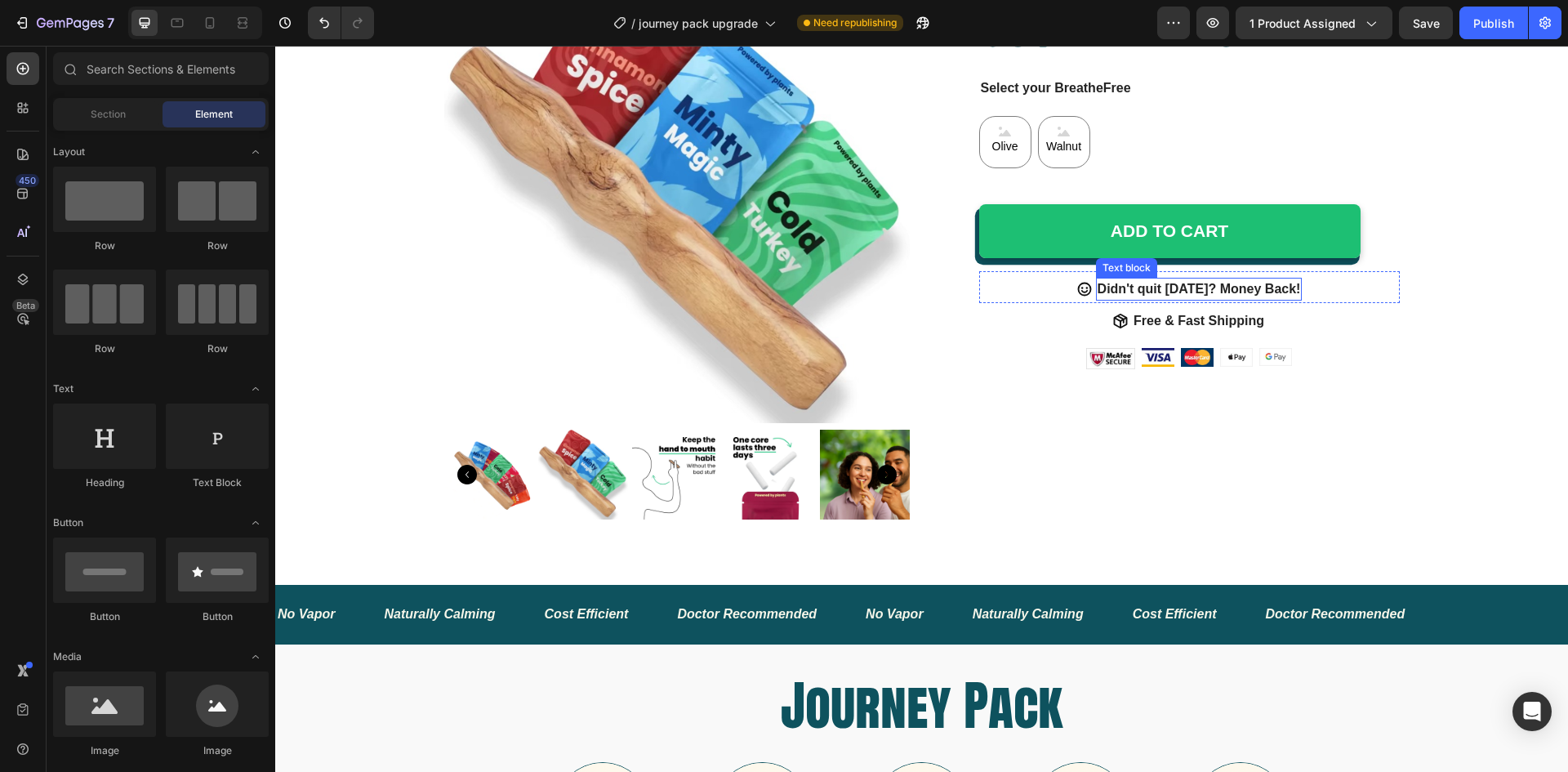
scroll to position [0, 0]
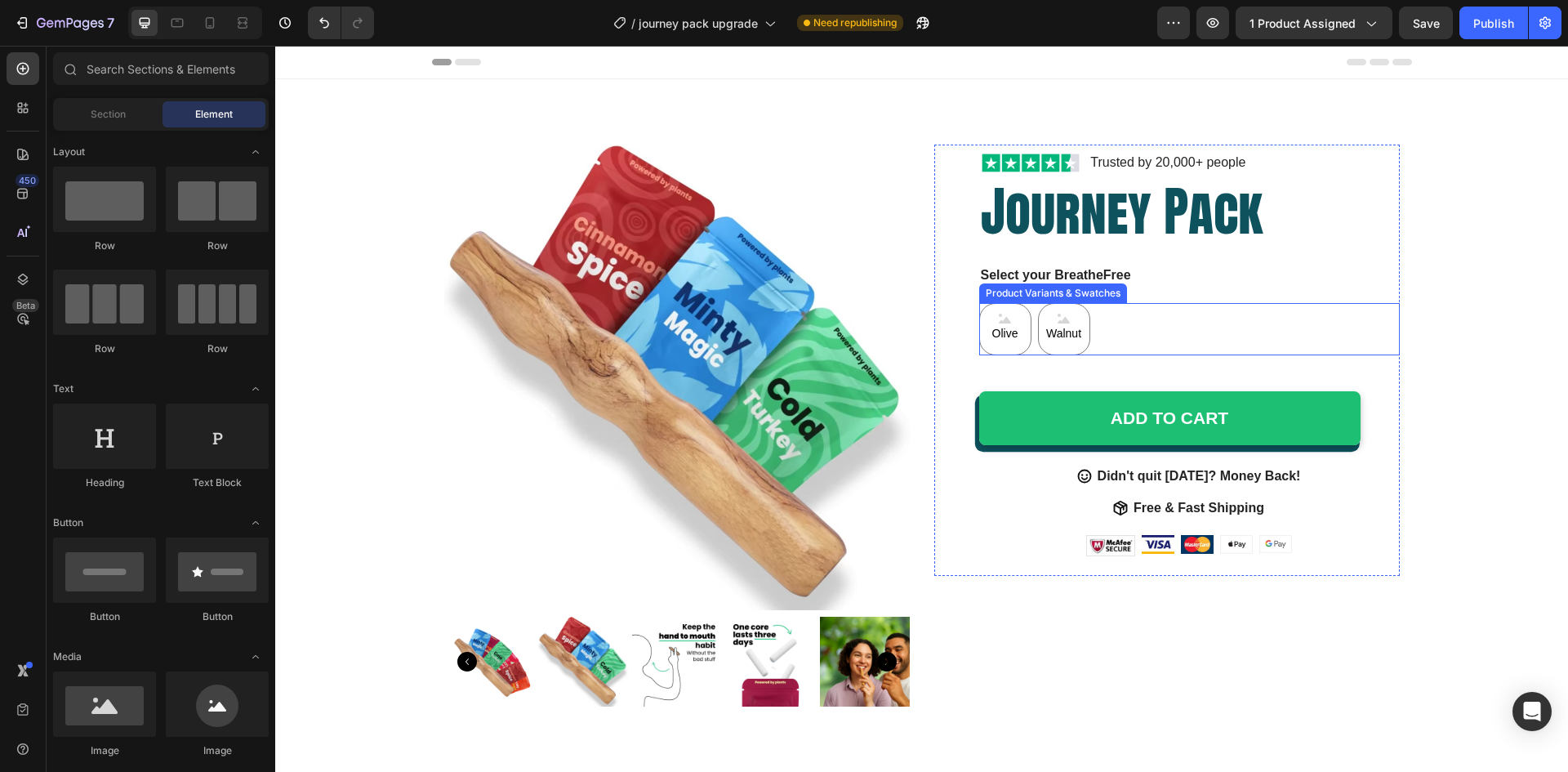
click at [1155, 337] on div "Olive Olive Olive Walnut Walnut Walnut" at bounding box center [1189, 329] width 420 height 52
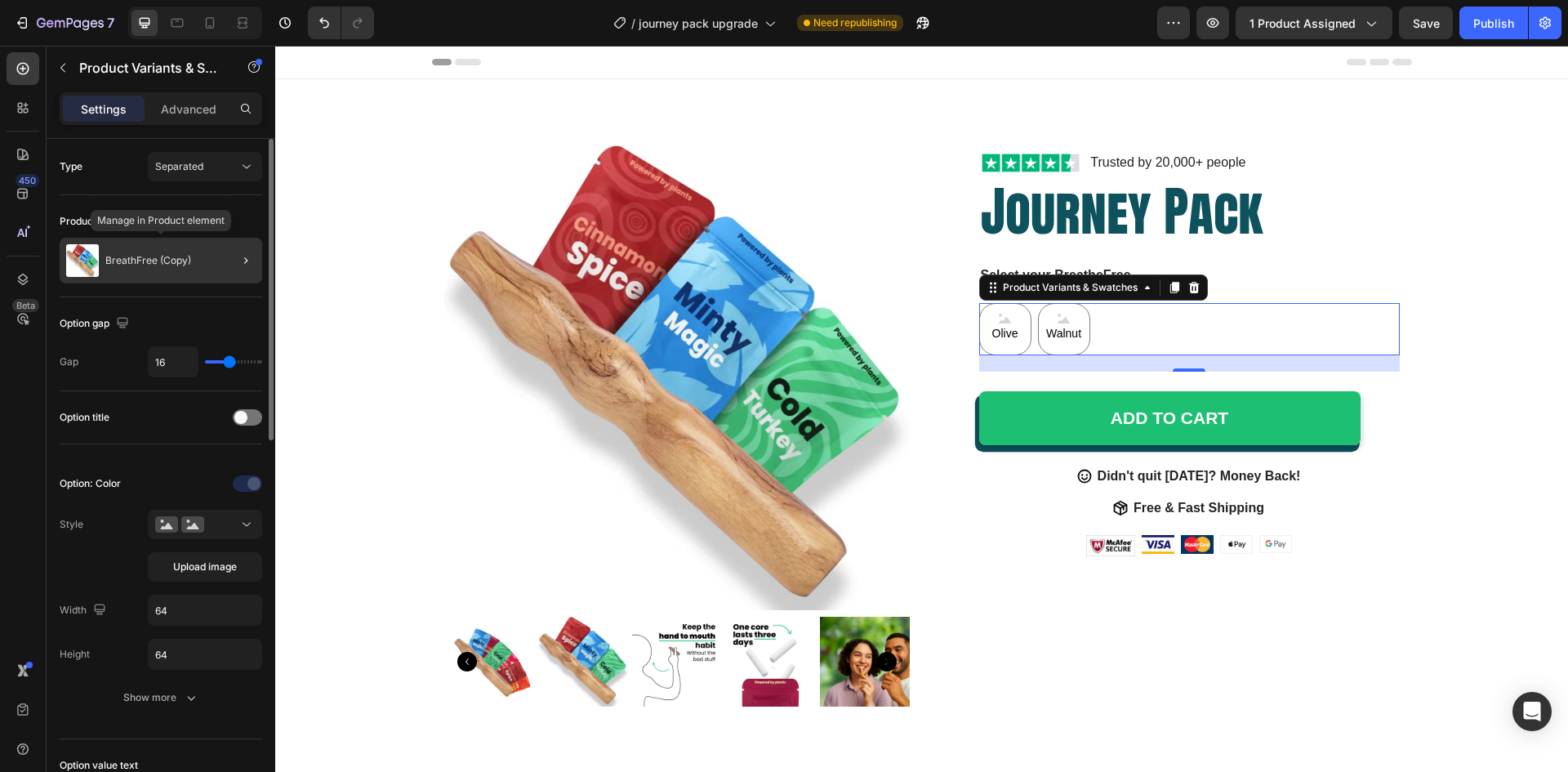
click at [214, 257] on div "BreathFree (Copy)" at bounding box center [161, 260] width 203 height 46
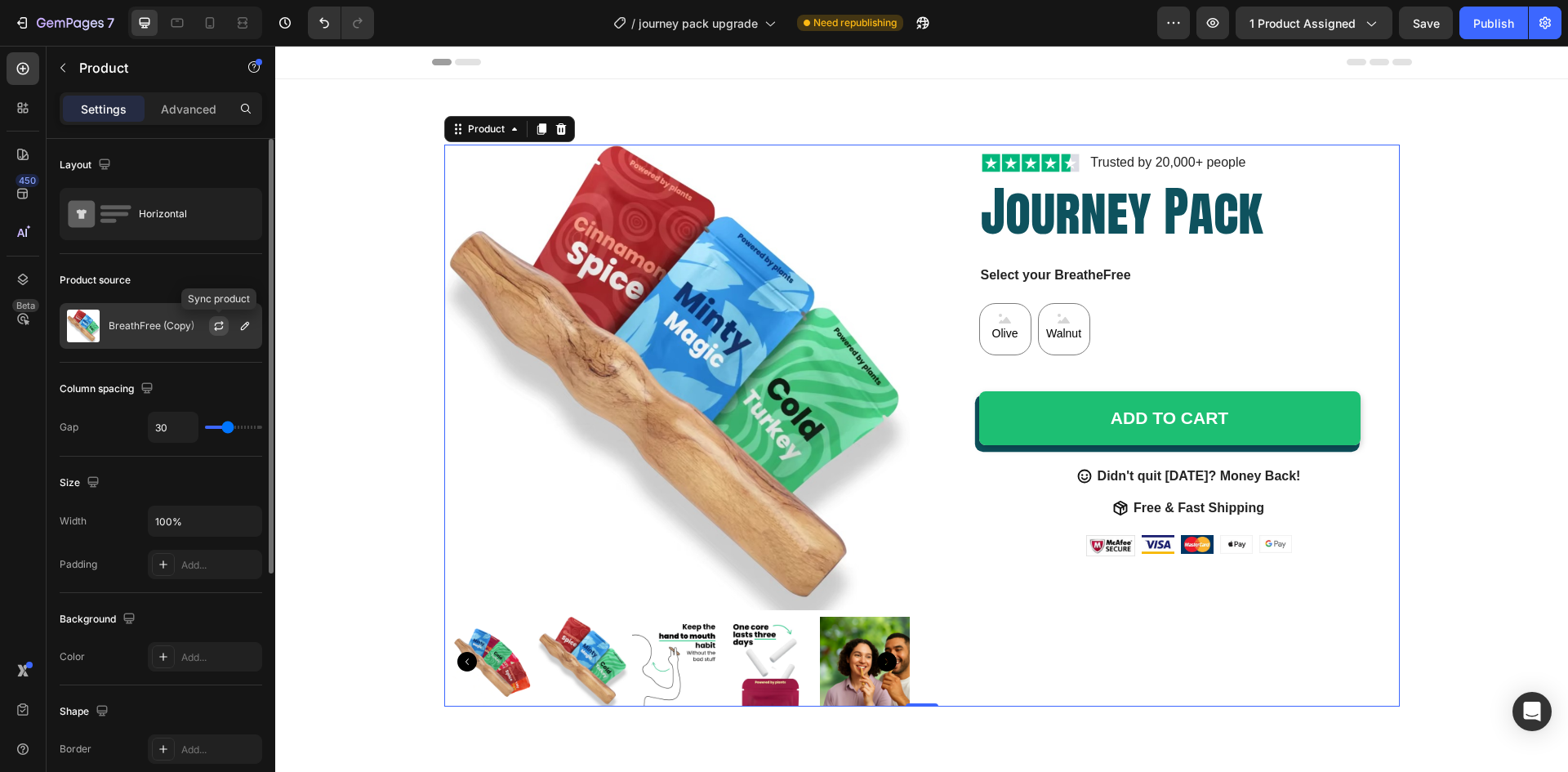
click at [213, 322] on icon "button" at bounding box center [219, 325] width 13 height 13
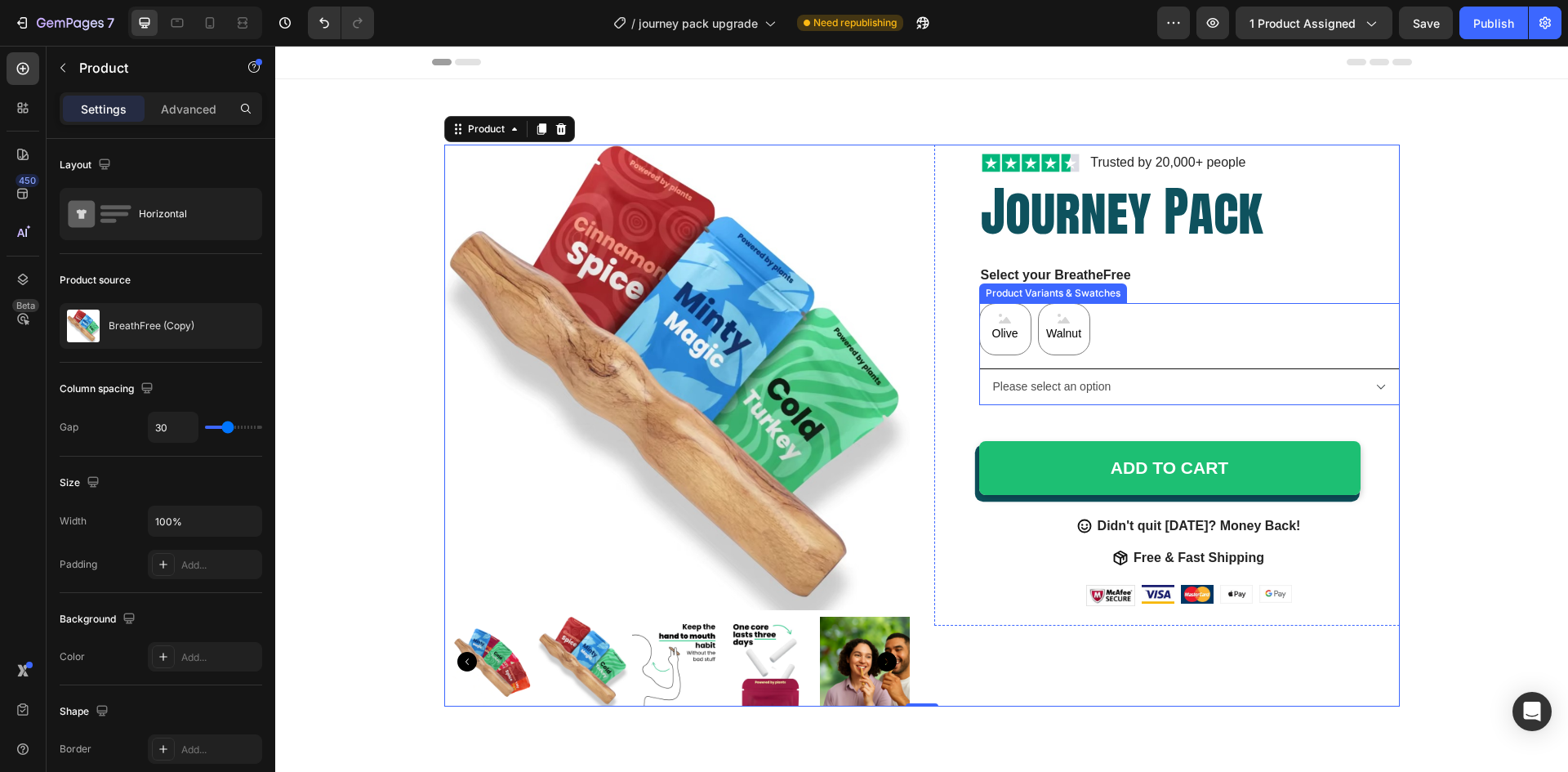
click at [1114, 373] on select "Please select an option Solo Together" at bounding box center [1189, 386] width 420 height 37
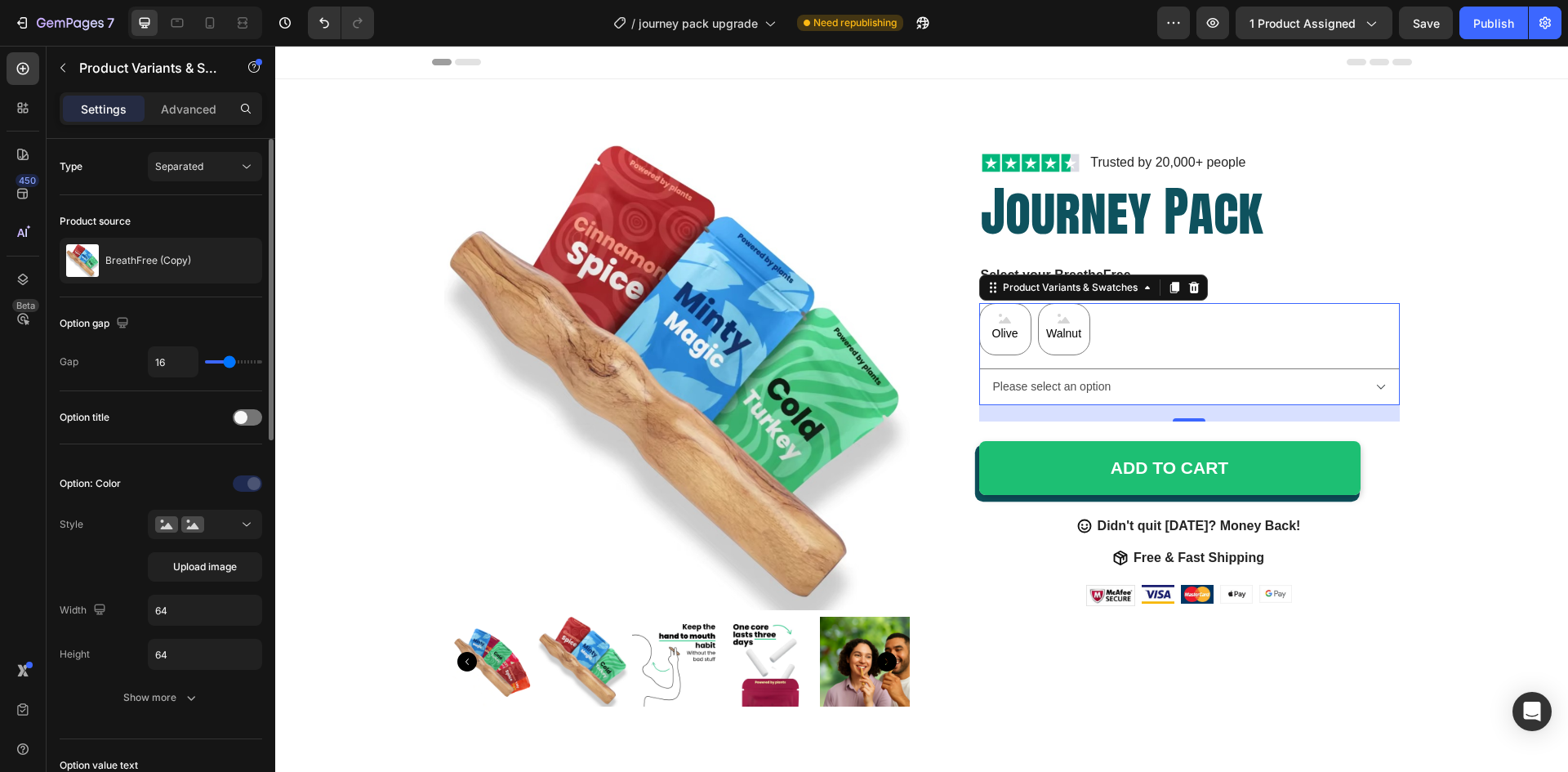
scroll to position [163, 0]
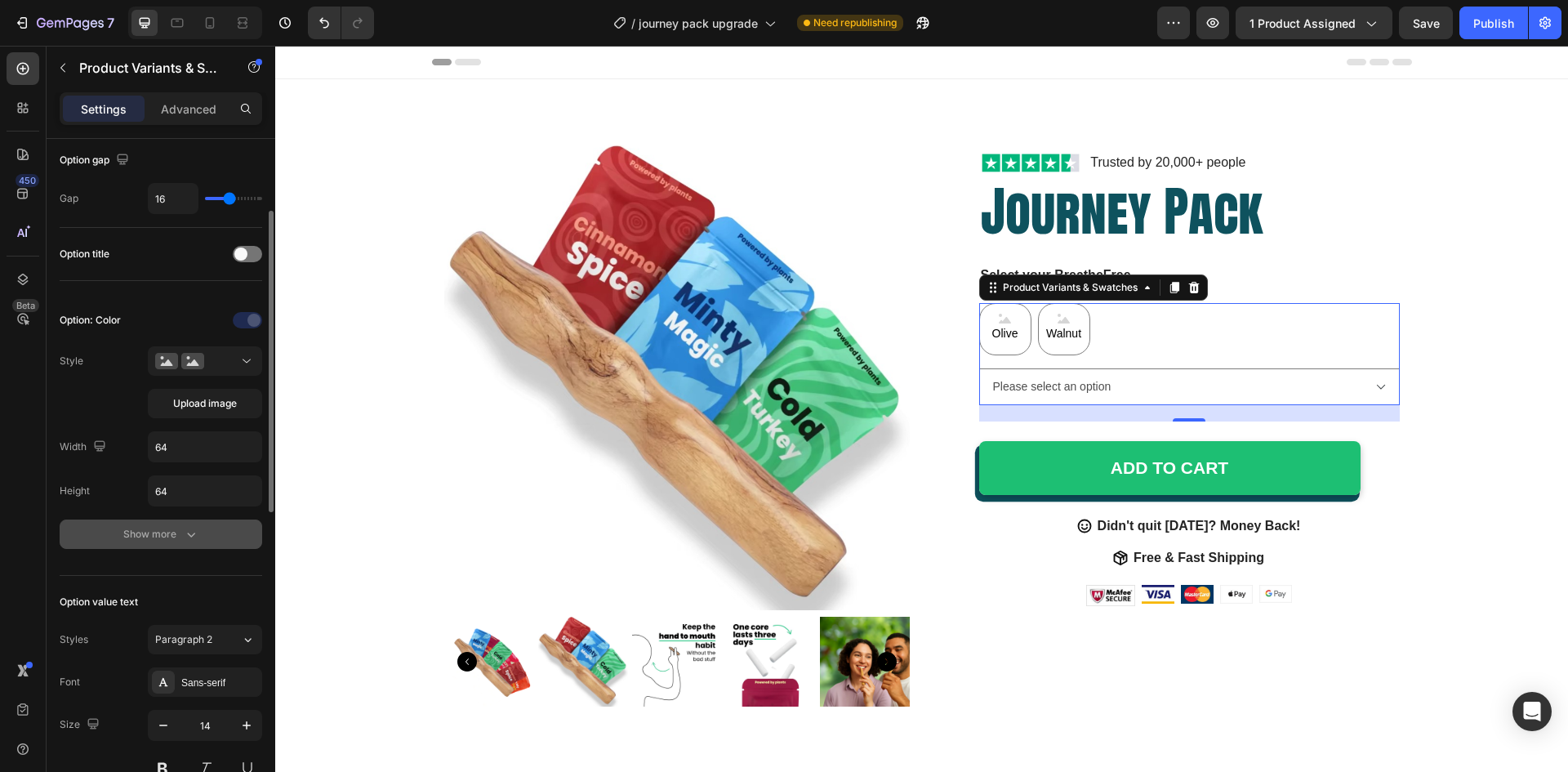
click at [189, 530] on icon "button" at bounding box center [191, 534] width 16 height 16
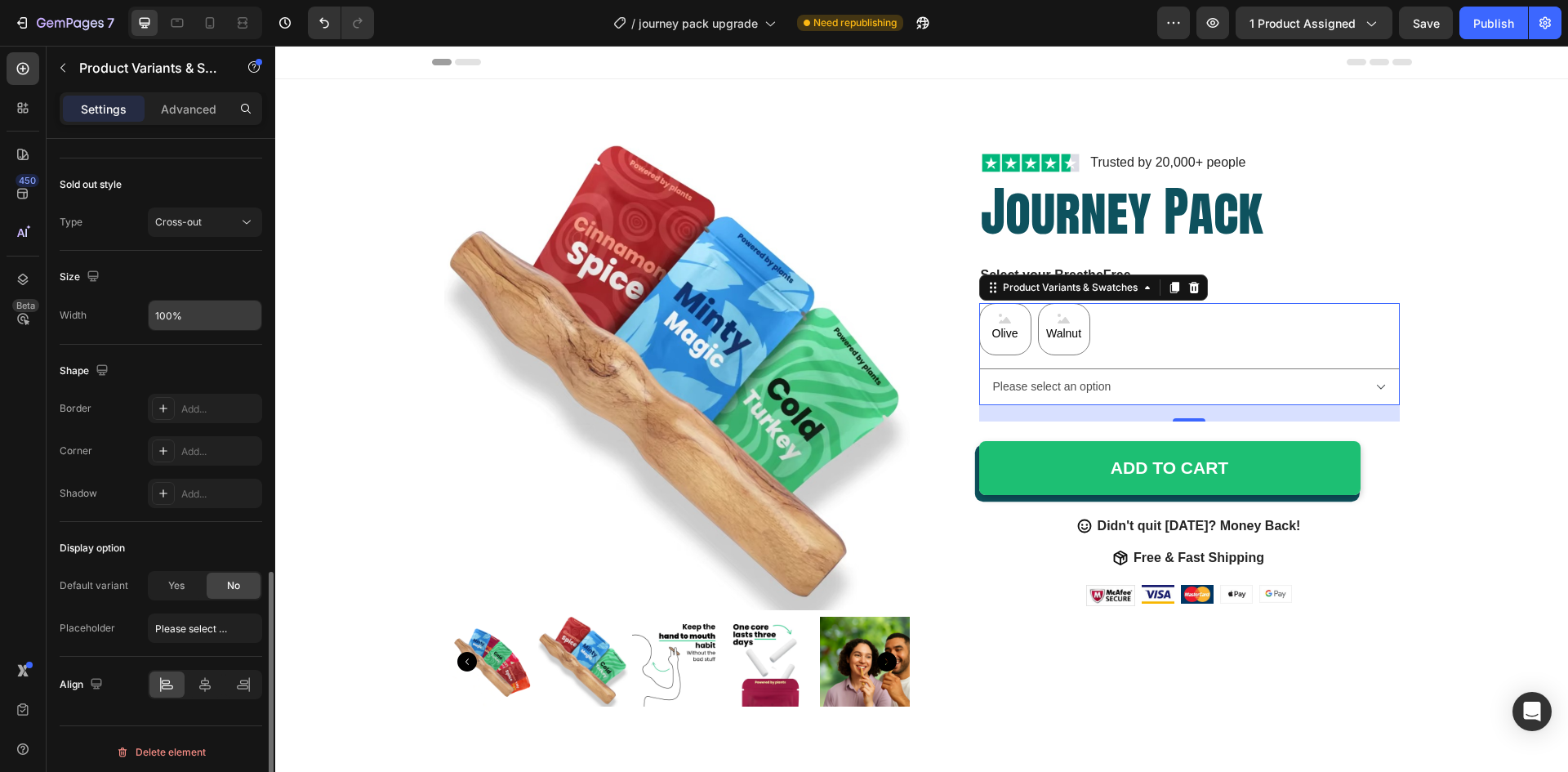
scroll to position [1149, 0]
click at [1137, 387] on select "Please select an option Solo Together" at bounding box center [1189, 386] width 420 height 37
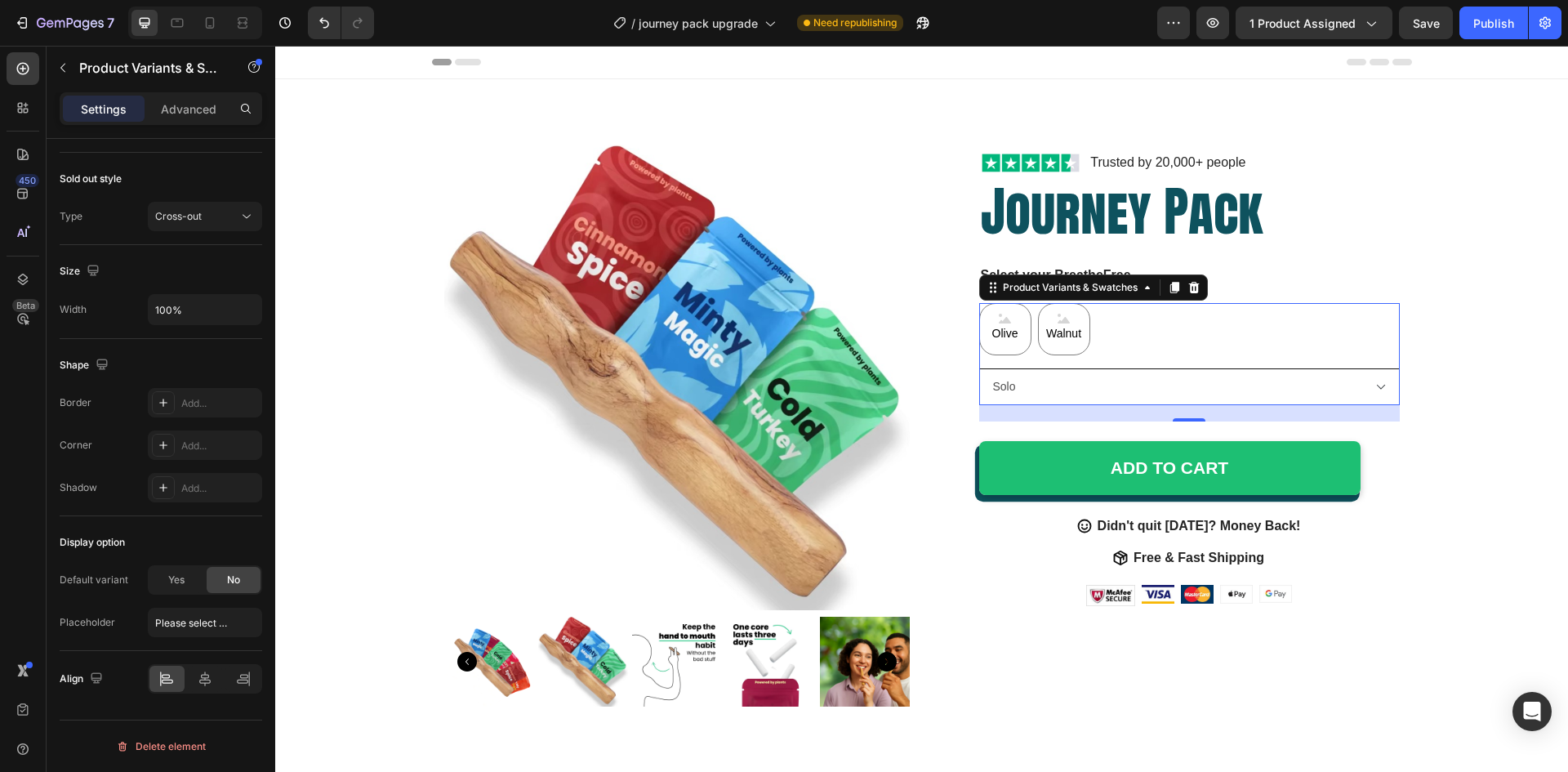
click at [979, 369] on select "Please select an option Solo Together" at bounding box center [1189, 386] width 420 height 37
select select "Solo"
click at [186, 584] on div "Yes" at bounding box center [177, 579] width 54 height 26
radio input "true"
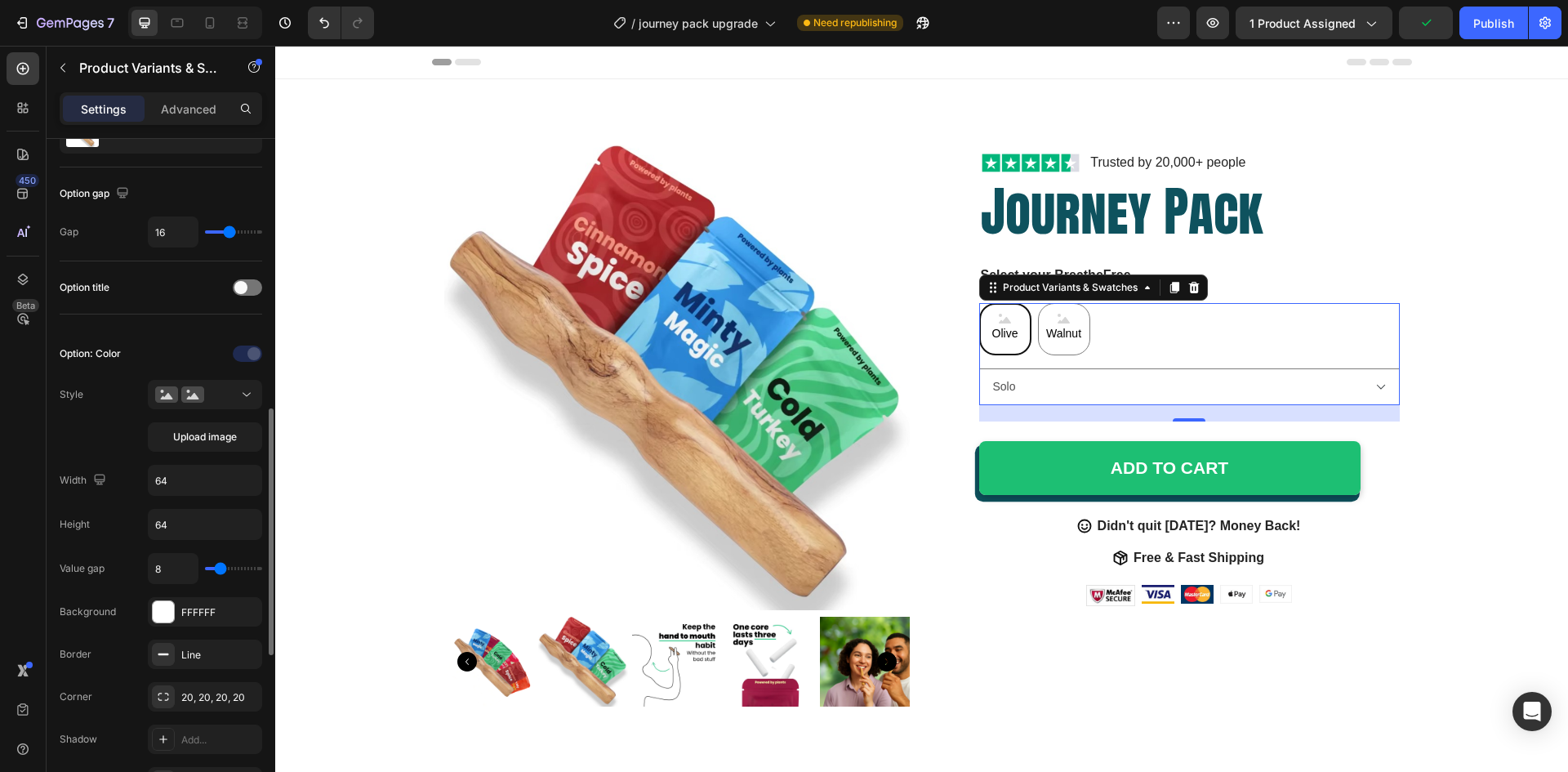
scroll to position [293, 0]
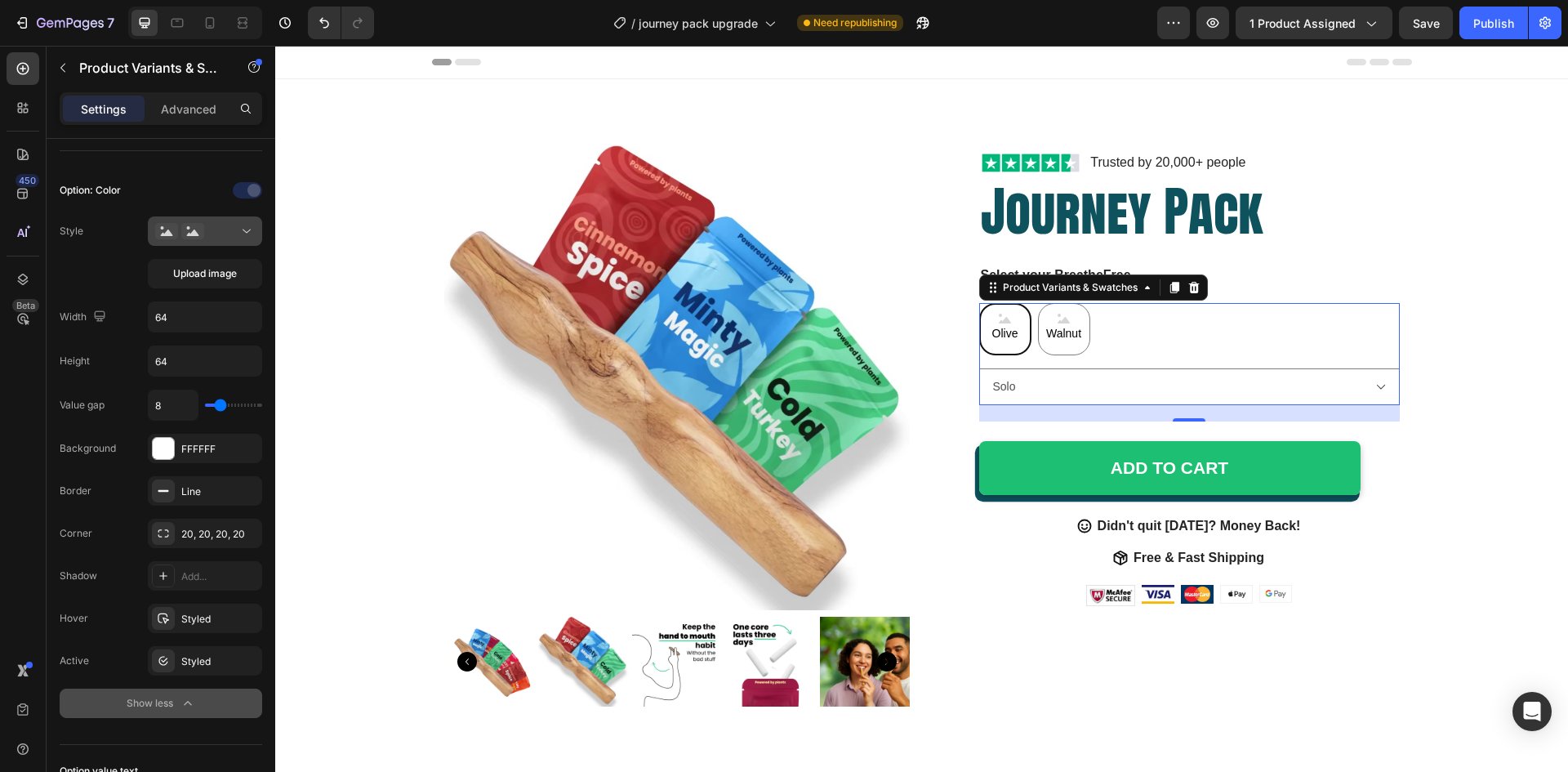
click at [245, 228] on icon at bounding box center [247, 231] width 16 height 16
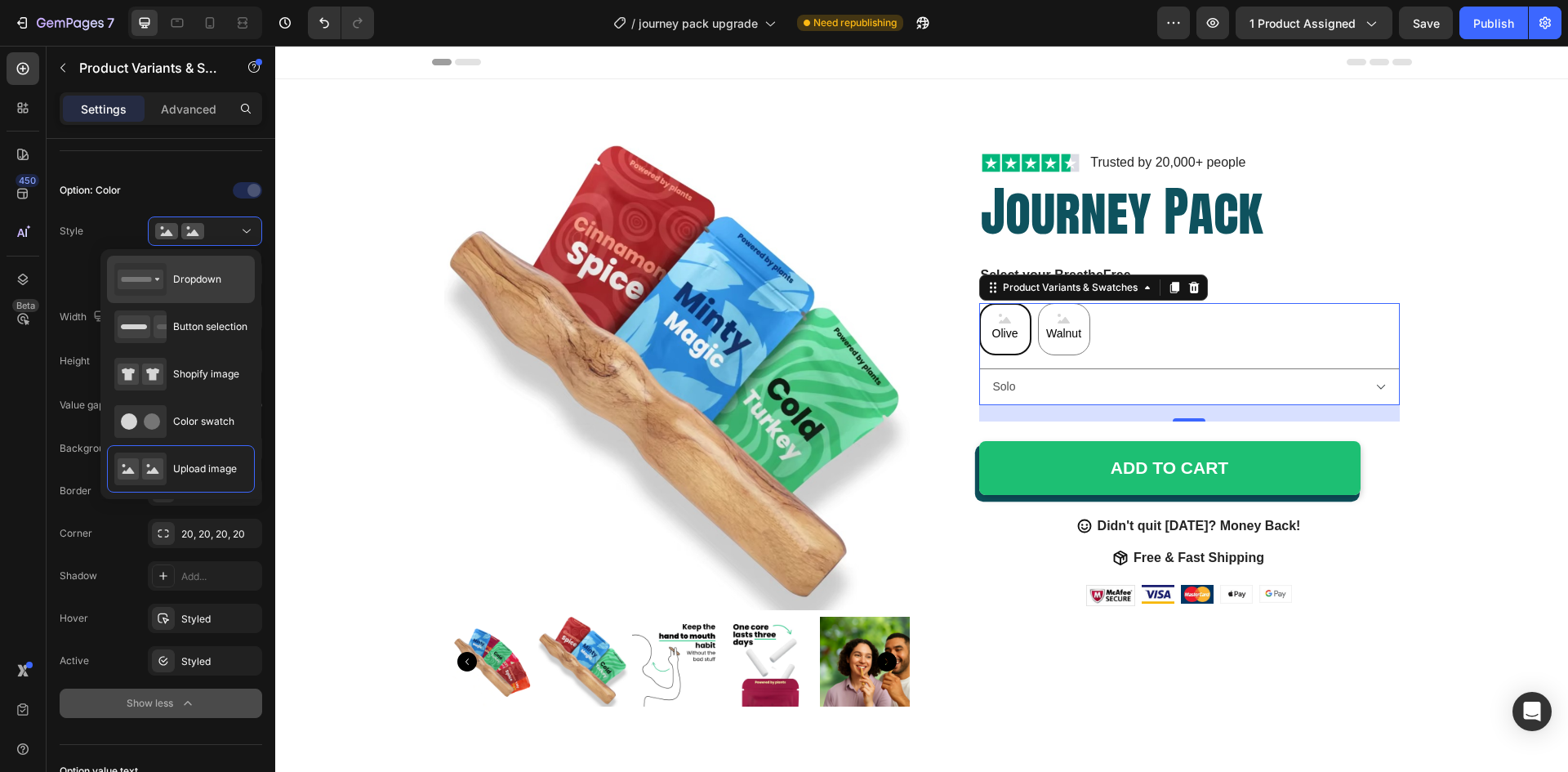
click at [186, 303] on div "Dropdown" at bounding box center [180, 326] width 148 height 48
type input "100%"
type input "45"
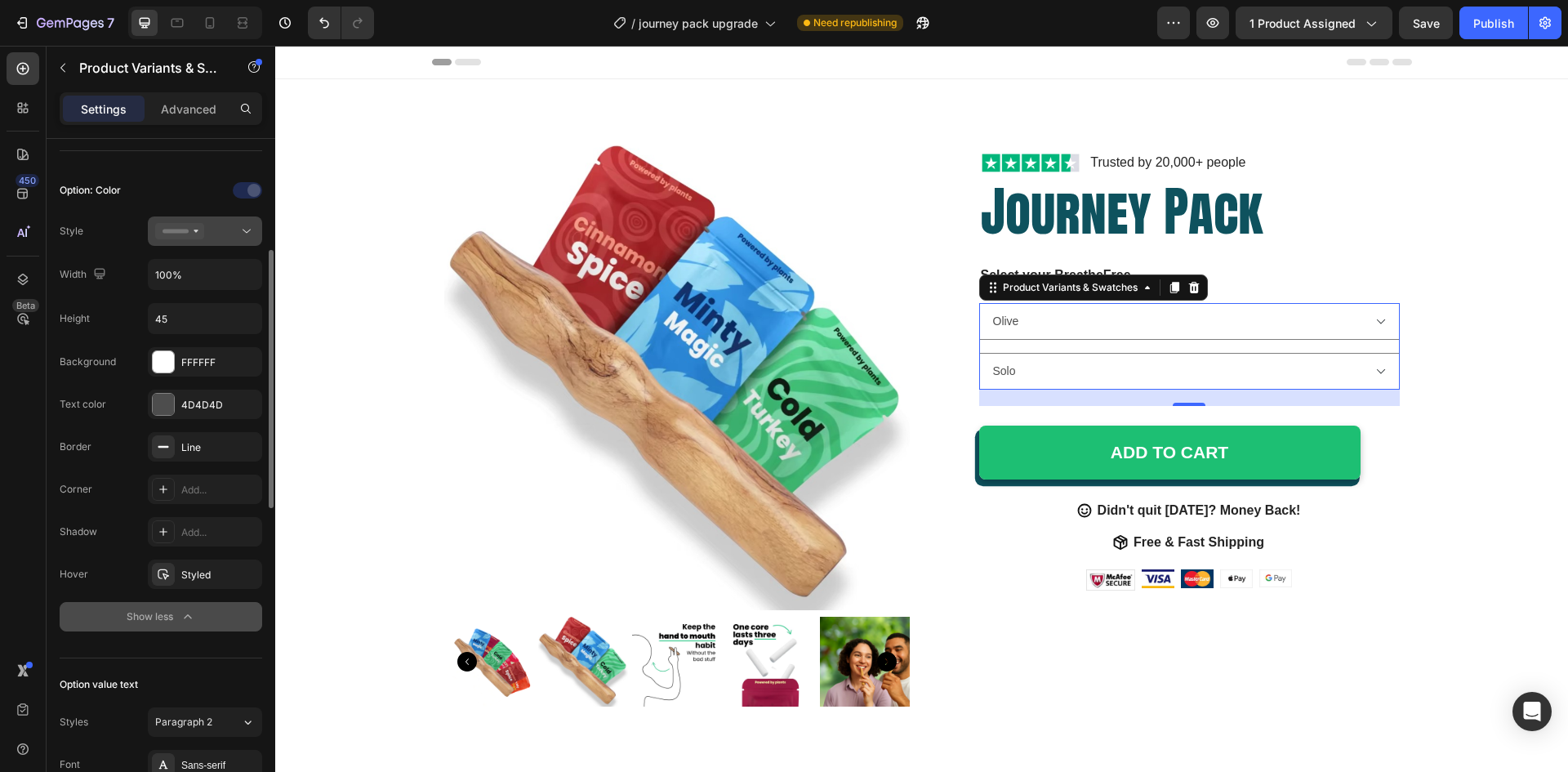
click at [215, 234] on div at bounding box center [204, 231] width 100 height 16
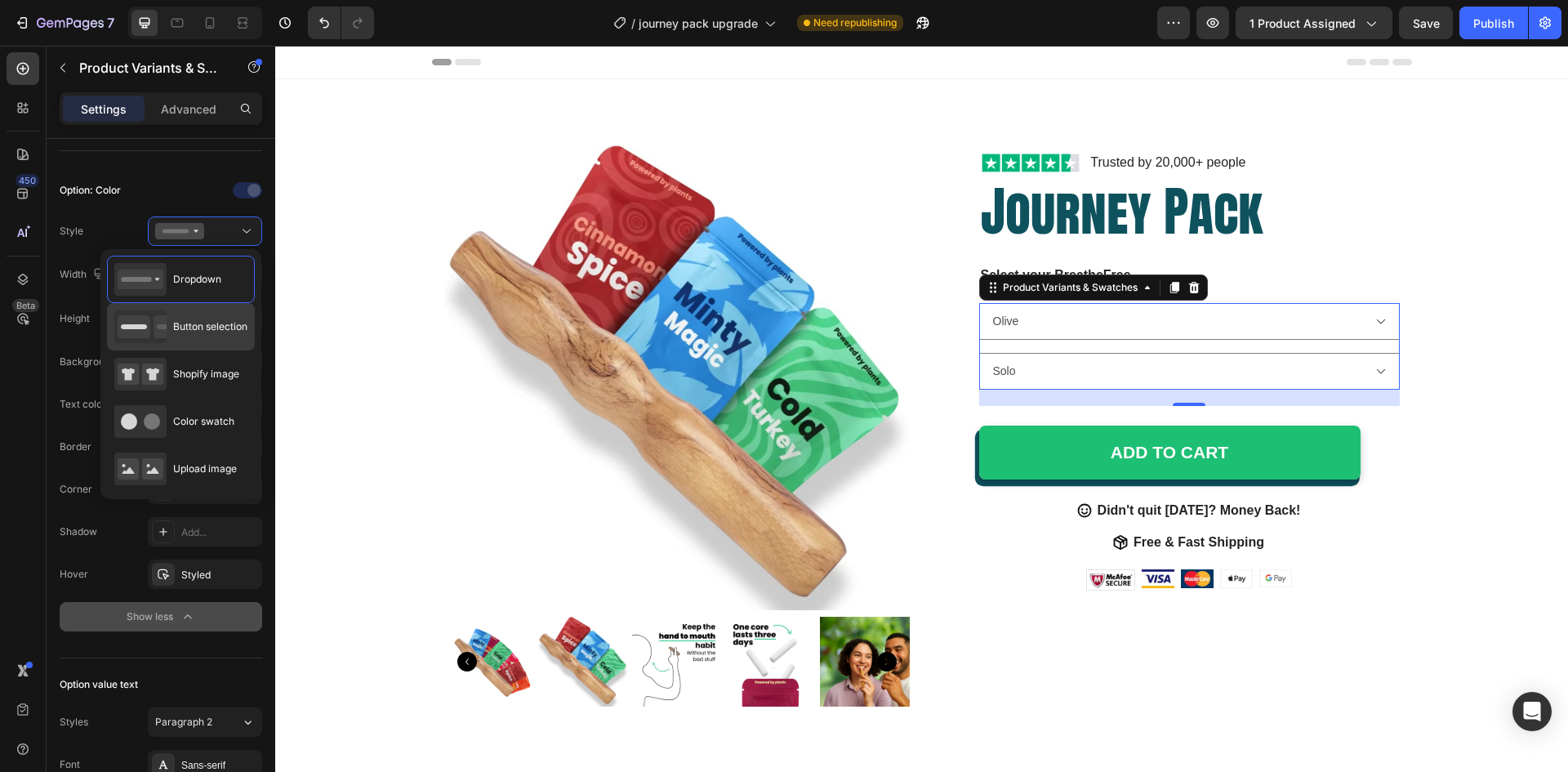
click at [194, 334] on span "Button selection" at bounding box center [210, 326] width 74 height 14
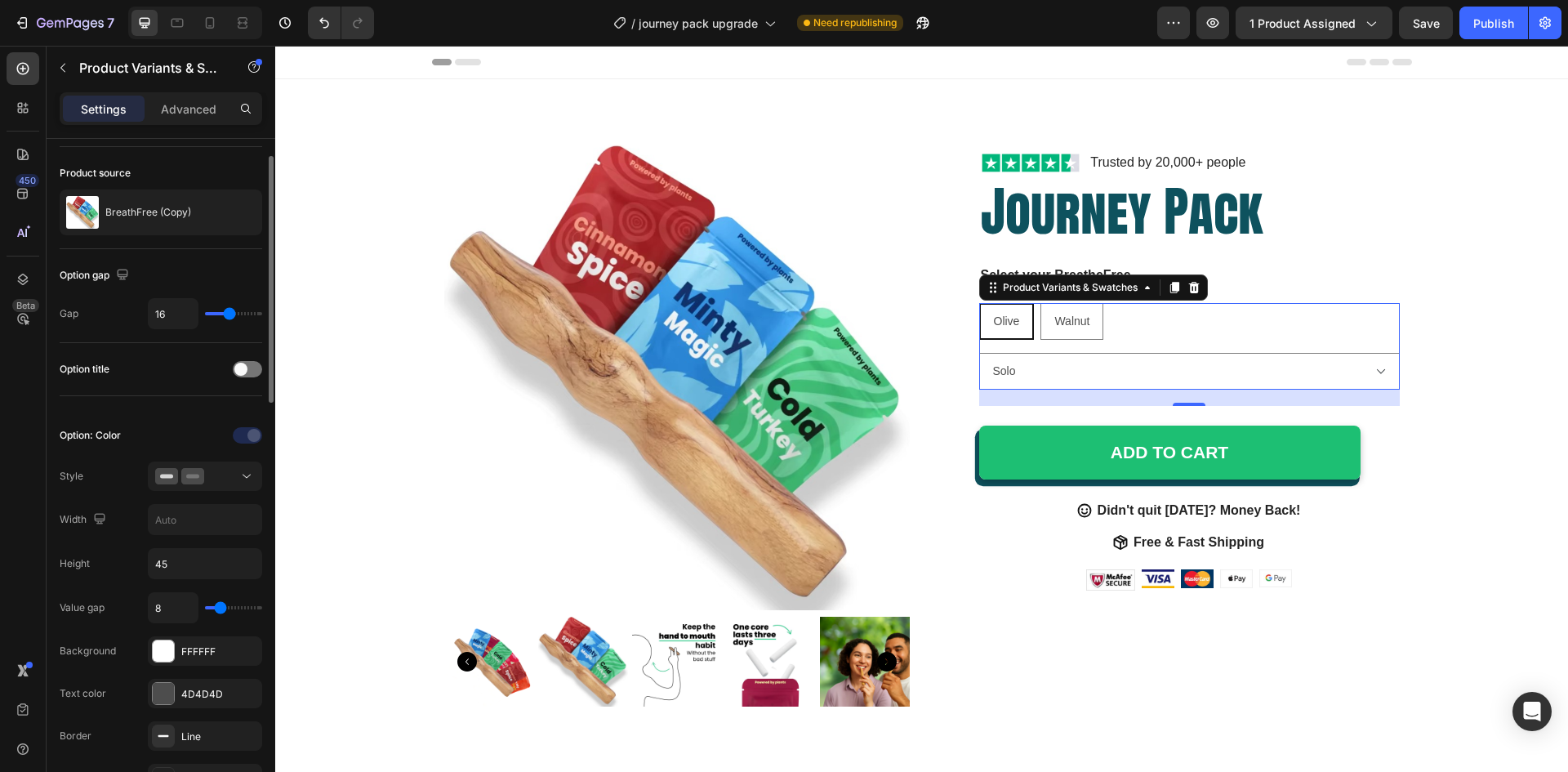
scroll to position [0, 0]
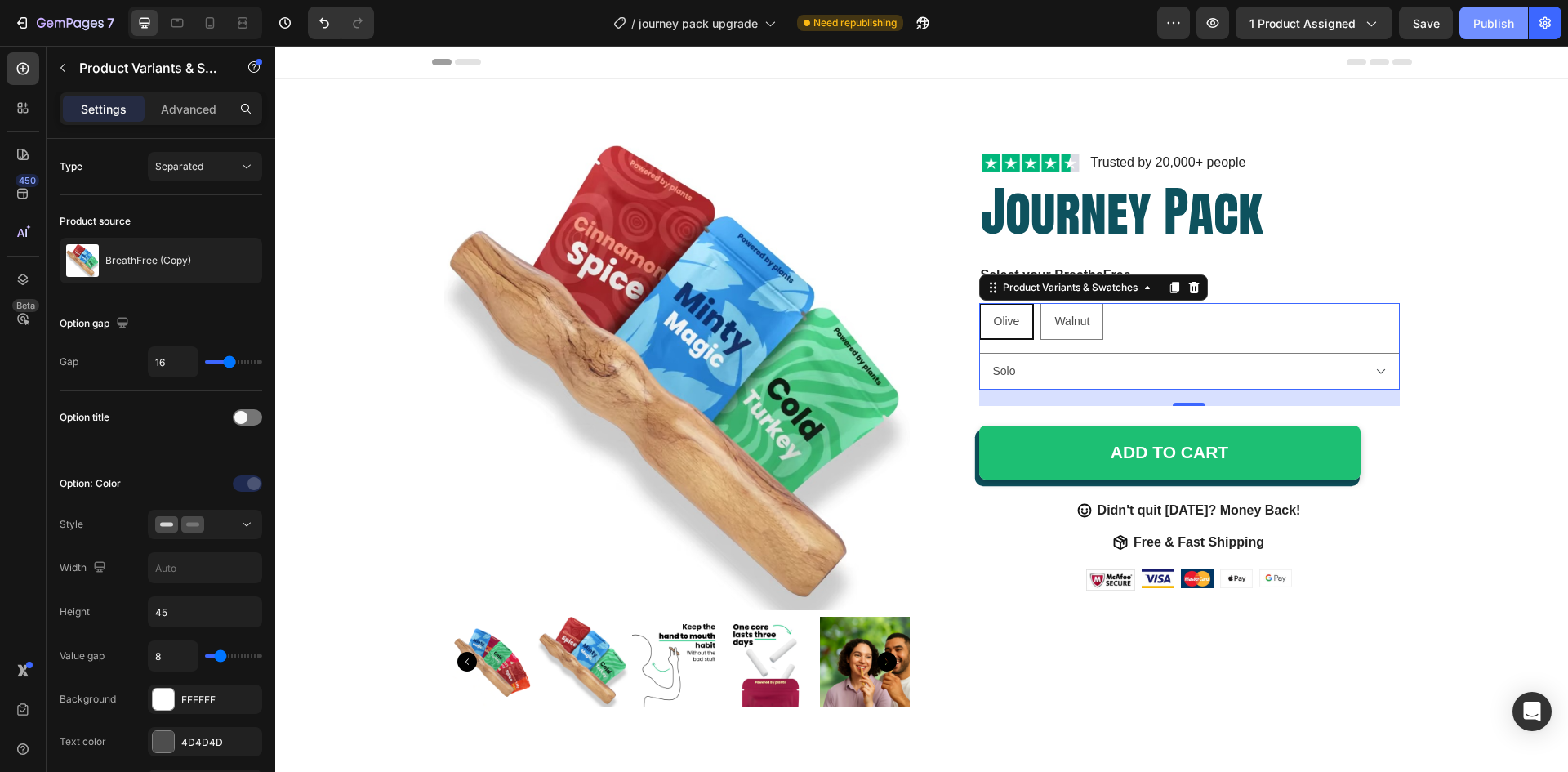
click at [1478, 27] on div "Publish" at bounding box center [1494, 22] width 41 height 17
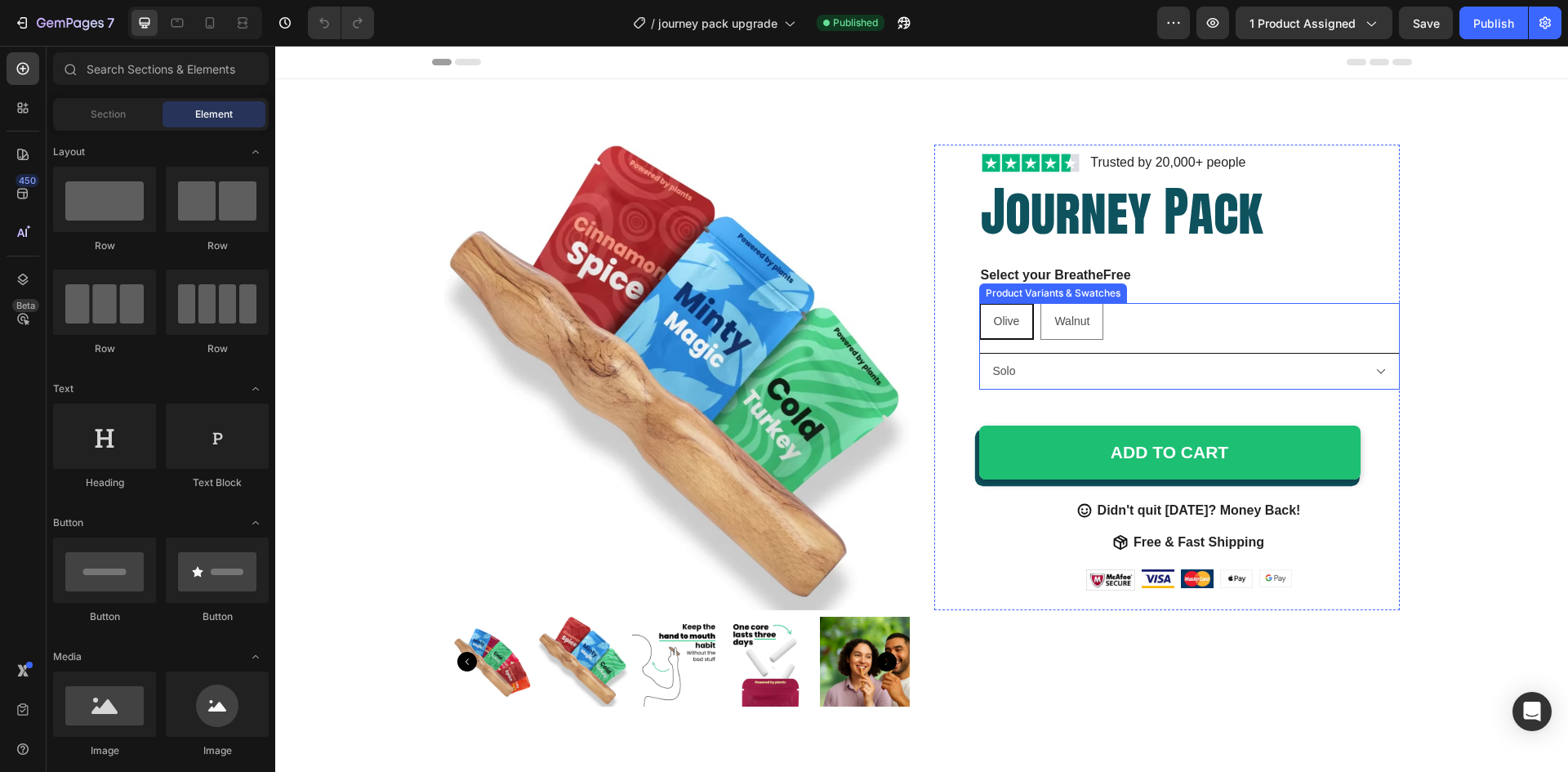
click at [1097, 356] on select "Solo Together" at bounding box center [1189, 371] width 420 height 37
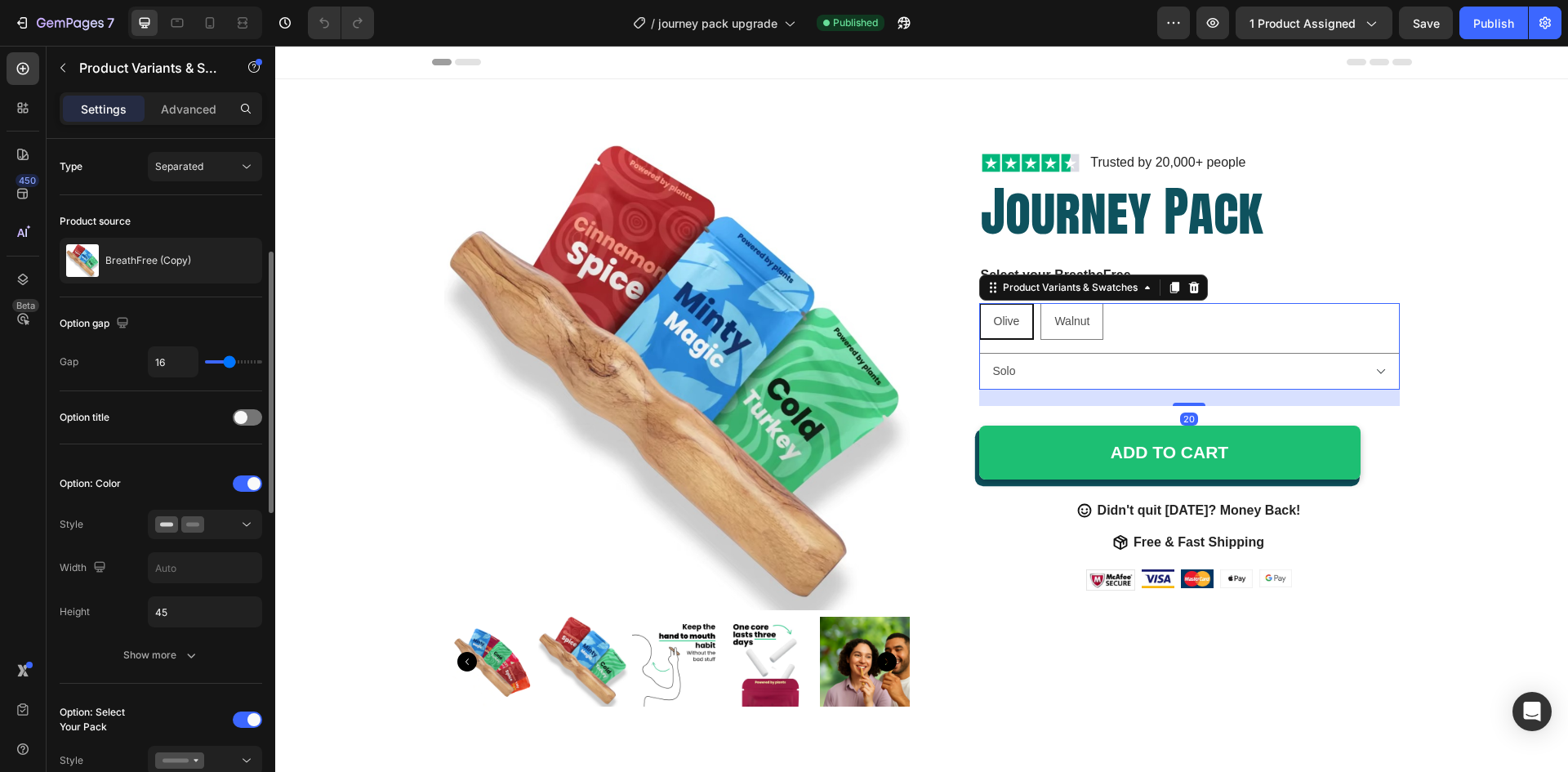
scroll to position [82, 0]
